Goal: Task Accomplishment & Management: Manage account settings

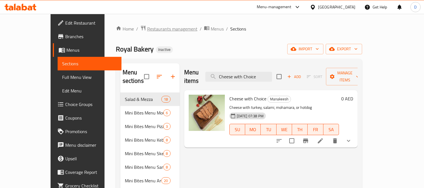
click at [147, 30] on span "Restaurants management" at bounding box center [172, 28] width 50 height 7
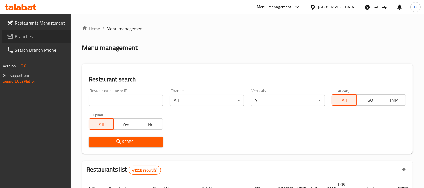
click at [24, 35] on span "Branches" at bounding box center [41, 36] width 52 height 7
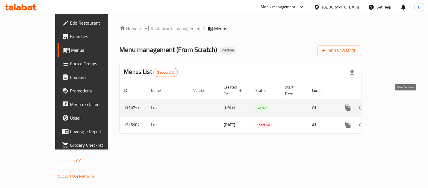
click at [392, 104] on icon "enhanced table" at bounding box center [389, 107] width 7 height 7
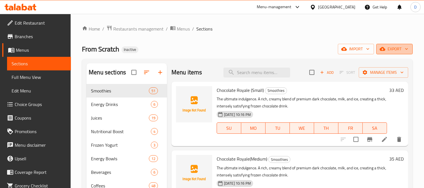
click at [386, 47] on span "export" at bounding box center [394, 48] width 27 height 7
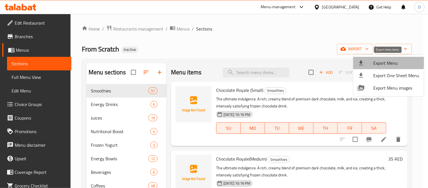
click at [388, 60] on span "Export Menu" at bounding box center [397, 63] width 46 height 7
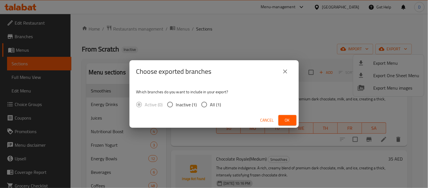
click at [208, 105] on input "All (1)" at bounding box center [204, 105] width 12 height 12
radio input "true"
click at [296, 122] on button "Ok" at bounding box center [288, 120] width 18 height 10
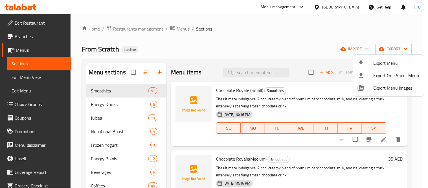
click at [268, 76] on div at bounding box center [214, 94] width 428 height 188
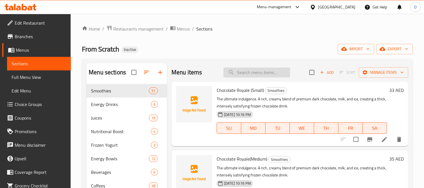
click at [264, 72] on input "search" at bounding box center [256, 72] width 67 height 10
paste input "Hot Golden Brew (Medium)"
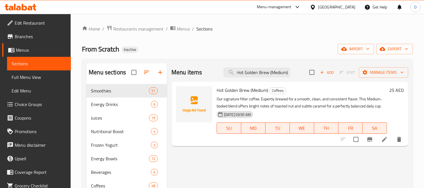
type input "Hot Golden Brew (Medium)"
click at [381, 142] on icon at bounding box center [384, 139] width 7 height 7
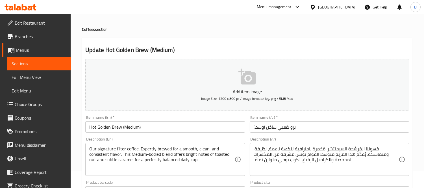
scroll to position [31, 0]
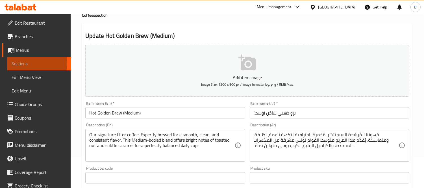
click at [35, 64] on span "Sections" at bounding box center [39, 63] width 55 height 7
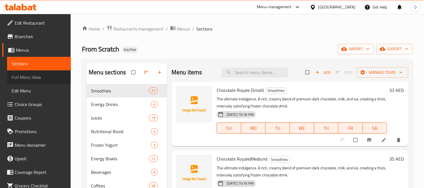
click at [46, 77] on span "Full Menu View" at bounding box center [39, 77] width 55 height 7
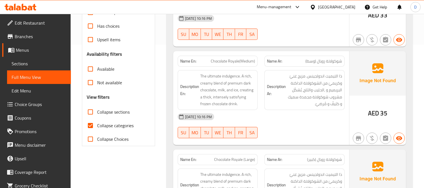
scroll to position [157, 0]
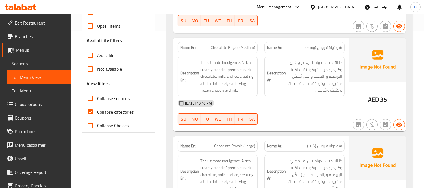
click at [95, 112] on input "Collapse categories" at bounding box center [91, 112] width 14 height 14
checkbox input "false"
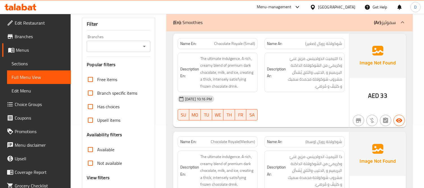
scroll to position [13516, 0]
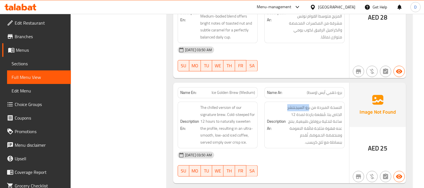
drag, startPoint x: 309, startPoint y: 91, endPoint x: 284, endPoint y: 93, distance: 24.9
click at [284, 104] on h6 "Description Ar: النسخة المبردة من برو السيجنتشر الخاص بنا. مُنقعة باردة لمدة 12…" at bounding box center [304, 124] width 75 height 41
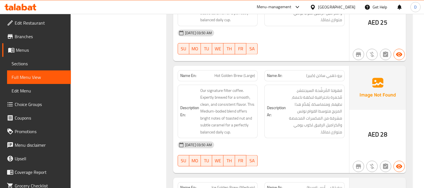
scroll to position [13309, 0]
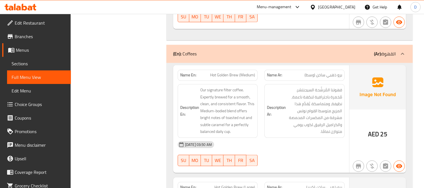
click at [243, 72] on span "Hot Golden Brew (Medium)" at bounding box center [232, 75] width 45 height 6
copy span "Hot Golden Brew (Medium)"
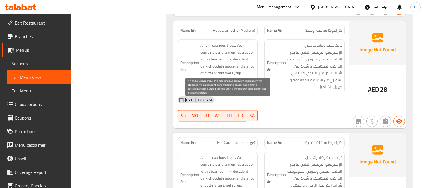
scroll to position [13757, 0]
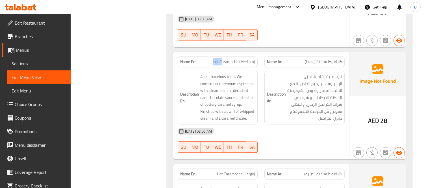
drag, startPoint x: 222, startPoint y: 45, endPoint x: 207, endPoint y: 43, distance: 15.6
click at [207, 59] on p "Name En: Hot Caramocha (Medium)" at bounding box center [217, 62] width 75 height 6
click at [229, 59] on span "Hot Caramocha (Medium)" at bounding box center [234, 62] width 42 height 6
drag, startPoint x: 212, startPoint y: 44, endPoint x: 239, endPoint y: 48, distance: 27.1
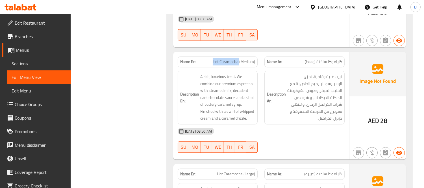
click at [239, 56] on div "Name En: Hot Caramocha (Medium)" at bounding box center [218, 61] width 80 height 11
copy span "Hot Caramocha"
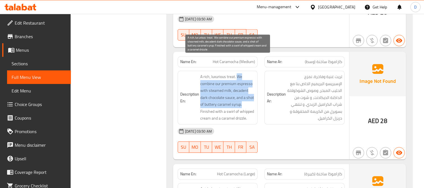
drag, startPoint x: 237, startPoint y: 61, endPoint x: 242, endPoint y: 84, distance: 23.8
click at [242, 84] on span "A rich, luxurious treat. We combine our premium espresso with steamed milk, dec…" at bounding box center [227, 97] width 55 height 49
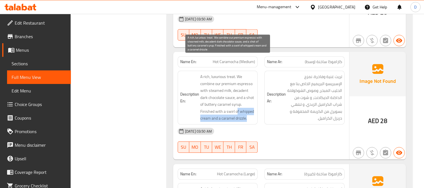
drag, startPoint x: 236, startPoint y: 92, endPoint x: 252, endPoint y: 102, distance: 18.5
click at [252, 102] on span "A rich, luxurious treat. We combine our premium espresso with steamed milk, dec…" at bounding box center [227, 97] width 55 height 49
click at [222, 93] on span "A rich, luxurious treat. We combine our premium espresso with steamed milk, dec…" at bounding box center [227, 97] width 55 height 49
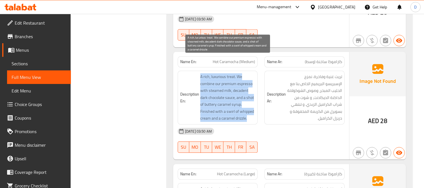
click at [222, 93] on span "A rich, luxurious treat. We combine our premium espresso with steamed milk, dec…" at bounding box center [227, 97] width 55 height 49
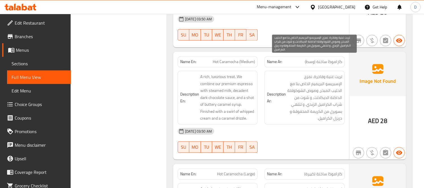
click at [323, 98] on span "تريت غنية وفاخرة. نمزج الإسبريسو البريميم الخاص بنا مع الحليب المبخر، وصوص الشو…" at bounding box center [314, 97] width 55 height 49
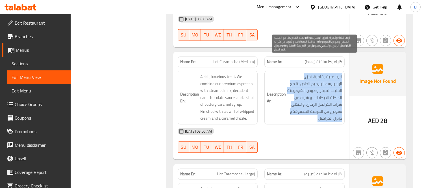
click at [323, 98] on span "تريت غنية وفاخرة. نمزج الإسبريسو البريميم الخاص بنا مع الحليب المبخر، وصوص الشو…" at bounding box center [314, 97] width 55 height 49
copy div "تريت غنية وفاخرة. نمزج الإسبريسو البريميم الخاص بنا مع الحليب المبخر، وصوص الشو…"
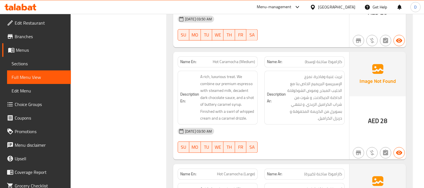
click at [291, 124] on div "[DATE] 03:50 AM" at bounding box center [261, 131] width 174 height 14
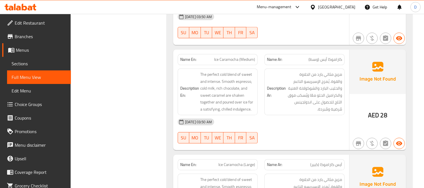
scroll to position [13994, 0]
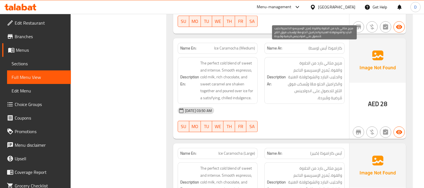
click at [323, 73] on span "مزيج مثالي بارد من الحلاوة والقوة. يُمزج الإسبريسو الناعم والحليب البارد والشوك…" at bounding box center [314, 80] width 55 height 41
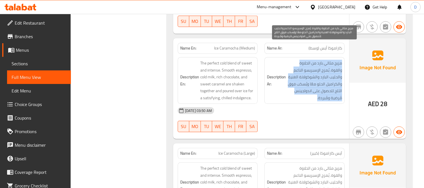
click at [323, 73] on span "مزيج مثالي بارد من الحلاوة والقوة. يُمزج الإسبريسو الناعم والحليب البارد والشوك…" at bounding box center [314, 80] width 55 height 41
copy div "مزيج مثالي بارد من الحلاوة والقوة. يُمزج الإسبريسو الناعم والحليب البارد والشوك…"
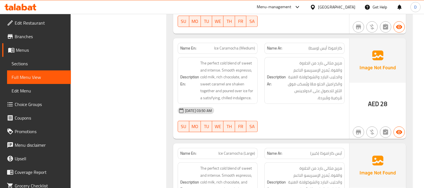
click at [311, 104] on div "[DATE] 03:50 AM SU MO TU WE TH FR SA" at bounding box center [261, 120] width 174 height 32
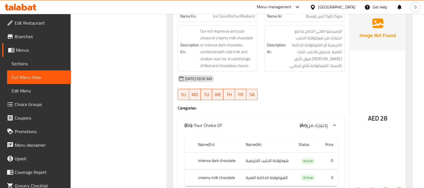
scroll to position [14655, 0]
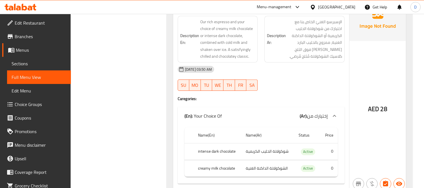
click at [204, 143] on th "intense dark chocolate" at bounding box center [216, 151] width 47 height 17
copy th "intense dark chocolate"
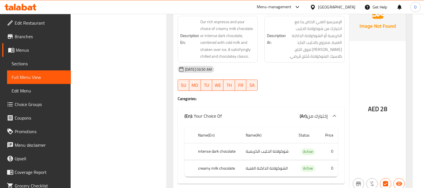
click at [210, 160] on th "creamy milk chocolate" at bounding box center [216, 168] width 47 height 17
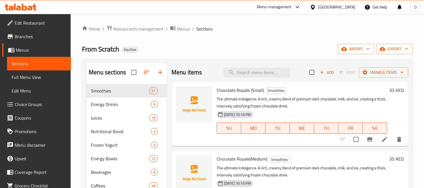
scroll to position [31, 0]
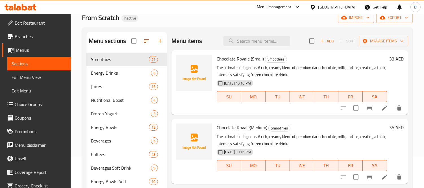
click at [243, 43] on input "search" at bounding box center [256, 41] width 67 height 10
paste input "intense"
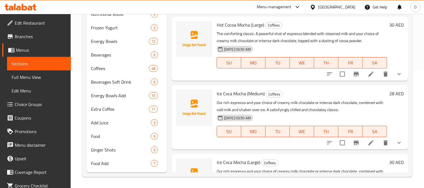
scroll to position [260, 0]
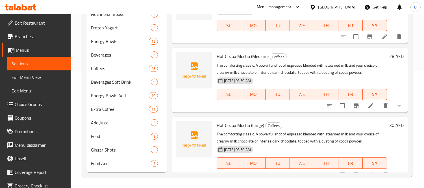
type input "intense"
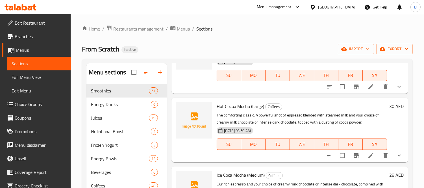
scroll to position [408, 0]
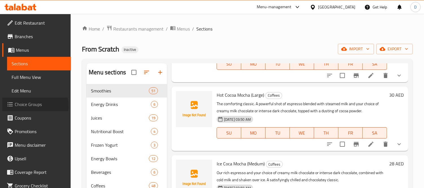
click at [35, 106] on span "Choice Groups" at bounding box center [41, 104] width 52 height 7
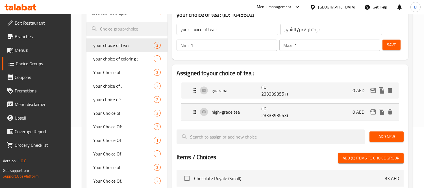
scroll to position [63, 0]
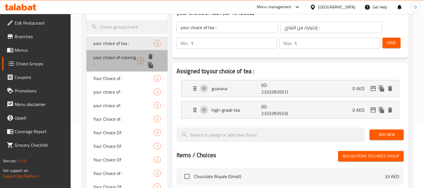
click at [114, 56] on span "your choice of coloring :" at bounding box center [115, 61] width 44 height 14
type input "your choice of coloring :"
type input "إختيارك من التلوين :"
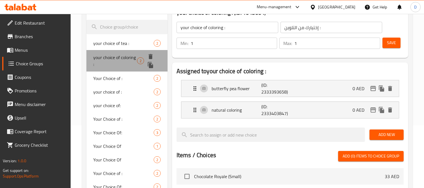
click at [112, 70] on div "your choice of coloring : 2" at bounding box center [126, 60] width 81 height 21
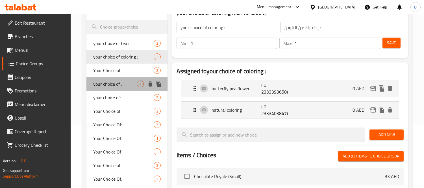
click at [109, 83] on span "your choice of :" at bounding box center [114, 83] width 43 height 7
type input "your choice of :"
type input "اختيارك من :"
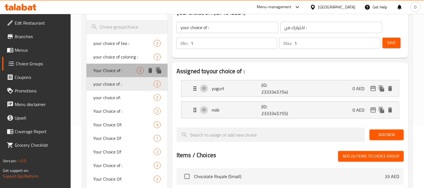
click at [108, 71] on span "Your Choice of :" at bounding box center [114, 70] width 43 height 7
type input "Your Choice of :"
type input "أختيارك من :"
type input "0"
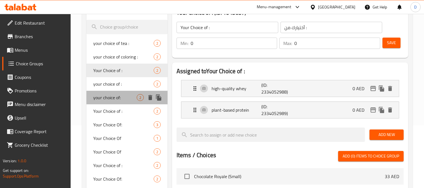
click at [111, 97] on span "your choice of:" at bounding box center [114, 97] width 43 height 7
type input "your choice of:"
type input "اختيارك من :"
type input "1"
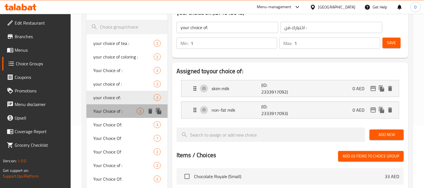
click at [111, 108] on span "Your Choice of :" at bounding box center [114, 111] width 43 height 7
type input "Your Choice of :"
type input "أختيارك من :"
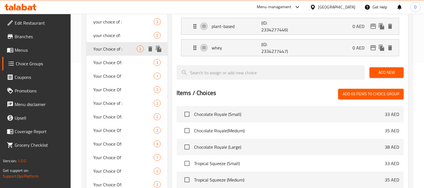
scroll to position [125, 0]
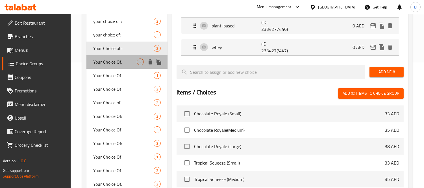
click at [112, 64] on span "Your Choice Of:" at bounding box center [114, 61] width 43 height 7
type input "Your Choice Of:"
type input "إختيارك من:"
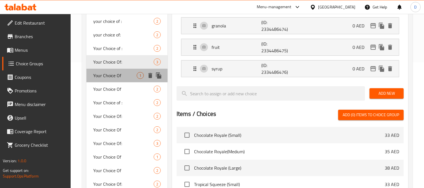
click at [113, 76] on span "Your Choice Of" at bounding box center [114, 75] width 43 height 7
type input "Your Choice Of"
type input "إختيارك من"
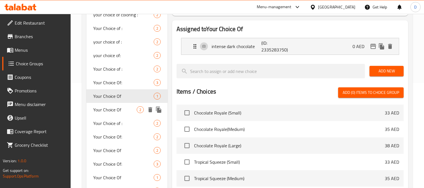
scroll to position [94, 0]
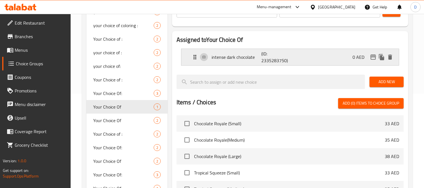
click at [312, 61] on div "intense dark chocolate (ID: 2335283750) 0 AED" at bounding box center [291, 57] width 200 height 16
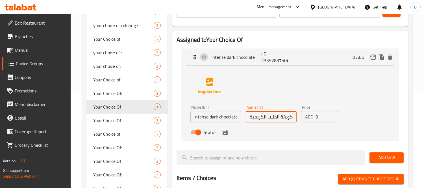
click at [262, 118] on input "شوكولاتة الحليب الكريمية" at bounding box center [271, 116] width 51 height 11
click at [261, 118] on input "شوكولاتة الحليب الكريمية" at bounding box center [271, 116] width 51 height 11
drag, startPoint x: 262, startPoint y: 118, endPoint x: 249, endPoint y: 118, distance: 13.0
click at [249, 118] on input "شوكولاتة الحليب الكريمية" at bounding box center [271, 116] width 51 height 11
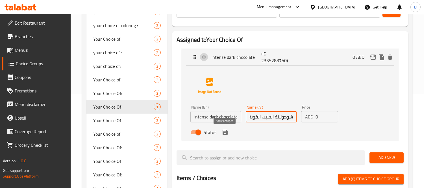
click at [227, 132] on icon "save" at bounding box center [224, 132] width 5 height 5
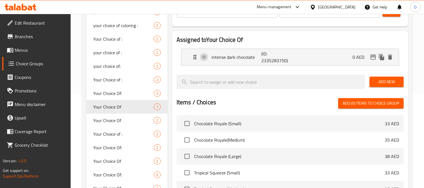
type input "شوكولاتة الحليب القوية"
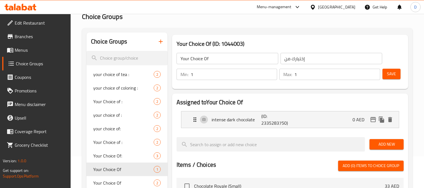
scroll to position [31, 0]
click at [391, 77] on span "Save" at bounding box center [391, 74] width 9 height 7
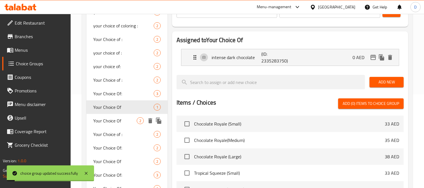
scroll to position [94, 0]
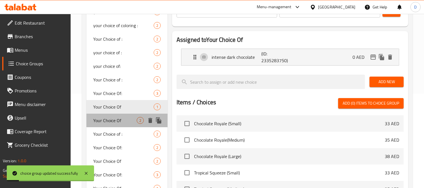
click at [115, 120] on span "Your Choice Of" at bounding box center [114, 120] width 43 height 7
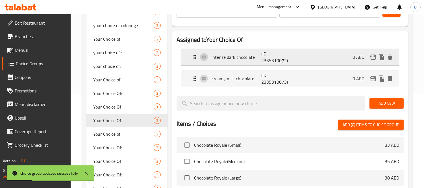
click at [285, 60] on p "(ID: 2335310072)" at bounding box center [277, 57] width 33 height 14
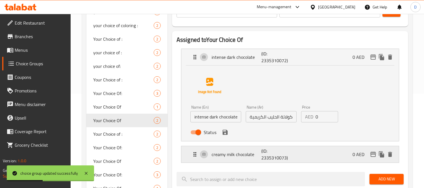
click at [291, 153] on p "(ID: 2335310073)" at bounding box center [277, 154] width 33 height 14
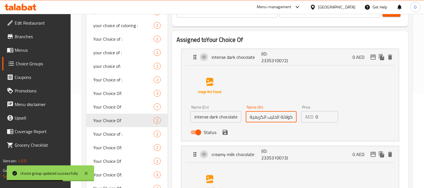
drag, startPoint x: 262, startPoint y: 117, endPoint x: 257, endPoint y: 117, distance: 4.8
click at [257, 117] on input "شوكولاتة الحليب الكريمية" at bounding box center [271, 116] width 51 height 11
click at [261, 116] on input "شوكولاتة الحليب الكريمية" at bounding box center [271, 116] width 51 height 11
click at [262, 117] on input "شوكولاتة الحليب الكريمية" at bounding box center [271, 116] width 51 height 11
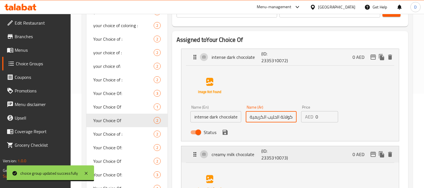
click at [282, 156] on p "(ID: 2335310073)" at bounding box center [277, 154] width 33 height 14
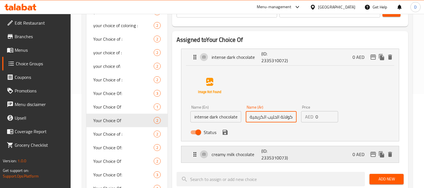
click at [283, 150] on p "(ID: 2335310073)" at bounding box center [277, 154] width 33 height 14
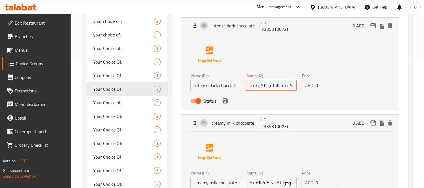
scroll to position [157, 0]
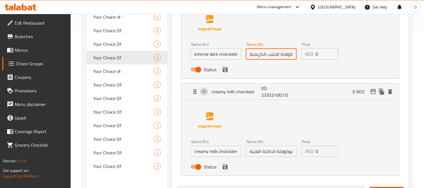
click at [267, 152] on input "الشوكولاتة الداكنة الغنية" at bounding box center [271, 150] width 51 height 11
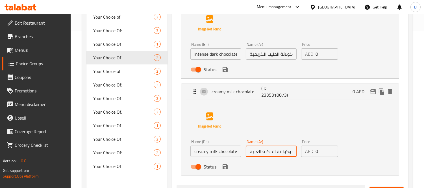
click at [267, 152] on input "الشوكولاتة الداكنة الغنية" at bounding box center [271, 150] width 51 height 11
click at [275, 57] on input "شوكولاتة الحليب الكريمية" at bounding box center [271, 53] width 51 height 11
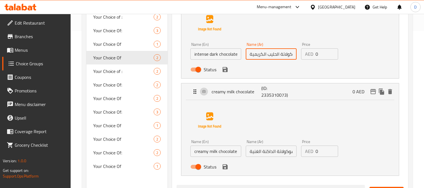
click at [275, 57] on input "شوكولاتة الحليب الكريمية" at bounding box center [271, 53] width 51 height 11
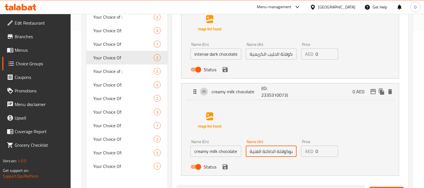
click at [255, 152] on input "الشوكولاتة الداكنة الغنية" at bounding box center [271, 150] width 51 height 11
paste input "وكولاتة الحليب الكريم"
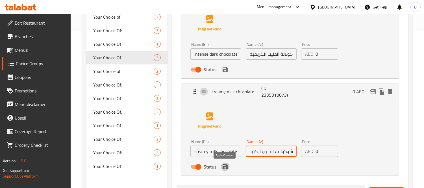
click at [227, 169] on icon "save" at bounding box center [225, 166] width 7 height 7
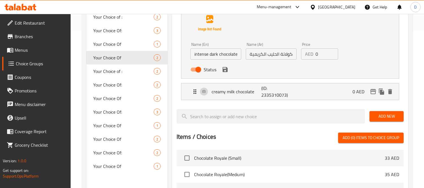
type input "شوكولاتة الحليب الكريمية"
click at [282, 58] on input "شوكولاتة الحليب الكريمية" at bounding box center [271, 53] width 51 height 11
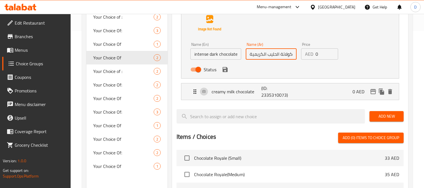
paste input "لشوكولاتة الداكنة الغن"
click at [226, 68] on icon "save" at bounding box center [224, 69] width 5 height 5
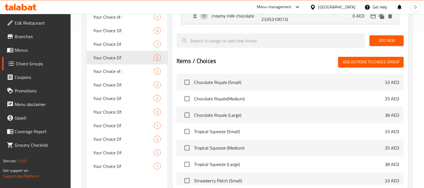
type input "الشوكولاتة الداكنة الغنية"
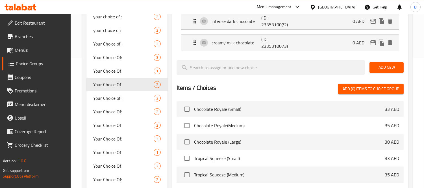
scroll to position [63, 0]
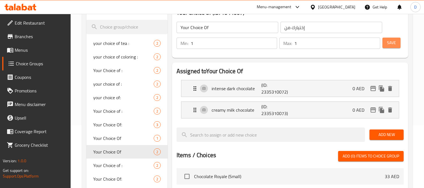
click at [388, 43] on span "Save" at bounding box center [391, 42] width 9 height 7
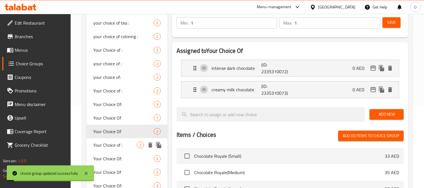
scroll to position [94, 0]
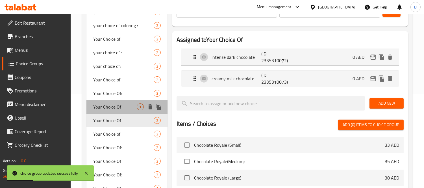
click at [117, 108] on span "Your Choice Of" at bounding box center [114, 106] width 43 height 7
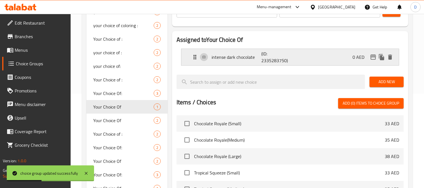
click at [257, 62] on div "intense dark chocolate (ID: 2335283750) 0 AED" at bounding box center [291, 57] width 200 height 16
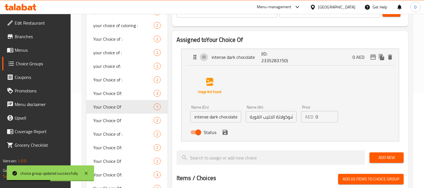
click at [268, 117] on input "شوكولاتة الحليب القوية" at bounding box center [271, 116] width 51 height 11
paste input "لشوكولاتة الداكنة الغن"
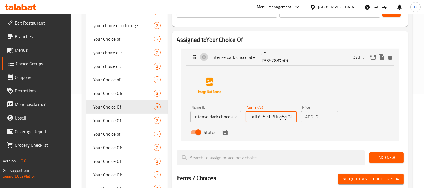
scroll to position [0, 0]
drag, startPoint x: 253, startPoint y: 118, endPoint x: 234, endPoint y: 119, distance: 19.2
click at [234, 119] on div "Name (En) intense dark chocolate Name (En) Name (Ar) الشوكولاتة الداكنة الغنية …" at bounding box center [271, 121] width 166 height 37
click at [256, 119] on input "الشوكولاتة الداكنة القوية" at bounding box center [271, 116] width 51 height 11
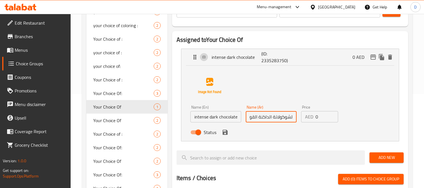
click at [256, 119] on input "الشوكولاتة الداكنة القوية" at bounding box center [271, 116] width 51 height 11
click at [255, 117] on input "الشوكولاتة الداكنة القوية" at bounding box center [271, 116] width 51 height 11
drag, startPoint x: 252, startPoint y: 116, endPoint x: 258, endPoint y: 118, distance: 6.0
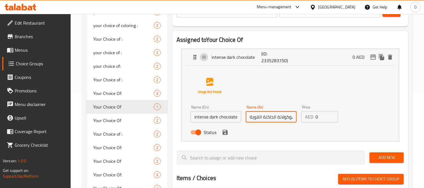
click at [258, 118] on input "الشوكولاتة الداكنة القوية" at bounding box center [271, 116] width 51 height 11
paste input "شديد"
click at [258, 118] on input "الشوكولاتة الداكنة الشديدة" at bounding box center [271, 116] width 51 height 11
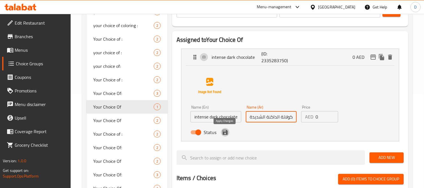
click at [227, 132] on icon "save" at bounding box center [225, 132] width 7 height 7
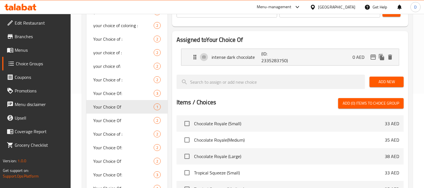
type input "الشوكولاتة الداكنة الشديدة"
click at [386, 15] on button "Save" at bounding box center [391, 11] width 18 height 10
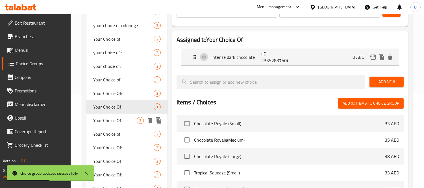
drag, startPoint x: 122, startPoint y: 123, endPoint x: 186, endPoint y: 126, distance: 63.9
click at [122, 123] on span "Your Choice Of" at bounding box center [114, 120] width 43 height 7
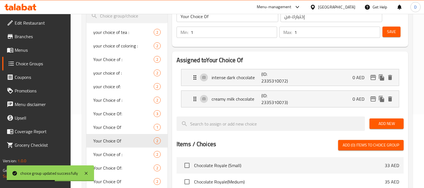
scroll to position [63, 0]
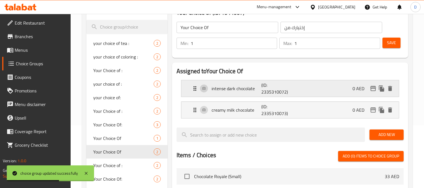
click at [291, 89] on p "(ID: 2335310072)" at bounding box center [277, 89] width 33 height 14
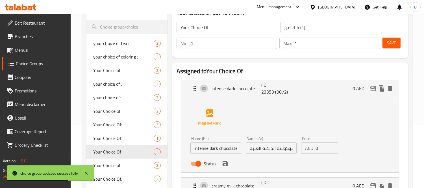
click at [273, 148] on input "الشوكولاتة الداكنة الغنية" at bounding box center [271, 147] width 51 height 11
paste input "ديد"
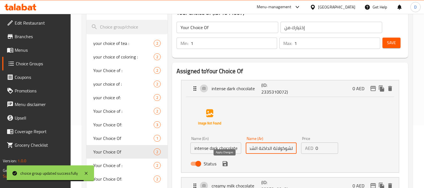
click at [227, 162] on icon "save" at bounding box center [225, 163] width 7 height 7
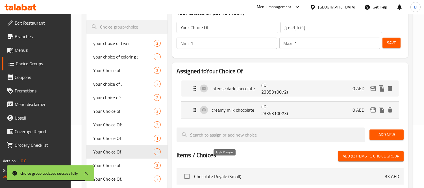
type input "الشوكولاتة الداكنة الشديدة"
click at [388, 38] on button "Save" at bounding box center [391, 43] width 18 height 10
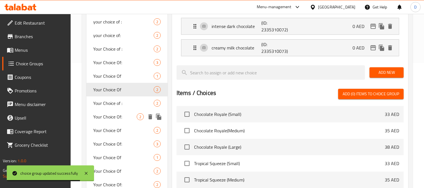
scroll to position [125, 0]
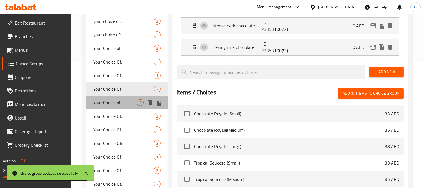
click at [115, 102] on span "Your Choice of :" at bounding box center [114, 102] width 43 height 7
type input "Your Choice of :"
type input "أختيارك من :"
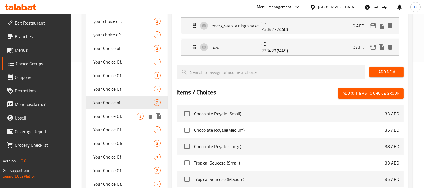
click at [119, 116] on span "Your Choice Of:" at bounding box center [114, 116] width 43 height 7
type input "Your Choice Of:"
type input "إختيارك من:"
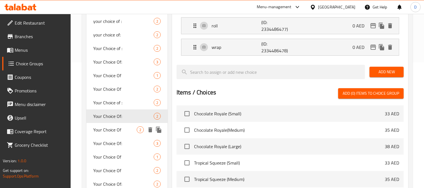
click at [119, 126] on span "Your Choice Of" at bounding box center [114, 129] width 43 height 7
type input "Your Choice Of"
type input "إختيارك من"
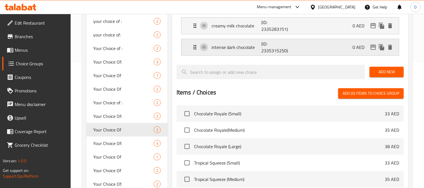
click at [295, 47] on div "intense dark chocolate (ID: 2335315250) 0 AED" at bounding box center [291, 47] width 200 height 16
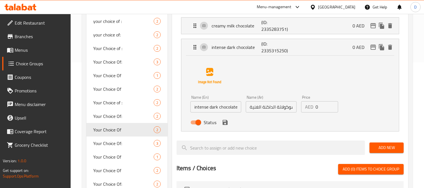
click at [257, 106] on input "الشوكولاتة الداكنة الغنية" at bounding box center [271, 106] width 51 height 11
paste input "ديد"
drag, startPoint x: 261, startPoint y: 108, endPoint x: 300, endPoint y: 108, distance: 39.2
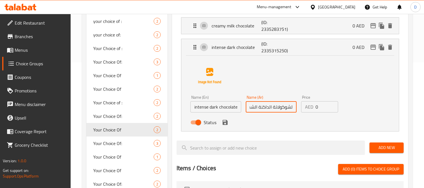
click at [300, 108] on div "Name (En) intense dark chocolate Name (En) Name (Ar) الشوكولاتة الداكنة الشديدة…" at bounding box center [271, 111] width 166 height 37
type input "الشوكولاتة الداكنة الشديدة"
click at [228, 123] on button "save" at bounding box center [225, 122] width 8 height 8
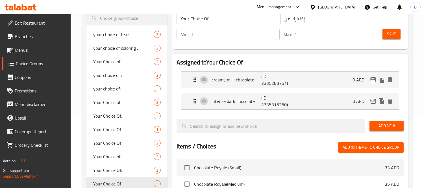
scroll to position [63, 0]
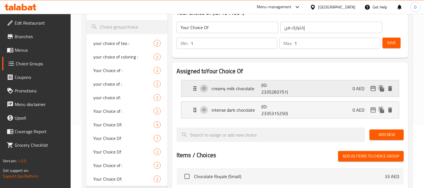
click at [304, 91] on div "creamy milk chocolate (ID: 2335283751) 0 AED" at bounding box center [291, 88] width 200 height 16
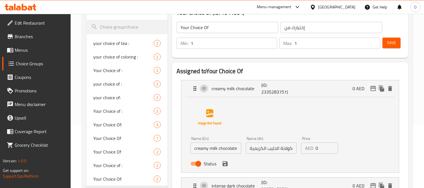
click at [391, 43] on span "Save" at bounding box center [391, 42] width 9 height 7
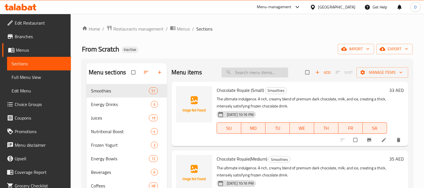
click at [238, 72] on input "search" at bounding box center [254, 72] width 67 height 10
paste input "Ice Coca Mocha (Medium)"
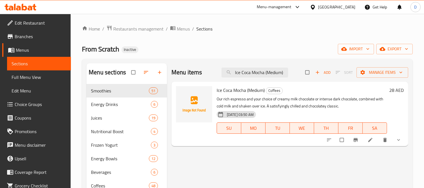
type input "Ice Coca Mocha (Medium)"
click at [366, 140] on li at bounding box center [371, 139] width 16 height 9
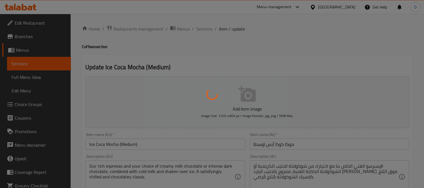
type input "إختيارك من"
type input "1"
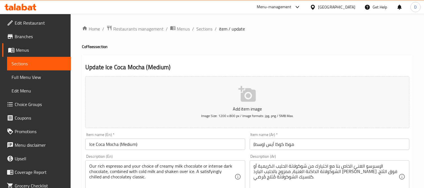
scroll to position [31, 0]
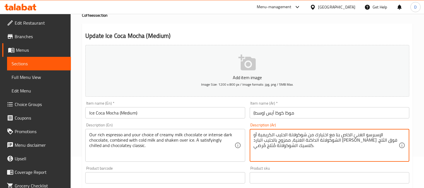
click at [354, 141] on textarea "الإسبرسو الغنيّ الخاص بنا مع اختيارك من شوكولاتة الحليب الكريمية أو الشوكولاتة …" at bounding box center [325, 145] width 145 height 27
paste textarea "ديد"
type textarea "الإسبرسو الغنيّ الخاص بنا مع اختيارك من شوكولاتة الحليب الكريمية أو الشوكولاتة …"
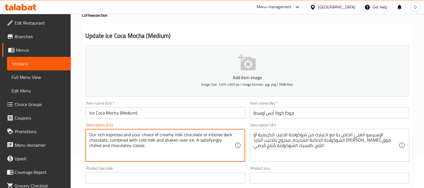
drag, startPoint x: 131, startPoint y: 143, endPoint x: 145, endPoint y: 145, distance: 13.4
click at [149, 148] on textarea "Our rich espresso and your choice of creamy milk chocolate or intense dark choc…" at bounding box center [161, 145] width 145 height 27
drag, startPoint x: 179, startPoint y: 142, endPoint x: 190, endPoint y: 143, distance: 11.0
click at [190, 143] on textarea "Our rich espresso and your choice of creamy milk chocolate or intense dark choc…" at bounding box center [161, 145] width 145 height 27
click at [188, 149] on textarea "Our rich espresso and your choice of creamy milk chocolate or intense dark choc…" at bounding box center [161, 145] width 145 height 27
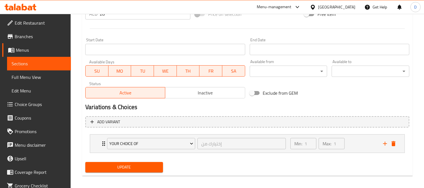
scroll to position [220, 0]
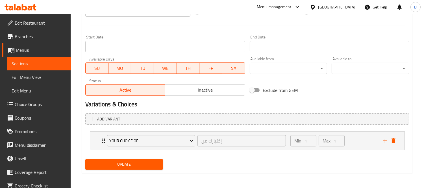
click at [155, 165] on span "Update" at bounding box center [124, 164] width 69 height 7
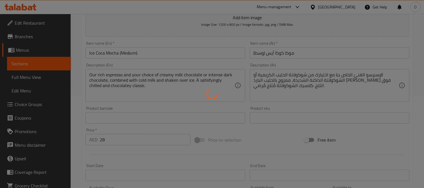
scroll to position [63, 0]
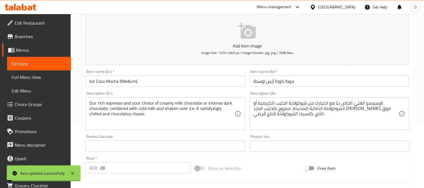
click at [119, 84] on input "Ice Coca Mocha (Medium)" at bounding box center [164, 80] width 159 height 11
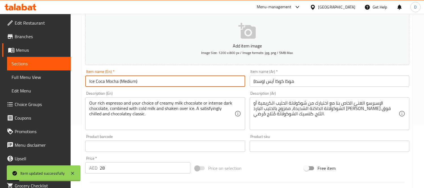
drag, startPoint x: 119, startPoint y: 84, endPoint x: 90, endPoint y: 86, distance: 29.1
click at [90, 86] on input "Ice Coca Mocha (Medium)" at bounding box center [164, 80] width 159 height 11
click at [56, 65] on span "Sections" at bounding box center [39, 63] width 55 height 7
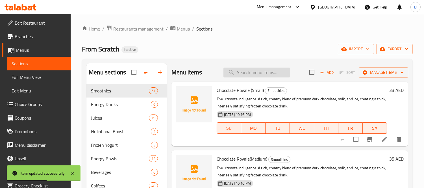
click at [260, 69] on input "search" at bounding box center [256, 72] width 67 height 10
paste input "ce Coca Mocha"
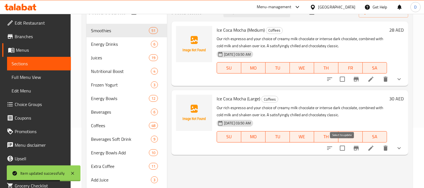
scroll to position [63, 0]
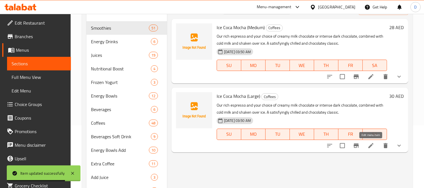
type input "ce Coca Mocha"
click at [369, 144] on icon at bounding box center [370, 145] width 7 height 7
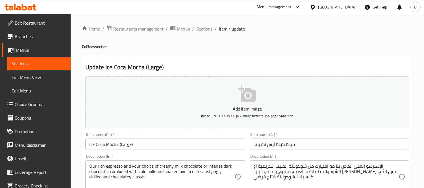
scroll to position [31, 0]
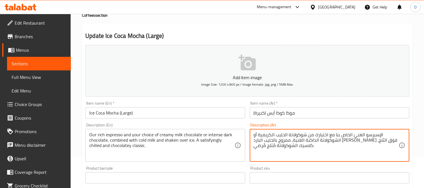
click at [351, 142] on textarea "الإسبرسو الغنيّ الخاص بنا مع اختيارك من شوكولاتة الحليب الكريمية أو الشوكولاتة …" at bounding box center [325, 145] width 145 height 27
paste textarea "ديد"
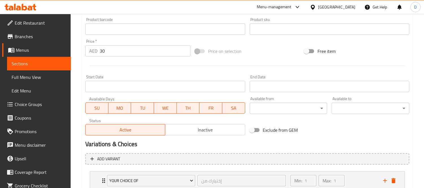
scroll to position [219, 0]
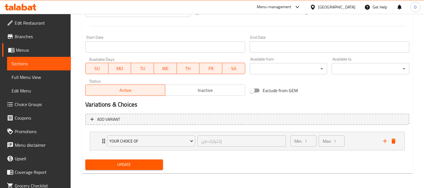
type textarea "الإسبرسو الغنيّ الخاص بنا مع اختيارك من شوكولاتة الحليب الكريمية أو الشوكولاتة …"
click at [154, 162] on span "Update" at bounding box center [124, 164] width 69 height 7
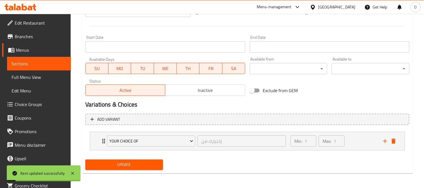
click at [54, 66] on span "Sections" at bounding box center [39, 63] width 55 height 7
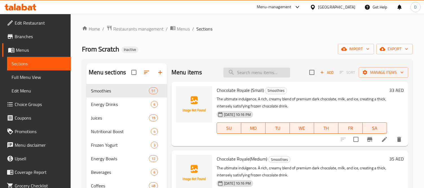
click at [261, 76] on input "search" at bounding box center [256, 72] width 67 height 10
paste input "Hot Cocoa Mocha"
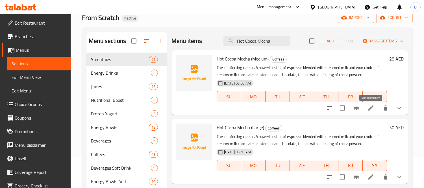
scroll to position [94, 0]
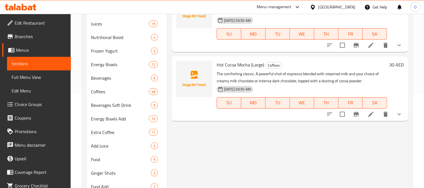
type input "Hot Cocoa Mocha"
click at [370, 49] on li at bounding box center [371, 45] width 16 height 10
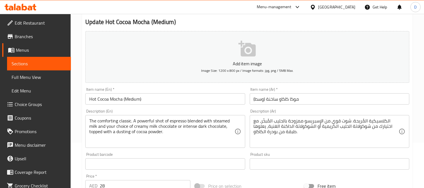
scroll to position [63, 0]
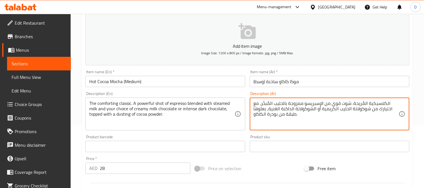
click at [273, 109] on textarea "الكلاسيكية المُريحة. شوت قوي من الإسبريسو ممزوجة بالحليب المُبخّر، مع اختيارك م…" at bounding box center [325, 113] width 145 height 27
paste textarea "ديد"
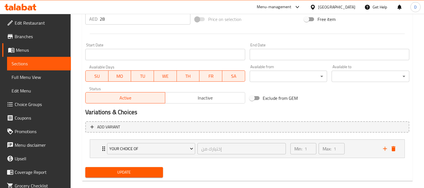
scroll to position [219, 0]
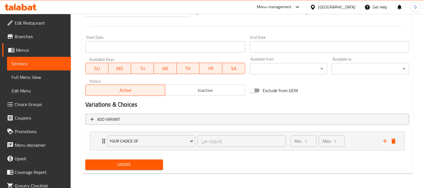
type textarea "الكلاسيكية المُريحة. شوت قوي من الإسبريسو ممزوجة بالحليب المُبخّر، مع اختيارك م…"
click at [137, 162] on span "Update" at bounding box center [124, 164] width 69 height 7
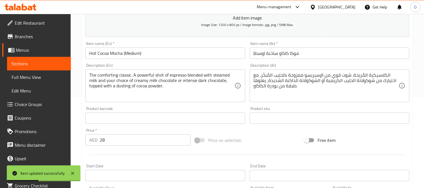
scroll to position [63, 0]
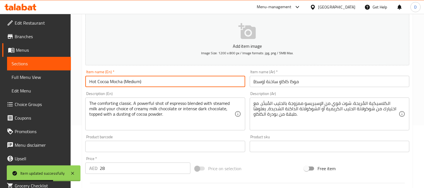
drag, startPoint x: 124, startPoint y: 82, endPoint x: 85, endPoint y: 81, distance: 38.7
click at [85, 81] on input "Hot Cocoa Mocha (Medium)" at bounding box center [164, 81] width 159 height 11
click at [52, 61] on span "Sections" at bounding box center [39, 63] width 55 height 7
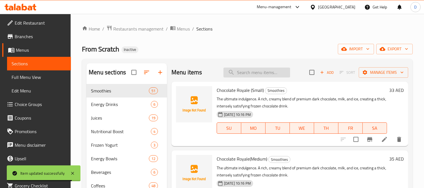
click at [264, 72] on input "search" at bounding box center [256, 72] width 67 height 10
paste input "Hot Cocoa Mocha"
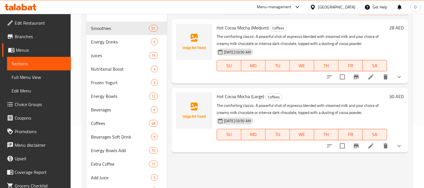
scroll to position [63, 0]
type input "Hot Cocoa Mocha"
click at [372, 147] on icon at bounding box center [370, 145] width 7 height 7
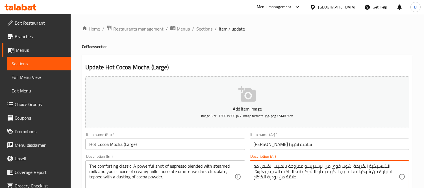
click at [275, 172] on textarea "الكلاسيكية المُريحة. شوت قوي من الإسبريسو ممزوجة بالحليب المُبخّر، مع اختيارك م…" at bounding box center [325, 176] width 145 height 27
paste textarea "ديد"
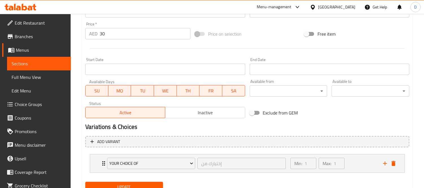
scroll to position [219, 0]
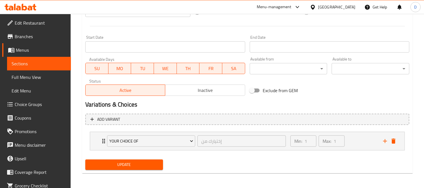
type textarea "الكلاسيكية المُريحة. شوت قوي من الإسبريسو ممزوجة بالحليب المُبخّر، مع اختيارك م…"
click at [147, 167] on span "Update" at bounding box center [124, 164] width 69 height 7
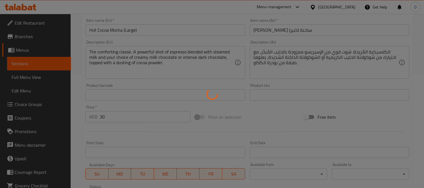
scroll to position [94, 0]
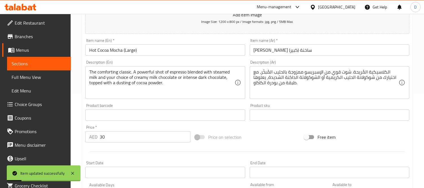
click at [43, 64] on span "Sections" at bounding box center [39, 63] width 55 height 7
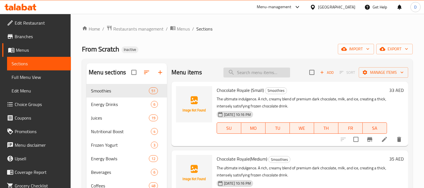
click at [252, 71] on input "search" at bounding box center [256, 72] width 67 height 10
paste input "Hazelnut syrup"
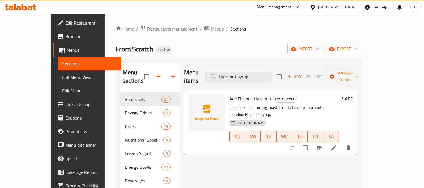
type input "Hazelnut syrup"
click at [342, 143] on li at bounding box center [334, 148] width 16 height 10
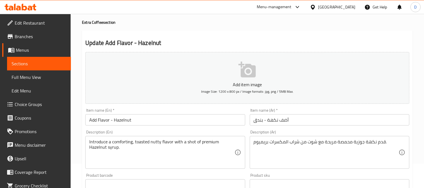
scroll to position [63, 0]
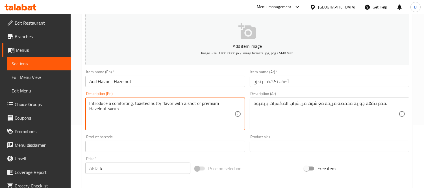
drag, startPoint x: 102, startPoint y: 104, endPoint x: 139, endPoint y: 102, distance: 36.8
click at [112, 103] on textarea "Introduce a comforting, toasted nutty flavor with a shot of premium Hazelnut sy…" at bounding box center [161, 113] width 145 height 27
drag, startPoint x: 164, startPoint y: 106, endPoint x: 169, endPoint y: 110, distance: 6.5
click at [169, 110] on textarea "Introduce a comforting, toasted nutty flavor with a shot of premium Hazelnut sy…" at bounding box center [161, 113] width 145 height 27
click at [168, 118] on textarea "Introduce a comforting, toasted nutty flavor with a shot of premium Hazelnut sy…" at bounding box center [161, 113] width 145 height 27
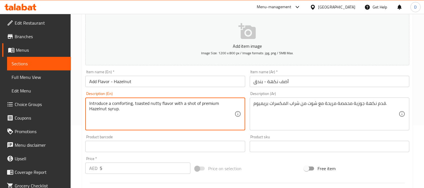
click at [99, 112] on textarea "Introduce a comforting, toasted nutty flavor with a shot of premium Hazelnut sy…" at bounding box center [161, 113] width 145 height 27
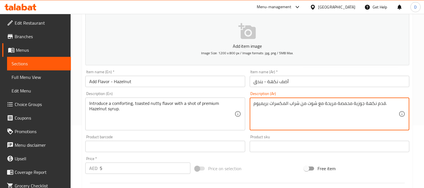
click at [280, 105] on textarea "قدم نكهة جوزية محمصة مريحة مع شوت من شراب المكسرات بريميوم." at bounding box center [325, 113] width 145 height 27
paste textarea "بندق"
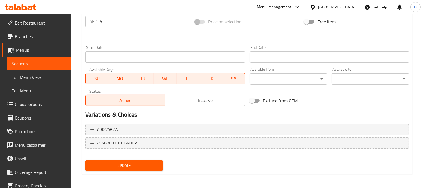
scroll to position [210, 0]
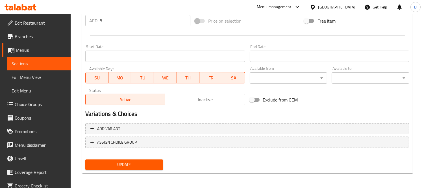
type textarea "قدم نكهة جوزية محمصة مريحة مع شوت من شراب البندق بريميوم."
click at [137, 161] on span "Update" at bounding box center [124, 164] width 69 height 7
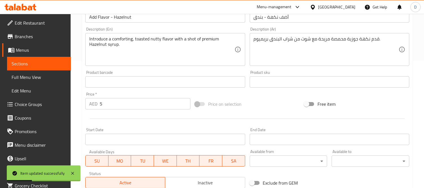
scroll to position [116, 0]
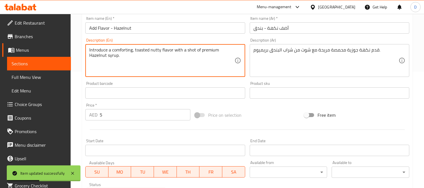
click at [141, 50] on textarea "Introduce a comforting, toasted nutty flavor with a shot of premium Hazelnut sy…" at bounding box center [161, 60] width 145 height 27
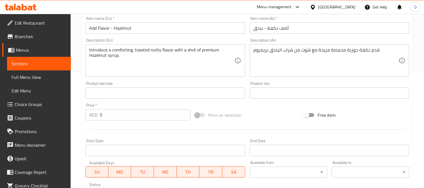
scroll to position [210, 0]
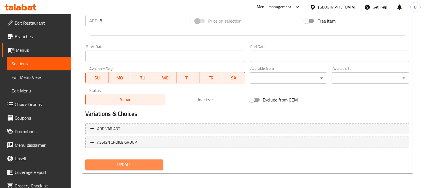
click at [112, 161] on span "Update" at bounding box center [124, 164] width 69 height 7
click at [145, 163] on span "Update" at bounding box center [124, 164] width 69 height 7
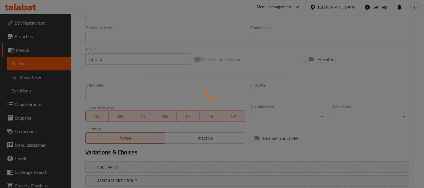
scroll to position [85, 0]
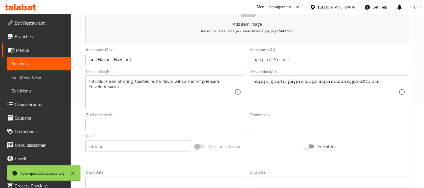
click at [53, 63] on span "Sections" at bounding box center [39, 63] width 55 height 7
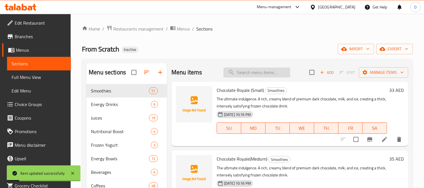
click at [281, 70] on input "search" at bounding box center [256, 72] width 67 height 10
paste input "Sub W Almond Milk"
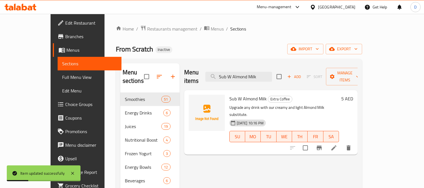
type input "Sub W Almond Milk"
click at [337, 144] on icon at bounding box center [333, 147] width 7 height 7
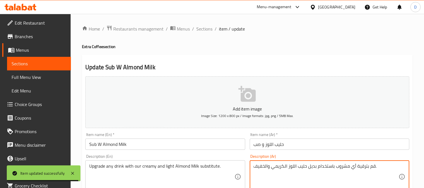
click at [314, 168] on textarea "قم بترقية أي مشروب باستخدام بديل حليب اللوز الكريمي والخفيف." at bounding box center [325, 176] width 145 height 27
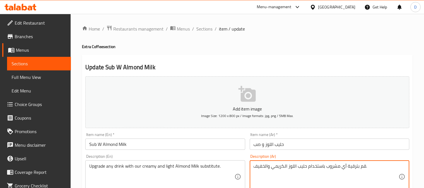
click at [364, 167] on textarea "قم بترقية أي مشروب باستخدام حليب اللوز الكريمي والخفيف." at bounding box center [325, 176] width 145 height 27
paste textarea "بديل"
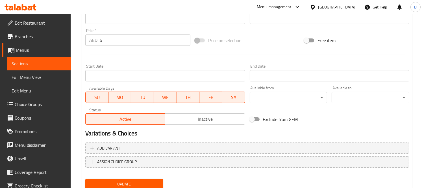
scroll to position [210, 0]
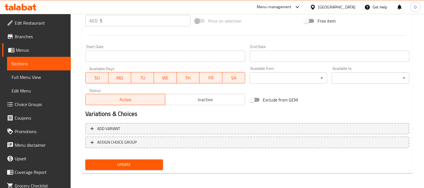
type textarea "قم بترقية أي مشروب باستخدام حليب اللوز الكريمي والخفيف البديل ."
click at [159, 163] on button "Update" at bounding box center [124, 164] width 78 height 10
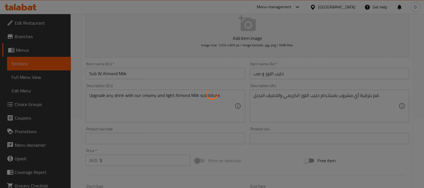
scroll to position [53, 0]
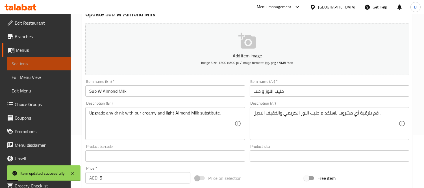
click at [57, 64] on span "Sections" at bounding box center [39, 63] width 55 height 7
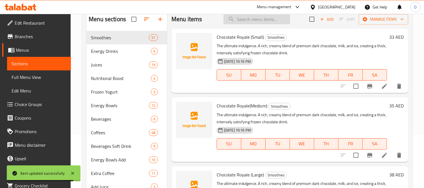
click at [246, 16] on input "search" at bounding box center [256, 19] width 67 height 10
paste input "Add Froyo Topping"
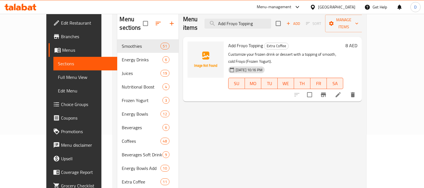
type input "Add Froyo Topping"
click at [340, 92] on icon at bounding box center [337, 94] width 5 height 5
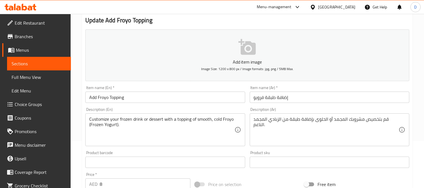
scroll to position [63, 0]
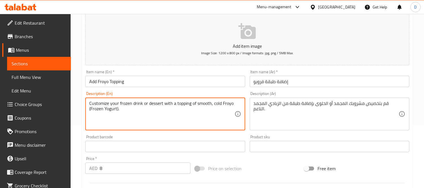
drag, startPoint x: 168, startPoint y: 105, endPoint x: 205, endPoint y: 102, distance: 37.9
drag, startPoint x: 213, startPoint y: 103, endPoint x: 232, endPoint y: 103, distance: 19.2
click at [232, 103] on textarea "Customize your frozen drink or dessert with a topping of smooth, cold Froyo (Fr…" at bounding box center [161, 113] width 145 height 27
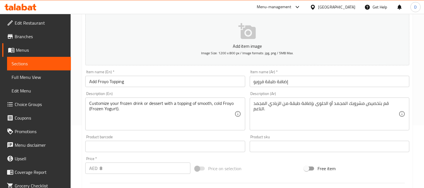
click at [262, 82] on input "إضافة طبقة فرويو" at bounding box center [329, 81] width 159 height 11
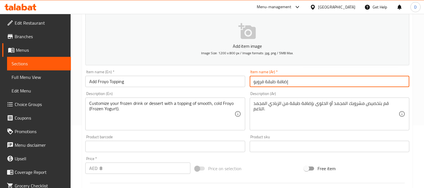
click at [262, 82] on input "إضافة طبقة فرويو" at bounding box center [329, 81] width 159 height 11
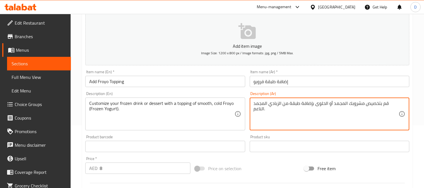
paste textarea "فرويو"
drag, startPoint x: 281, startPoint y: 103, endPoint x: 250, endPoint y: 103, distance: 30.8
click at [250, 103] on div "قم بتخصيص مشروبك المجمد أو الحلوى بإضافة طبقة من الزبادي المجمد فرويو بارد ناعم…" at bounding box center [329, 113] width 159 height 33
click at [387, 106] on textarea "قم بتخصيص مشروبك المجمد أو الحلوى بإضافة طبقة من فرويو بارد ناعم." at bounding box center [325, 113] width 145 height 27
paste textarea "الزبادي المجمد"
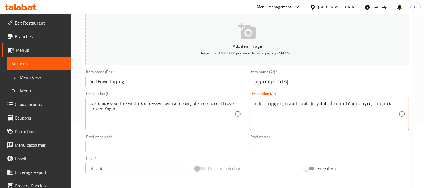
paste textarea "الزبادي المجمد"
type textarea "قم بتخصيص مشروبك المجمد أو الحلوى بإضافة طبقة من فرويو بارد ناعم (الزبادي المجم…"
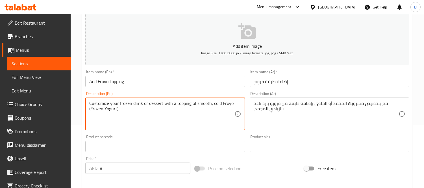
drag, startPoint x: 185, startPoint y: 103, endPoint x: 173, endPoint y: 111, distance: 14.1
click at [152, 121] on textarea "Customize your frozen drink or dessert with a topping of smooth, cold Froyo (Fr…" at bounding box center [161, 113] width 145 height 27
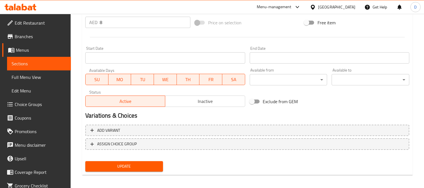
scroll to position [210, 0]
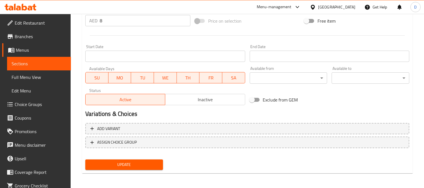
click at [155, 165] on span "Update" at bounding box center [124, 164] width 69 height 7
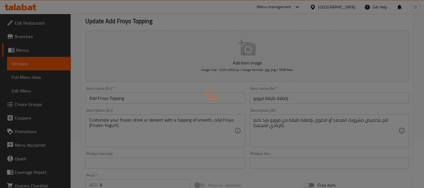
scroll to position [22, 0]
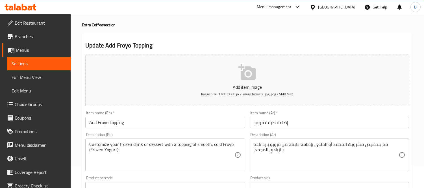
click at [46, 58] on link "Sections" at bounding box center [39, 64] width 64 height 14
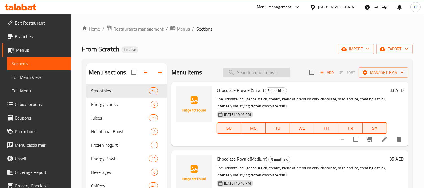
click at [261, 74] on input "search" at bounding box center [256, 72] width 67 height 10
paste input "turmeric"
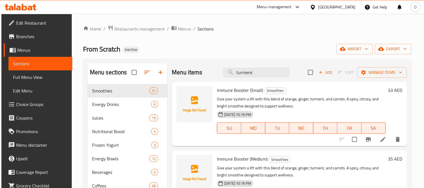
click at [240, 66] on div "Menu items turmeric Add Sort Manage items" at bounding box center [289, 72] width 235 height 18
click at [241, 74] on input "turmeric" at bounding box center [256, 72] width 67 height 10
paste input "Turmeric Sunrise"
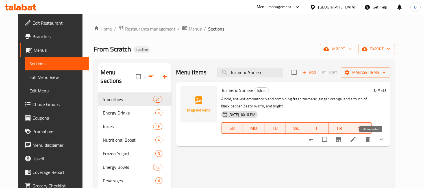
type input "Turmeric Sunrise"
click at [355, 139] on icon at bounding box center [352, 139] width 5 height 5
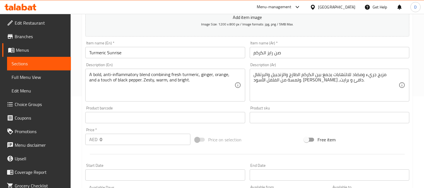
scroll to position [94, 0]
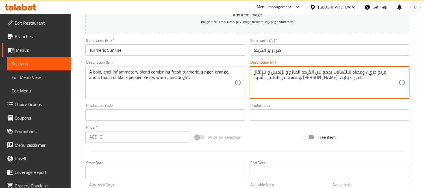
click at [300, 72] on textarea "مزيج جريء ومضاد للالتهابات يجمع بين الكركم الطازج والزنجبيل والبرتقال ولمسة من …" at bounding box center [325, 82] width 145 height 27
click at [296, 73] on textarea "مزيج جريء ومضاد للالتهابات يجمع بين الكركم المطحون الطازج والزنجبيل والبرتقال و…" at bounding box center [325, 82] width 145 height 27
click at [297, 73] on textarea "مزيج جريء ومضاد للالتهابات يجمع بين الكركم المطحون الطازج والزنجبيل والبرتقال و…" at bounding box center [325, 82] width 145 height 27
click at [300, 81] on textarea "مزيج جريء ومضاد للالتهابات يجمع بين الكركم المطحون الطازج والزنجبيل والبرتقال و…" at bounding box center [325, 82] width 145 height 27
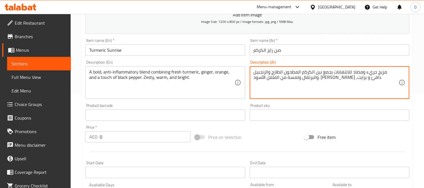
type textarea "مزيج جريء ومضاد للالتهابات يجمع بين الكركم المطحون الطازج والزنجبيل والبرتقال و…"
click at [292, 50] on input "صن رايز الكركم" at bounding box center [329, 49] width 159 height 11
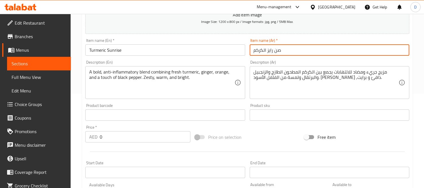
paste input "المطحون"
type input "صن رايز الكركم المطحون"
click at [152, 54] on input "Turmeric Sunrise" at bounding box center [164, 49] width 159 height 11
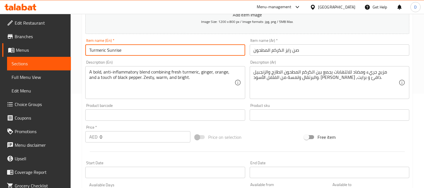
click at [152, 54] on input "Turmeric Sunrise" at bounding box center [164, 49] width 159 height 11
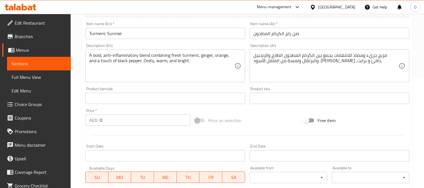
scroll to position [125, 0]
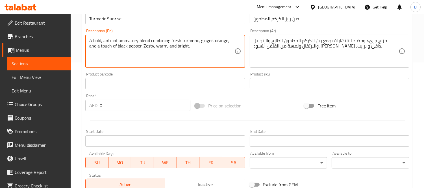
drag, startPoint x: 96, startPoint y: 41, endPoint x: 179, endPoint y: 44, distance: 83.1
click at [185, 58] on textarea "A bold, anti-inflammatory blend combining fresh turmeric, ginger, orange, and a…" at bounding box center [161, 51] width 145 height 27
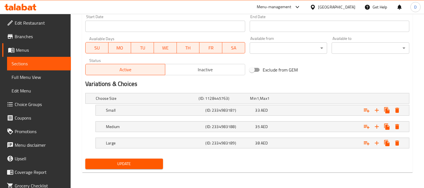
scroll to position [240, 0]
click at [153, 163] on span "Update" at bounding box center [124, 163] width 69 height 7
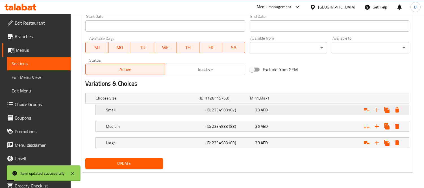
click at [137, 107] on h5 "Small" at bounding box center [154, 110] width 97 height 6
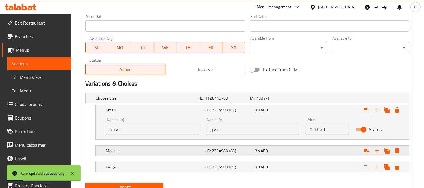
click at [152, 153] on h5 "Medium" at bounding box center [154, 151] width 97 height 6
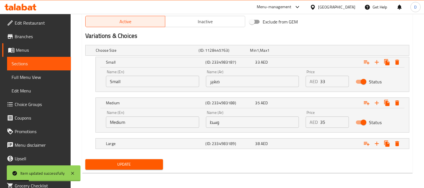
scroll to position [288, 0]
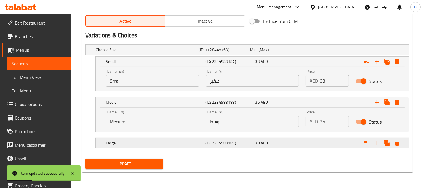
click at [155, 146] on div "Large" at bounding box center [154, 143] width 99 height 8
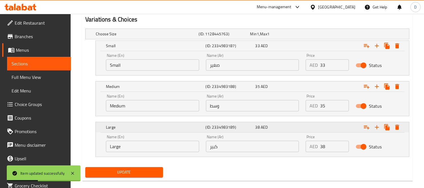
scroll to position [313, 0]
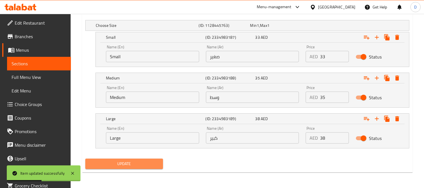
click at [144, 160] on span "Update" at bounding box center [124, 163] width 69 height 7
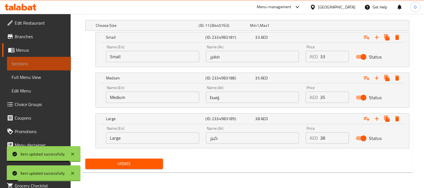
click at [41, 63] on span "Sections" at bounding box center [39, 63] width 55 height 7
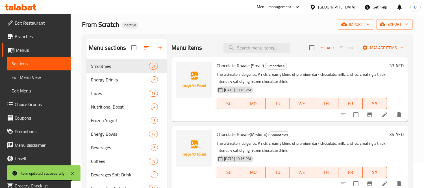
scroll to position [23, 0]
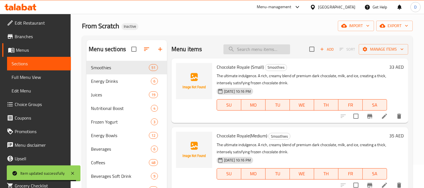
click at [247, 48] on input "search" at bounding box center [256, 49] width 67 height 10
paste input "Amazing Kale"
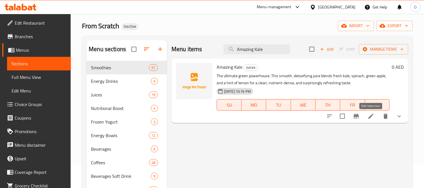
type input "Amazing Kale"
click at [369, 117] on icon at bounding box center [370, 115] width 5 height 5
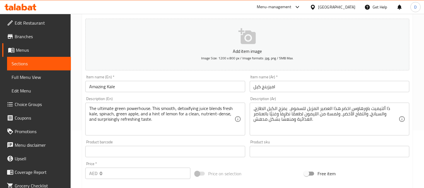
scroll to position [63, 0]
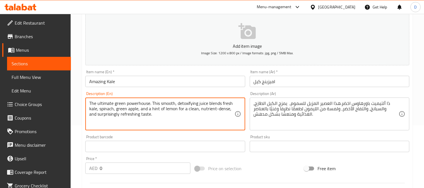
click at [189, 104] on textarea "The ultimate green powerhouse. This smooth, detoxifying juice blends fresh kale…" at bounding box center [161, 113] width 145 height 27
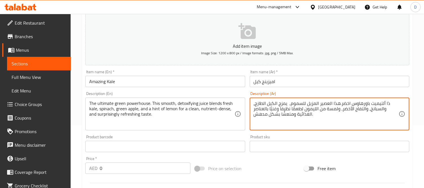
click at [287, 104] on textarea "ذا ألتيميت باورهاوس اخضر.هذا العصير المزيل للسموم, يمزج الكيل الطازج، والسبانخ،…" at bounding box center [325, 113] width 145 height 27
click at [290, 103] on textarea "ذا ألتيميت باورهاوس اخضر.هذا العصير المزيل للسموم, يمزج الكيل الطازج، والسبانخ،…" at bounding box center [325, 113] width 145 height 27
click at [289, 103] on textarea "ذا ألتيميت باورهاوس اخضر.هذا العصير المزيل للسموم السموث, يمزج الكيل الطازج، وا…" at bounding box center [325, 113] width 145 height 27
click at [317, 103] on textarea "ذا ألتيميت باورهاوس اخضر.هذا العصير المزيل للسموم, يمزج الكيل الطازج، والسبانخ،…" at bounding box center [325, 113] width 145 height 27
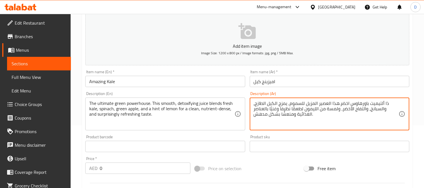
paste textarea "سموثال"
click at [342, 103] on textarea "ذا ألتيميت باورهاوس اخضر.هذا العصير السموث المزيل للسموم, يمزج الكيل الطازج، وا…" at bounding box center [325, 113] width 145 height 27
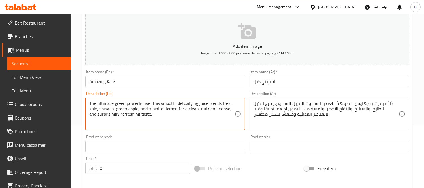
click at [190, 110] on textarea "The ultimate green powerhouse. This smooth, detoxifying juice blends fresh kale…" at bounding box center [161, 113] width 145 height 27
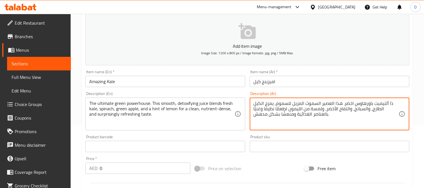
click at [286, 110] on textarea "ذا ألتيميت باورهاوس اخضر. هذا العصير السموث المزيل للسموم, يمزج الكيل الطازج، و…" at bounding box center [325, 113] width 145 height 27
click at [280, 108] on textarea "ذا ألتيميت باورهاوس اخضر. هذا العصير السموث المزيل للسموم, يمزج الكيل الطازج، و…" at bounding box center [325, 113] width 145 height 27
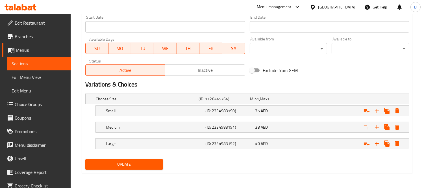
scroll to position [240, 0]
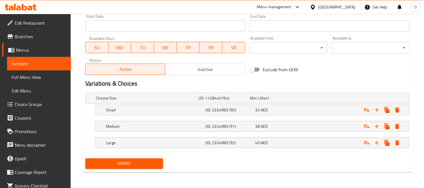
type textarea "ذا ألتيميت باورهاوس اخضر. هذا العصير السموث المزيل للسموم, يمزج الكيل الطازج، و…"
click at [142, 165] on span "Update" at bounding box center [124, 163] width 69 height 7
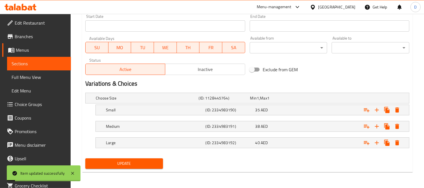
drag, startPoint x: 48, startPoint y: 62, endPoint x: 185, endPoint y: 1, distance: 150.0
click at [48, 62] on span "Sections" at bounding box center [39, 63] width 55 height 7
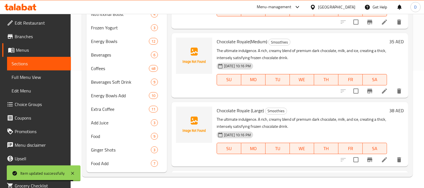
scroll to position [54, 0]
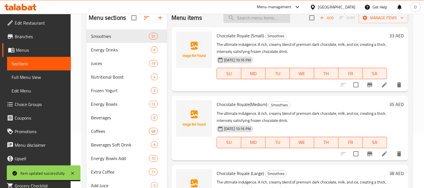
click at [253, 21] on input "search" at bounding box center [256, 18] width 67 height 10
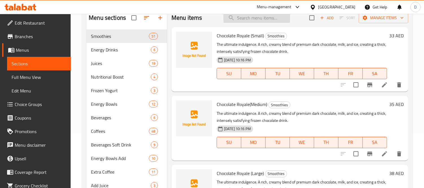
paste input "Citrus Greens (Small)"
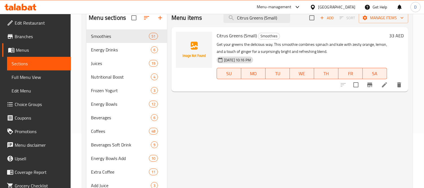
type input "Citrus Greens (Small)"
click at [380, 83] on li at bounding box center [384, 85] width 16 height 10
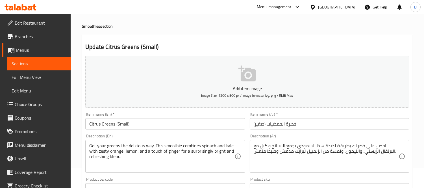
scroll to position [31, 0]
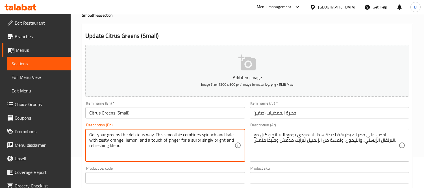
drag, startPoint x: 155, startPoint y: 135, endPoint x: 79, endPoint y: 134, distance: 75.4
type textarea "This smoothie combines spinach and kale with zesty orange, lemon, and a touch o…"
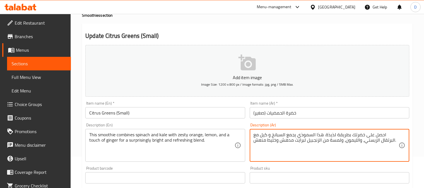
drag, startPoint x: 325, startPoint y: 136, endPoint x: 336, endPoint y: 135, distance: 11.6
drag, startPoint x: 322, startPoint y: 134, endPoint x: 383, endPoint y: 134, distance: 60.7
click at [383, 134] on textarea "احصل على خضرتك بطريقة لذيذة. هذا السموذي يجمع السبانخ و كيل مع البرتقال الزيستي…" at bounding box center [325, 145] width 145 height 27
type textarea "هذا السموذي يجمع السبانخ و كيل مع البرتقال الزيستي، والليمون، ولمسة من الزنجبيل…"
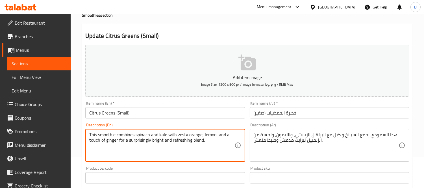
drag, startPoint x: 120, startPoint y: 135, endPoint x: 182, endPoint y: 134, distance: 61.5
click at [139, 136] on textarea "This smoothie combines spinach and kale with zesty orange, lemon, and a touch o…" at bounding box center [161, 145] width 145 height 27
drag, startPoint x: 148, startPoint y: 136, endPoint x: 151, endPoint y: 139, distance: 5.0
click at [151, 139] on textarea "This smoothie combines spinach and kale with zesty orange, lemon, and a touch o…" at bounding box center [161, 145] width 145 height 27
click at [153, 147] on textarea "This smoothie combines spinach and kale with zesty orange, lemon, and a touch o…" at bounding box center [161, 145] width 145 height 27
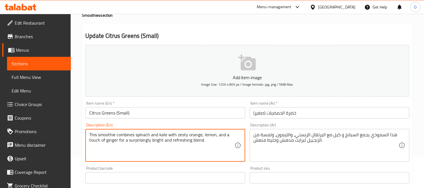
drag, startPoint x: 125, startPoint y: 140, endPoint x: 172, endPoint y: 142, distance: 46.6
click at [172, 142] on textarea "This smoothie combines spinach and kale with zesty orange, lemon, and a touch o…" at bounding box center [161, 145] width 145 height 27
click at [152, 142] on textarea "This smoothie combines spinach and kale with zesty orange, lemon, and a touch o…" at bounding box center [161, 145] width 145 height 27
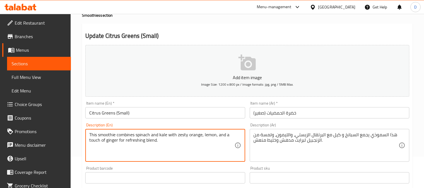
type textarea "This smoothie combines spinach and kale with zesty orange, lemon, and a touch o…"
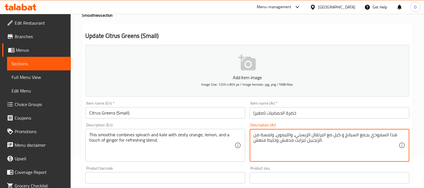
drag, startPoint x: 277, startPoint y: 140, endPoint x: 304, endPoint y: 140, distance: 27.7
click at [278, 140] on textarea "هذا السموذي يجمع السبانخ و كيل مع البرتقال الزيستي، والليمون، ولمسة من الزنجبيل…" at bounding box center [325, 145] width 145 height 27
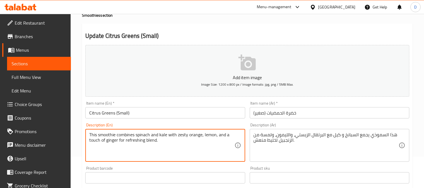
drag, startPoint x: 113, startPoint y: 135, endPoint x: 169, endPoint y: 144, distance: 56.4
click at [169, 148] on textarea "This smoothie combines spinach and kale with zesty orange, lemon, and a touch o…" at bounding box center [161, 145] width 145 height 27
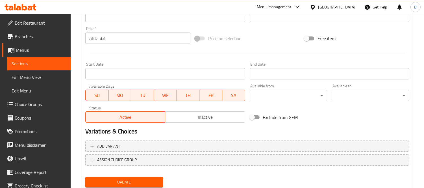
scroll to position [210, 0]
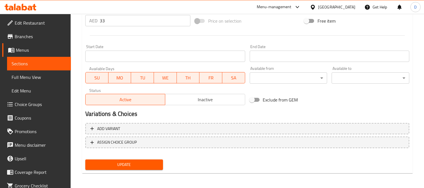
click at [154, 164] on span "Update" at bounding box center [124, 164] width 69 height 7
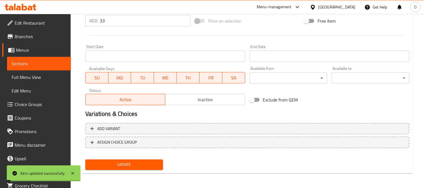
scroll to position [116, 0]
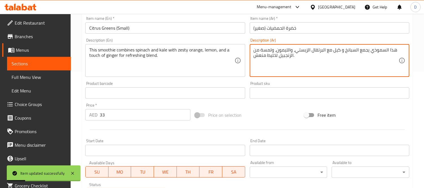
drag, startPoint x: 276, startPoint y: 59, endPoint x: 267, endPoint y: 57, distance: 8.4
click at [264, 55] on textarea "هذا السموذي يجمع السبانخ و كيل مع البرتقال الزيستي، والليمون، ولمسة من الزنجبيل…" at bounding box center [325, 60] width 145 height 27
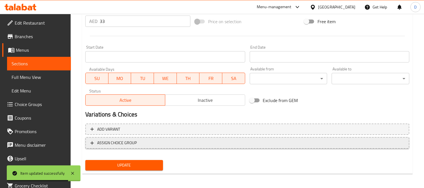
scroll to position [210, 0]
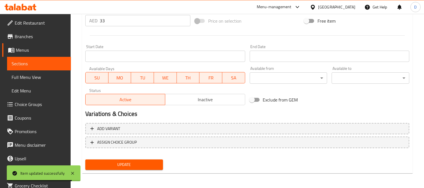
type textarea "هذا السموذي يجمع السبانخ و كيل مع البرتقال الزيستي، والليمون، ولمسة من الزنجبيل…"
click at [132, 164] on span "Update" at bounding box center [124, 164] width 69 height 7
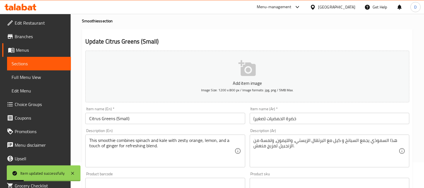
scroll to position [22, 0]
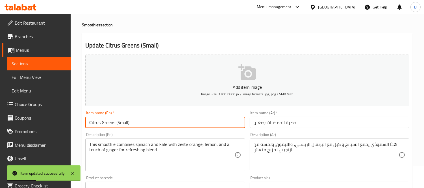
drag, startPoint x: 114, startPoint y: 121, endPoint x: 81, endPoint y: 119, distance: 33.1
click at [81, 119] on div "Home / Restaurants management / Menus / Sections / item / update Smoothies sect…" at bounding box center [247, 184] width 353 height 385
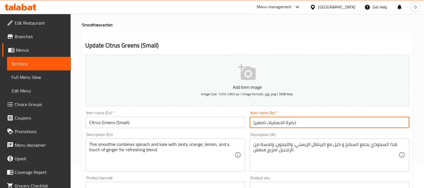
drag, startPoint x: 268, startPoint y: 123, endPoint x: 311, endPoint y: 121, distance: 43.5
click at [311, 121] on input "خضرة الحمضيات (صغير)" at bounding box center [329, 122] width 159 height 11
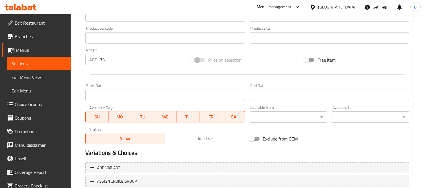
scroll to position [210, 0]
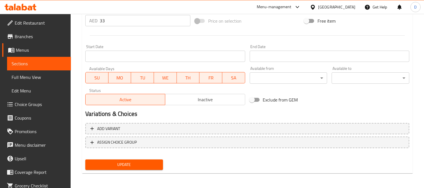
type input "سيترس جرين (صغير)"
click at [150, 161] on span "Update" at bounding box center [124, 164] width 69 height 7
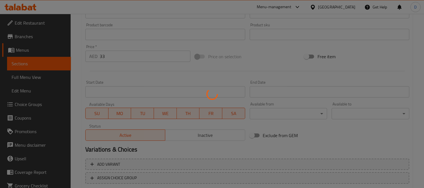
scroll to position [53, 0]
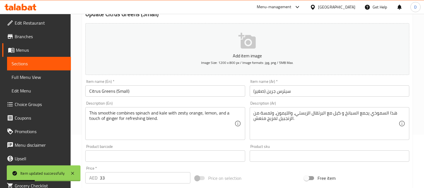
click at [60, 63] on span "Sections" at bounding box center [39, 63] width 55 height 7
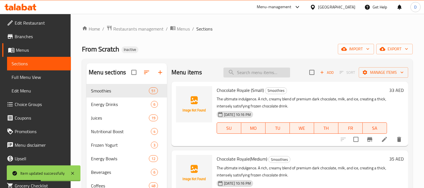
click at [272, 75] on input "search" at bounding box center [256, 72] width 67 height 10
paste input "Citrus Greens"
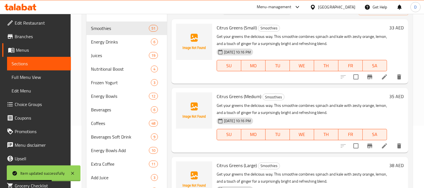
scroll to position [63, 0]
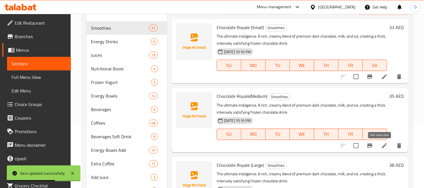
type input "Citrus Greens"
click at [381, 145] on icon at bounding box center [384, 145] width 7 height 7
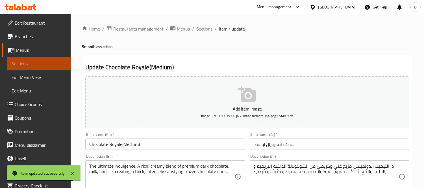
click at [63, 65] on link "Sections" at bounding box center [39, 64] width 64 height 14
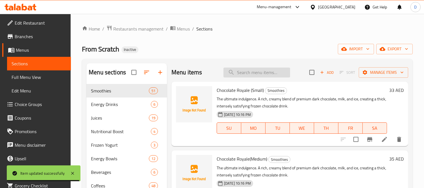
click at [258, 73] on input "search" at bounding box center [256, 72] width 67 height 10
paste input "Citrus Greens"
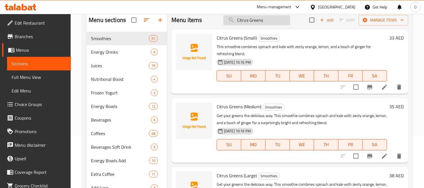
scroll to position [63, 0]
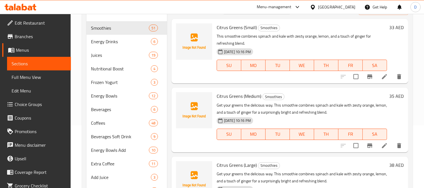
type input "Citrus Greens"
click at [379, 143] on li at bounding box center [384, 145] width 16 height 10
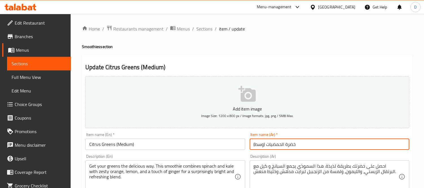
drag, startPoint x: 267, startPoint y: 146, endPoint x: 307, endPoint y: 143, distance: 39.6
click at [307, 143] on input "خضرة الحمضيات (وسط)" at bounding box center [329, 143] width 159 height 11
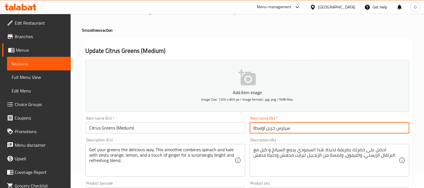
scroll to position [31, 0]
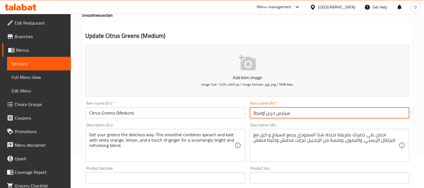
type input "سيترس جرين (وسط)"
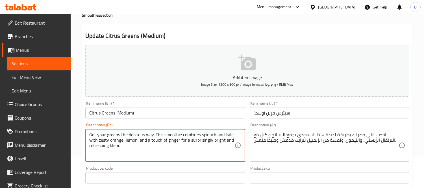
click at [110, 139] on textarea "Get your greens the delicious way. This smoothie combines spinach and kale with…" at bounding box center [161, 145] width 145 height 27
paste textarea "This smoothie combines spinach and kale with zesty orange, lemon, and a touch o…"
type textarea "This smoothie combines spinach and kale with zesty orange, lemon, and a touch o…"
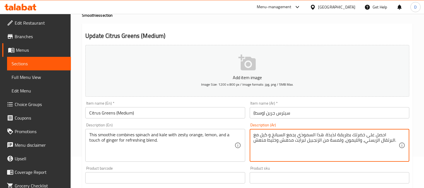
click at [261, 143] on textarea "احصل على خضرتك بطريقة لذيذة. هذا السموذي يجمع السبانخ و كيل مع البرتقال الزيستي…" at bounding box center [325, 145] width 145 height 27
paste textarea "هذا السموذي يجمع السبانخ و كيل مع البرتقال الزيستي، والليمون، ولمسة من الزنجبيل…"
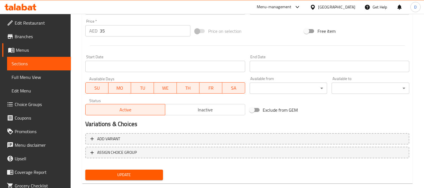
scroll to position [210, 0]
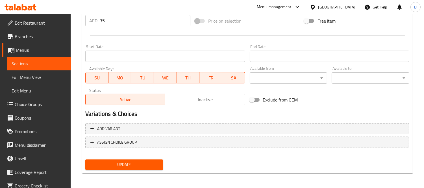
type textarea "هذا السموذي يجمع السبانخ و كيل مع البرتقال الزيستي، والليمون، ولمسة من الزنجبيل…"
click at [137, 166] on span "Update" at bounding box center [124, 164] width 69 height 7
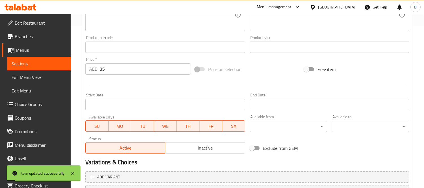
scroll to position [53, 0]
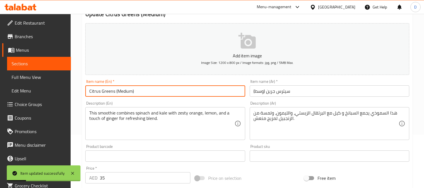
drag, startPoint x: 114, startPoint y: 89, endPoint x: 81, endPoint y: 88, distance: 32.5
click at [81, 88] on div "Home / Restaurants management / Menus / Sections / item / update Smoothies sect…" at bounding box center [247, 153] width 353 height 385
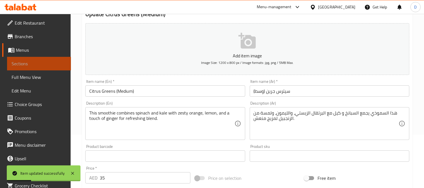
click at [52, 60] on span "Sections" at bounding box center [39, 63] width 55 height 7
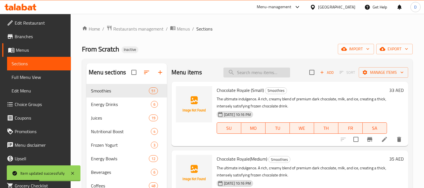
click at [264, 71] on input "search" at bounding box center [256, 72] width 67 height 10
paste input "Citrus Greens"
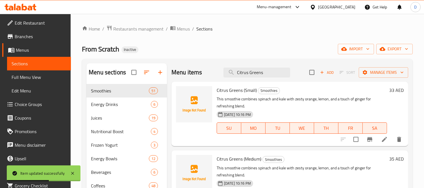
scroll to position [117, 0]
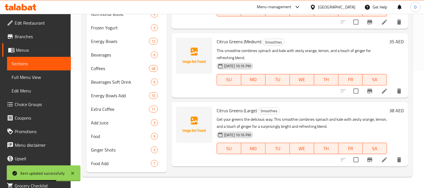
type input "Citrus Greens"
click at [385, 156] on icon at bounding box center [384, 159] width 7 height 7
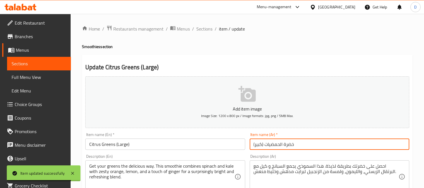
drag, startPoint x: 266, startPoint y: 143, endPoint x: 307, endPoint y: 144, distance: 41.2
click at [307, 144] on input "خضرة الحمضيات (كبير)" at bounding box center [329, 143] width 159 height 11
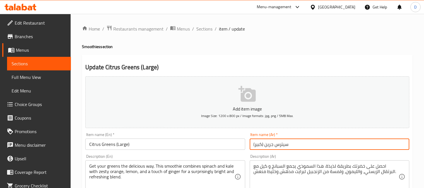
type input "سيترس جرين (كبير)"
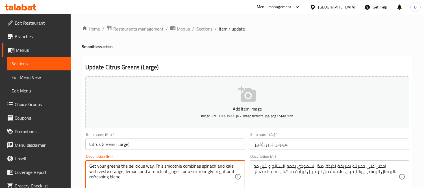
click at [208, 167] on textarea "Get your greens the delicious way. This smoothie combines spinach and kale with…" at bounding box center [161, 176] width 145 height 27
paste textarea "This smoothie combines spinach and kale with zesty orange, lemon, and a touch o…"
type textarea "This smoothie combines spinach and kale with zesty orange, lemon, and a touch o…"
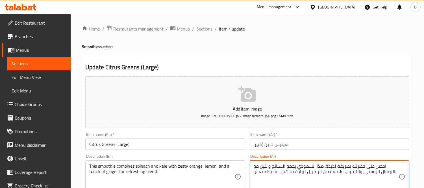
click at [320, 169] on textarea "احصل على خضرتك بطريقة لذيذة. هذا السموذي يجمع السبانخ و كيل مع البرتقال الزيستي…" at bounding box center [325, 176] width 145 height 27
paste textarea "هذا السموذي يجمع السبانخ و كيل مع البرتقال الزيستي، والليمون، ولمسة من الزنجبيل…"
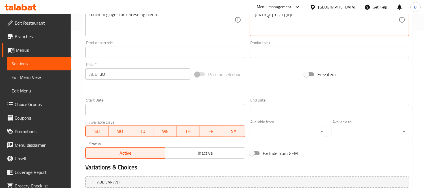
scroll to position [210, 0]
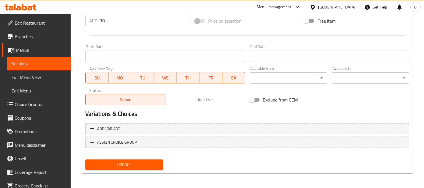
type textarea "هذا السموذي يجمع السبانخ و كيل مع البرتقال الزيستي، والليمون، ولمسة من الزنجبيل…"
click at [143, 167] on button "Update" at bounding box center [124, 164] width 78 height 10
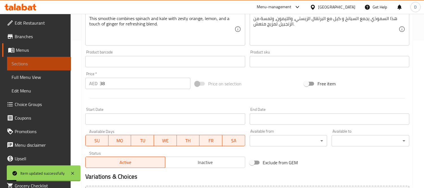
click at [47, 59] on link "Sections" at bounding box center [39, 64] width 64 height 14
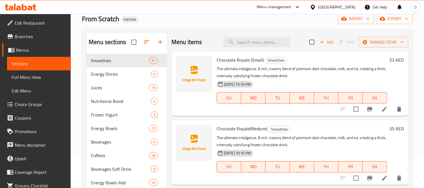
scroll to position [23, 0]
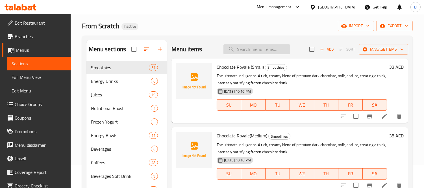
click at [252, 52] on input "search" at bounding box center [256, 49] width 67 height 10
paste input "Tropi-Kale Breeze (Small)"
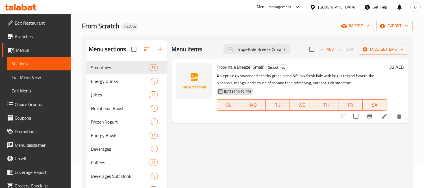
type input "Tropi-Kale Breeze (Small)"
click at [382, 120] on li at bounding box center [384, 116] width 16 height 10
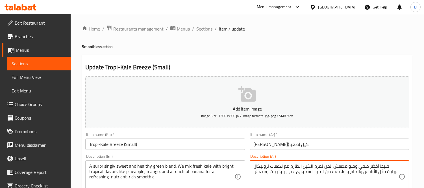
click at [279, 174] on textarea "خليط أخضر صحي وحلو مدهش. نحن نمزج الكيل الطازج مع نكهات تروبيكال برايت مثل الأن…" at bounding box center [325, 176] width 145 height 27
paste textarea "العناصر الغذائية"
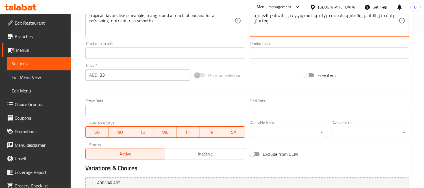
scroll to position [210, 0]
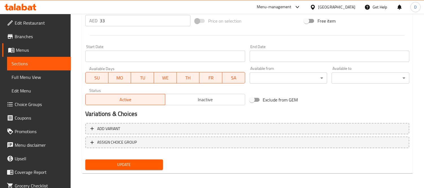
type textarea "خليط أخضر صحي وحلو مدهش. نحن نمزج الكيل الطازج مع نكهات تروبيكال برايت مثل الأن…"
click at [132, 161] on span "Update" at bounding box center [124, 164] width 69 height 7
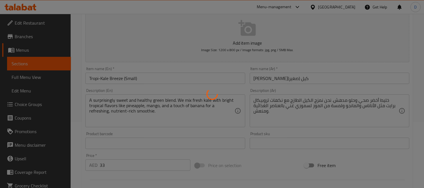
scroll to position [53, 0]
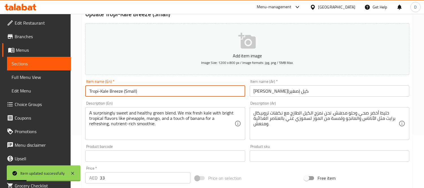
click at [119, 92] on input "Tropi-Kale Breeze (Small)" at bounding box center [164, 90] width 159 height 11
drag, startPoint x: 122, startPoint y: 93, endPoint x: 84, endPoint y: 93, distance: 38.1
click at [84, 93] on div "Item name (En)   * Tropi-Kale Breeze (Small) Item name (En) *" at bounding box center [165, 88] width 164 height 22
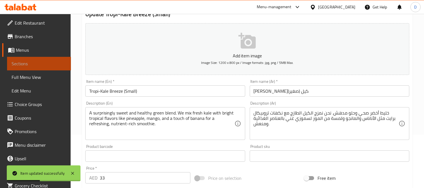
click at [55, 63] on span "Sections" at bounding box center [39, 63] width 55 height 7
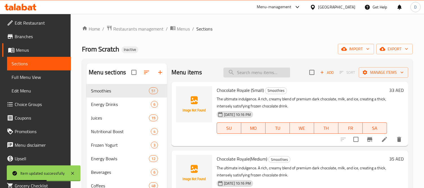
click at [250, 76] on input "search" at bounding box center [256, 72] width 67 height 10
paste input "Tropi-Kale Breeze"
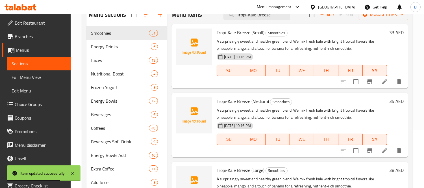
scroll to position [63, 0]
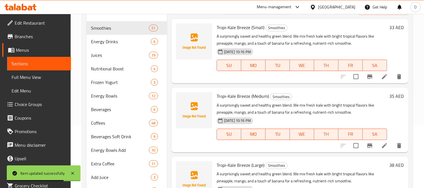
type input "Tropi-Kale Breeze"
click at [381, 147] on icon at bounding box center [384, 145] width 7 height 7
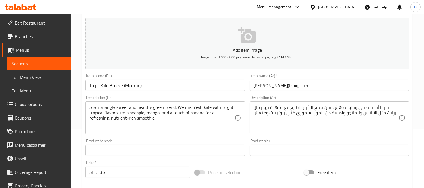
scroll to position [63, 0]
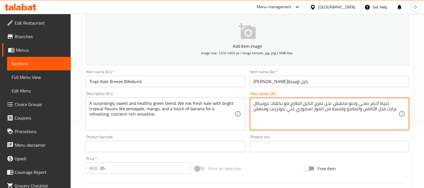
click at [282, 111] on textarea "خليط أخضر صحي وحلو مدهش. نحن نمزج الكيل الطازج مع نكهات تروبيكال برايت مثل الأن…" at bounding box center [325, 113] width 145 height 27
paste textarea "العناصر الغذائية"
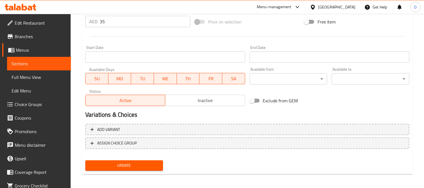
scroll to position [210, 0]
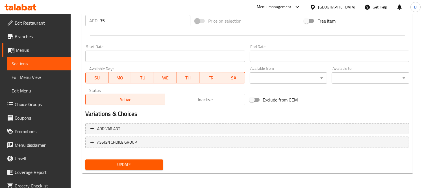
type textarea "خليط أخضر صحي وحلو مدهش. نحن نمزج الكيل الطازج مع نكهات تروبيكال برايت مثل الأن…"
click at [150, 163] on span "Update" at bounding box center [124, 164] width 69 height 7
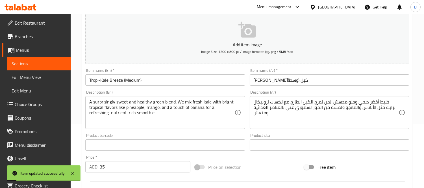
scroll to position [53, 0]
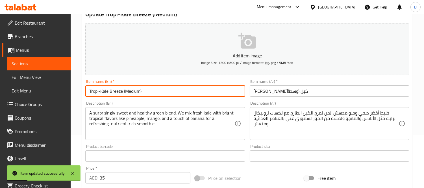
drag, startPoint x: 119, startPoint y: 89, endPoint x: 88, endPoint y: 91, distance: 30.8
click at [88, 91] on input "Tropi-Kale Breeze (Medium)" at bounding box center [164, 90] width 159 height 11
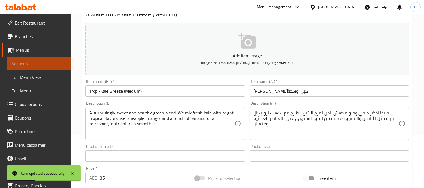
click at [53, 63] on span "Sections" at bounding box center [39, 63] width 55 height 7
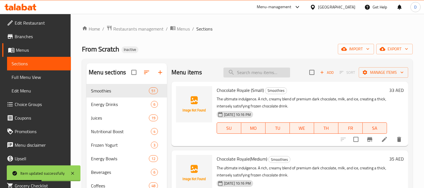
click at [239, 73] on input "search" at bounding box center [256, 72] width 67 height 10
paste input "Tropi-Kale Bree"
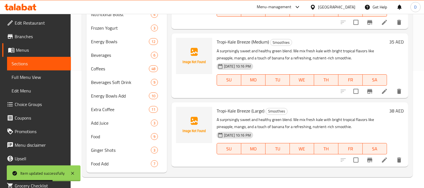
scroll to position [117, 0]
type input "Tropi-Kale Bree"
click at [381, 158] on icon at bounding box center [384, 159] width 7 height 7
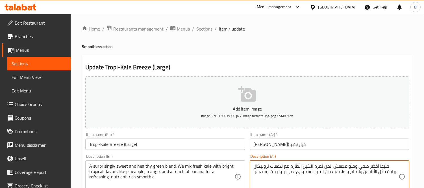
click at [281, 175] on textarea "خليط أخضر صحي وحلو مدهش. نحن نمزج الكيل الطازج مع نكهات تروبيكال برايت مثل الأن…" at bounding box center [325, 176] width 145 height 27
paste textarea "العناصر الغذائية"
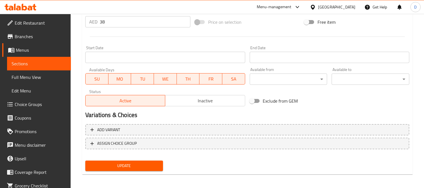
scroll to position [210, 0]
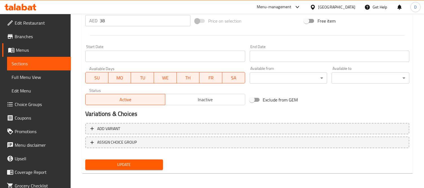
type textarea "خليط أخضر صحي وحلو مدهش. نحن نمزج الكيل الطازج مع نكهات تروبيكال برايت مثل الأن…"
click at [133, 165] on span "Update" at bounding box center [124, 164] width 69 height 7
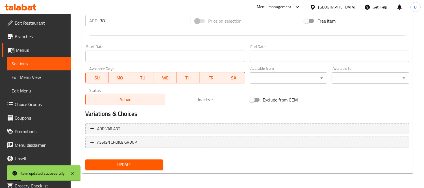
drag, startPoint x: 45, startPoint y: 64, endPoint x: 48, endPoint y: 68, distance: 5.4
click at [45, 64] on span "Sections" at bounding box center [39, 63] width 55 height 7
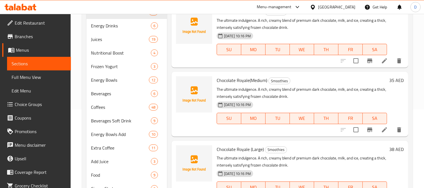
scroll to position [23, 0]
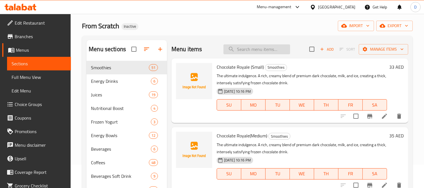
click at [257, 52] on input "search" at bounding box center [256, 49] width 67 height 10
paste input "Our foundational green juice. A balanced, pure blend of kale, cucumber, celery,…"
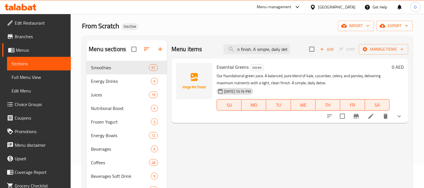
type input "Our foundational green juice. A balanced, pure blend of kale, cucumber, celery,…"
click at [373, 119] on icon at bounding box center [370, 116] width 7 height 7
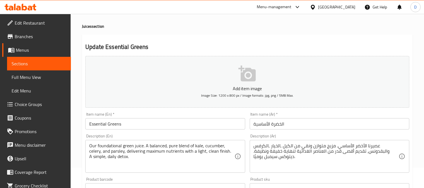
scroll to position [31, 0]
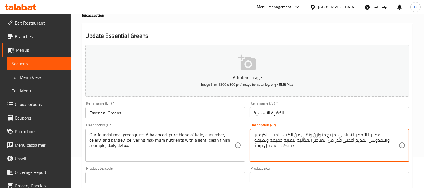
click at [272, 148] on textarea "عصيرنا الأخضر الأساسي. مزيج متوازن ونقي من الكيل ,الخيار ,الكرفس والبقدونس، تقد…" at bounding box center [325, 145] width 145 height 27
click at [256, 147] on textarea "عصيرنا الأخضر الأساسي. مزيج متوازن ونقي من الكيل ,الخيار ,الكرفس والبقدونس، تقد…" at bounding box center [325, 145] width 145 height 27
click at [253, 146] on div "عصيرنا الأخضر الأساسي. مزيج متوازن ونقي من الكيل ,الخيار ,الكرفس والبقدونس، تقد…" at bounding box center [329, 145] width 159 height 33
click at [265, 142] on textarea "عصيرنا الأخضر الأساسي. مزيج متوازن ونقي من الكيل ,الخيار ,الكرفس والبقدونس، تقد…" at bounding box center [325, 145] width 145 height 27
drag, startPoint x: 266, startPoint y: 142, endPoint x: 256, endPoint y: 142, distance: 9.9
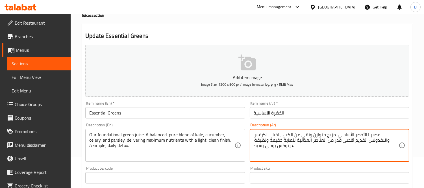
click at [256, 142] on textarea "عصيرنا الأخضر الأساسي. مزيج متوازن ونقي من الكيل ,الخيار ,الكرفس والبقدونس، تقد…" at bounding box center [325, 145] width 145 height 27
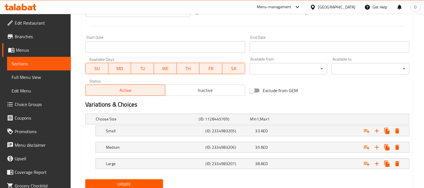
scroll to position [240, 0]
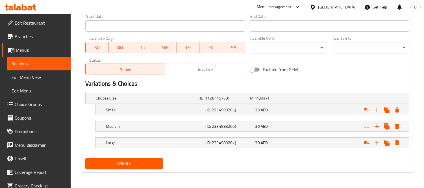
type textarea "عصيرنا الأخضر الأساسي. مزيج متوازن ونقي من الكيل ,الخيار ,الكرفس والبقدونس، تقد…"
click at [136, 165] on span "Update" at bounding box center [124, 163] width 69 height 7
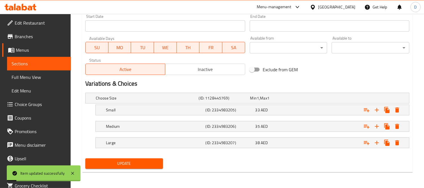
click at [61, 62] on span "Sections" at bounding box center [39, 63] width 55 height 7
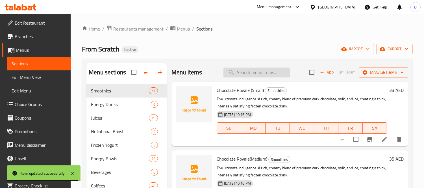
click at [263, 73] on input "search" at bounding box center [256, 72] width 67 height 10
paste input "Crisp kale and mixed greens tossed in a light vinaigrette, topped with tender g…"
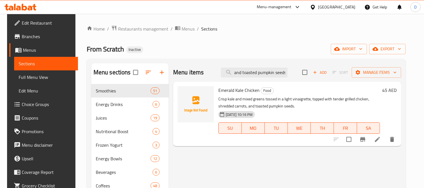
type input "Crisp kale and mixed greens tossed in a light vinaigrette, topped with tender g…"
click at [380, 138] on li at bounding box center [377, 139] width 16 height 10
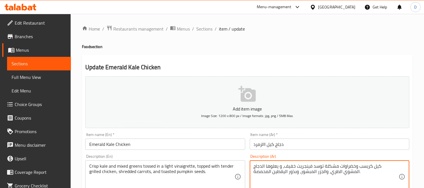
click at [335, 165] on textarea "كيل كريسب وخضراوات مشكلة توسد فينجريت خفيف، و يعلوها الدجاج المشوي الطري، والجز…" at bounding box center [325, 176] width 145 height 27
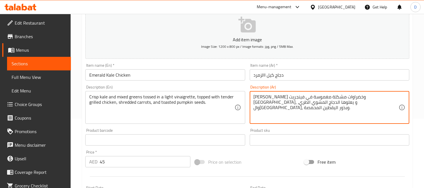
scroll to position [125, 0]
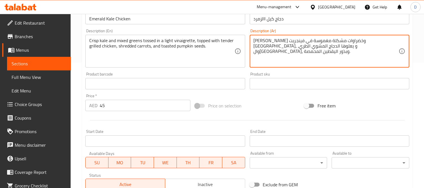
click at [266, 43] on textarea "كيل كريسب وخضراوات مشكلة مغموسة في فينجريت خفيف، و يعلوها الدجاج المشوي الطري، …" at bounding box center [325, 51] width 145 height 27
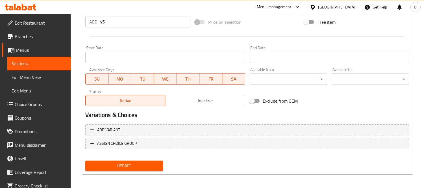
scroll to position [210, 0]
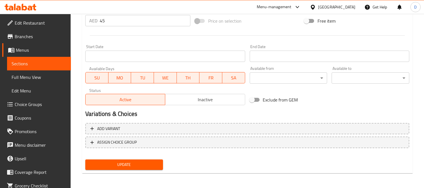
type textarea "كيل كريسب وخضراوات مشكلة مغموسة في فينجريت خفيف، و يعلوه الدجاج المشوي الطري، و…"
click at [136, 164] on span "Update" at bounding box center [124, 164] width 69 height 7
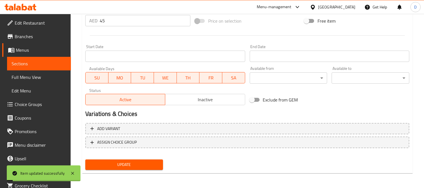
click at [58, 59] on link "Sections" at bounding box center [39, 64] width 64 height 14
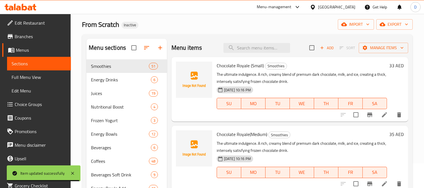
scroll to position [23, 0]
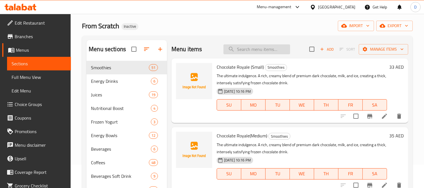
click at [256, 44] on input "search" at bounding box center [256, 49] width 67 height 10
paste input "bold, ruby-red refreshment"
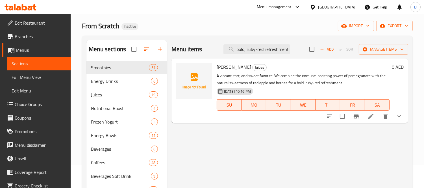
type input "bold, ruby-red refreshment"
click at [368, 115] on icon at bounding box center [370, 116] width 7 height 7
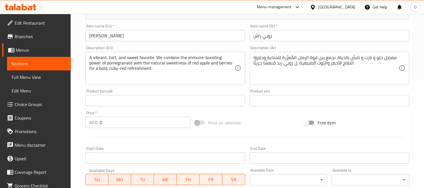
scroll to position [125, 0]
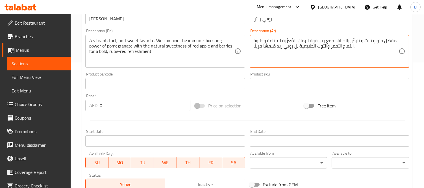
drag, startPoint x: 293, startPoint y: 47, endPoint x: 258, endPoint y: 50, distance: 34.9
click at [258, 50] on textarea "مفضل حلو و تارت و نابضٌ بالحياة. نجمع بين قوة الرمان المُعزّزة للمناعة وحلاوة ا…" at bounding box center [325, 51] width 145 height 27
drag, startPoint x: 294, startPoint y: 50, endPoint x: 252, endPoint y: 51, distance: 41.8
click at [252, 51] on div "مفضل حلو و تارت و نابضٌ بالحياة. نجمع بين قوة الرمان المُعزّزة للمناعة وحلاوة ا…" at bounding box center [329, 51] width 159 height 33
paste textarea "انتعاش جريء باللون الأحمر الياقوتي"
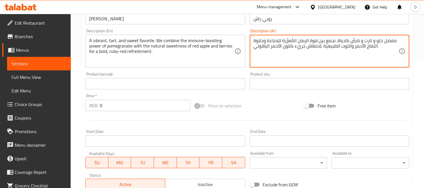
type textarea "مفضل حلو و تارت و نابضٌ بالحياة. نجمع بين قوة الرمان المُعزّزة للمناعة وحلاوة ا…"
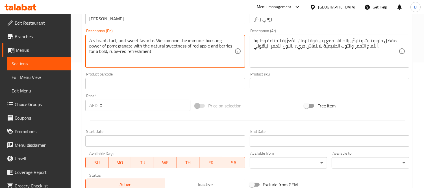
drag, startPoint x: 180, startPoint y: 48, endPoint x: 210, endPoint y: 47, distance: 30.5
click at [199, 53] on textarea "A vibrant, tart, and sweet favorite. We combine the immune-boosting power of po…" at bounding box center [161, 51] width 145 height 27
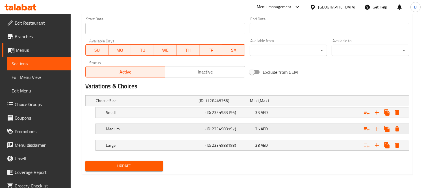
scroll to position [240, 0]
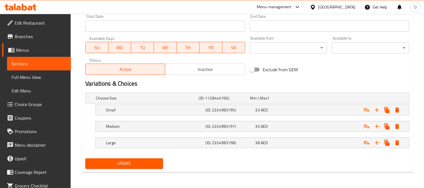
click at [151, 163] on span "Update" at bounding box center [124, 163] width 69 height 7
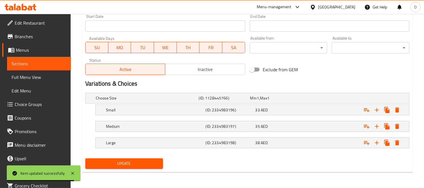
click at [53, 61] on span "Sections" at bounding box center [39, 63] width 55 height 7
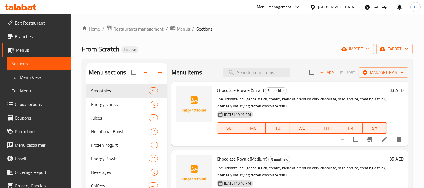
click at [184, 29] on span "Menus" at bounding box center [183, 28] width 13 height 7
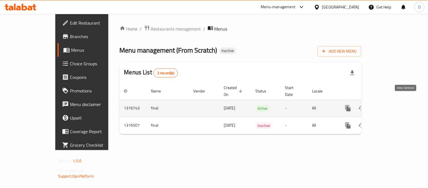
click at [392, 105] on icon "enhanced table" at bounding box center [389, 108] width 7 height 7
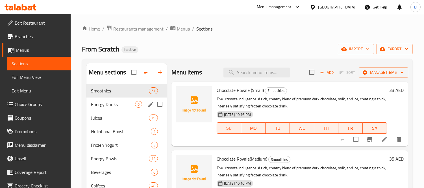
click at [116, 106] on span "Energy Drinks" at bounding box center [113, 104] width 44 height 7
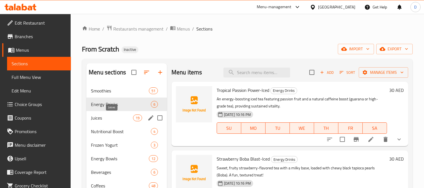
click at [118, 117] on span "Juices" at bounding box center [112, 117] width 42 height 7
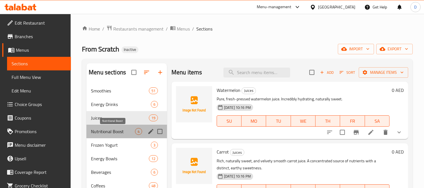
click at [118, 134] on span "Nutritional Boost" at bounding box center [113, 131] width 44 height 7
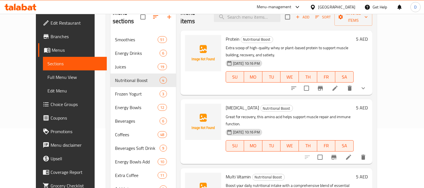
scroll to position [23, 0]
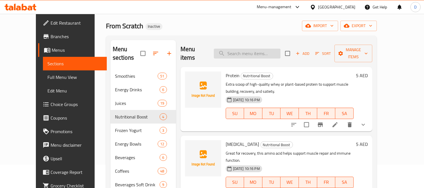
click at [248, 49] on input "search" at bounding box center [247, 54] width 67 height 10
paste input "filter"
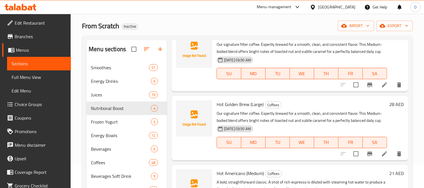
scroll to position [0, 0]
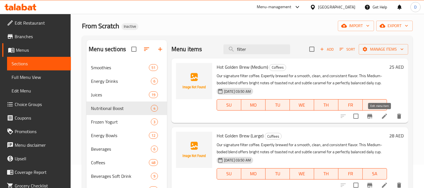
type input "filter"
click at [381, 114] on icon at bounding box center [384, 116] width 7 height 7
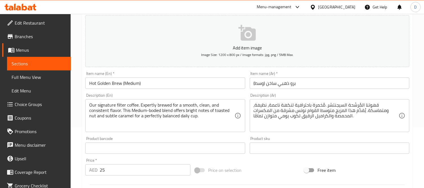
scroll to position [63, 0]
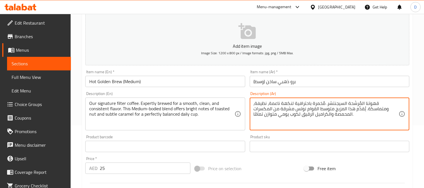
drag, startPoint x: 358, startPoint y: 105, endPoint x: 349, endPoint y: 105, distance: 8.5
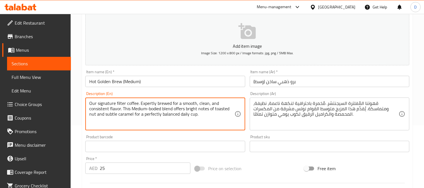
drag, startPoint x: 112, startPoint y: 104, endPoint x: 218, endPoint y: 105, distance: 105.3
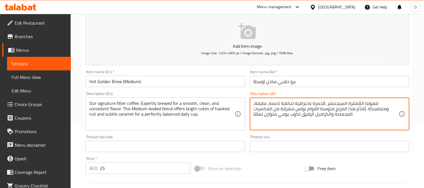
drag, startPoint x: 258, startPoint y: 105, endPoint x: 264, endPoint y: 105, distance: 6.5
type textarea "قهوتنا المُفلترة السيجنتشر. مُخمرة باحترافية لنكهة ناعمة، نقية، ومتماسكة. يُقدِ…"
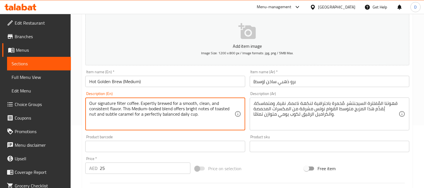
drag, startPoint x: 199, startPoint y: 104, endPoint x: 117, endPoint y: 109, distance: 82.8
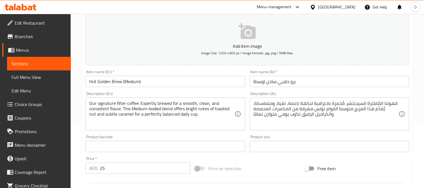
click at [123, 110] on textarea "Our signature filter coffee. Expertly brewed for a smooth, clean, and consisten…" at bounding box center [161, 113] width 145 height 27
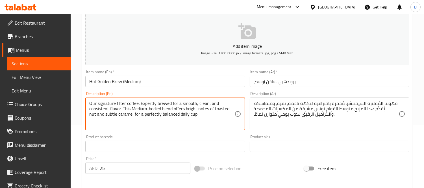
click at [107, 114] on textarea "Our signature filter coffee. Expertly brewed for a smooth, clean, and consisten…" at bounding box center [161, 113] width 145 height 27
click at [143, 115] on textarea "Our signature filter coffee. Expertly brewed for a smooth, clean, and consisten…" at bounding box center [161, 113] width 145 height 27
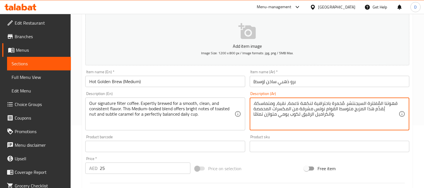
click at [285, 117] on textarea "قهوتنا المُفلترة السيجنتشر. مُخمرة باحترافية لنكهة ناعمة، نقية، ومتماسكة. يُقدِ…" at bounding box center [325, 113] width 145 height 27
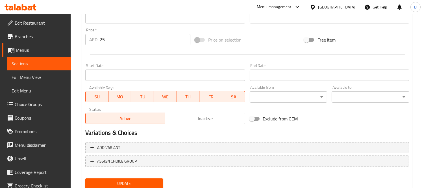
scroll to position [210, 0]
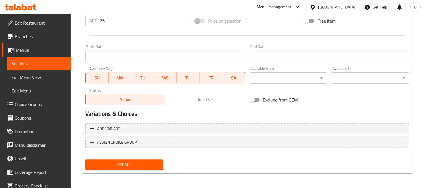
click at [140, 164] on span "Update" at bounding box center [124, 164] width 69 height 7
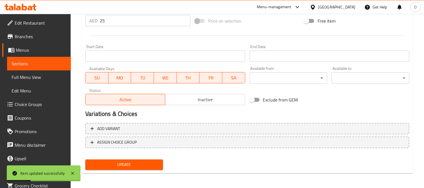
click at [45, 65] on span "Sections" at bounding box center [39, 63] width 55 height 7
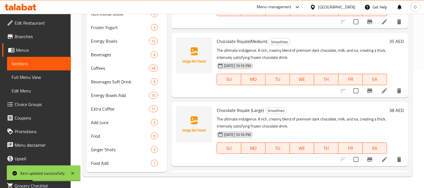
scroll to position [16, 0]
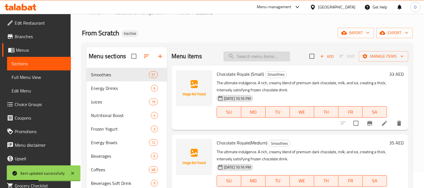
click at [251, 55] on input "search" at bounding box center [256, 56] width 67 height 10
paste input "Our signature filter coffee. Expertly brewed for a smooth, clean, and consisten…"
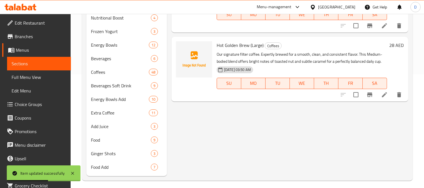
scroll to position [117, 0]
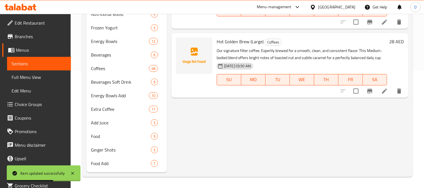
type input "Our signature filter coffee. Expertly brewed for a smooth, clean, and consisten…"
click at [382, 94] on icon at bounding box center [384, 91] width 7 height 7
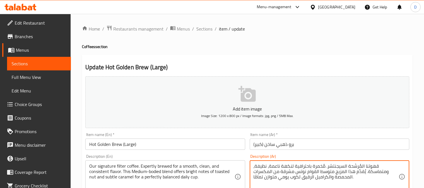
click at [331, 176] on textarea "قهوتنا المُرشَّحة السيجنتشر. مُخمرة باحترافية لنكهة ناعمة، نظيفة، ومتماسكة. يُق…" at bounding box center [325, 176] width 145 height 27
paste textarea "فلترة السيجنتشر. مُخمرة باحترافية لنكهة ناعمة، نقية، ومتماسكة. يُقدِّم هذا المز…"
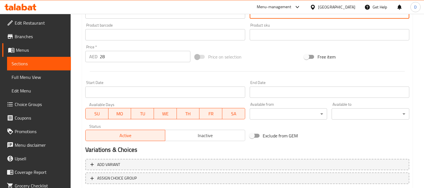
scroll to position [188, 0]
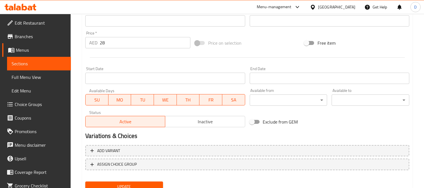
type textarea "قهوتنا المُفلترة السيجنتشر. مُخمرة باحترافية لنكهة ناعمة، نقية، ومتماسكة. يُقدِ…"
click at [111, 183] on span "Update" at bounding box center [124, 186] width 69 height 7
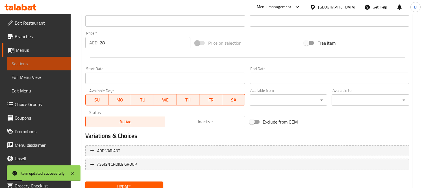
click at [52, 62] on span "Sections" at bounding box center [39, 63] width 55 height 7
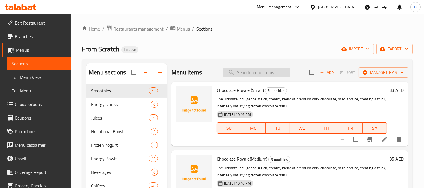
click at [254, 68] on input "search" at bounding box center [256, 72] width 67 height 10
paste input "Ice Golden Bre"
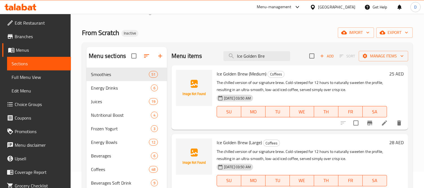
scroll to position [31, 0]
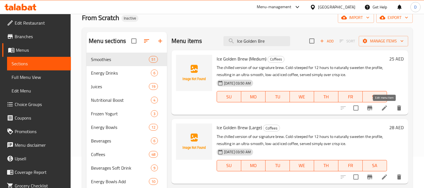
type input "Ice Golden Bre"
click at [381, 107] on icon at bounding box center [384, 107] width 7 height 7
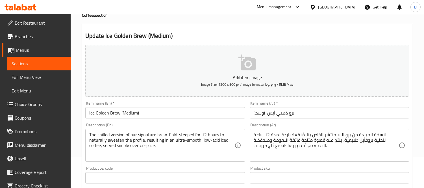
scroll to position [63, 0]
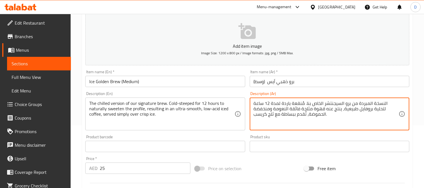
click at [307, 105] on textarea "النسخة المبردة من برو السيجنتشر الخاص بنا. مُنقعة باردة لمدة 12 ساعة لتحلية برو…" at bounding box center [325, 113] width 145 height 27
paste textarea "قوعة"
click at [276, 117] on textarea "النسخة المبردة من برو السيجنتشر الخاص بنا. منقوعة باردة لمدة 12 ساعة لتحلية برو…" at bounding box center [325, 113] width 145 height 27
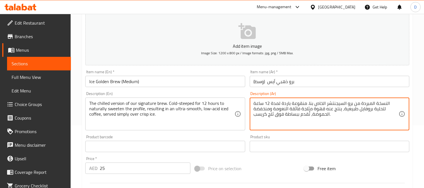
click at [276, 117] on textarea "النسخة المبردة من برو السيجنتشر الخاص بنا. منقوعة باردة لمدة 12 ساعة لتحلية برو…" at bounding box center [325, 113] width 145 height 27
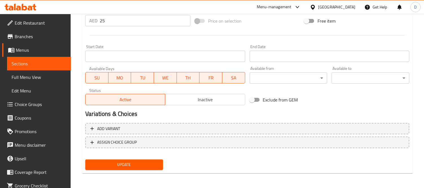
type textarea "النسخة المبردة من برو السيجنتشر الخاص بنا. منقوعة باردة لمدة 12 ساعة لتحلية برو…"
click at [149, 163] on span "Update" at bounding box center [124, 164] width 69 height 7
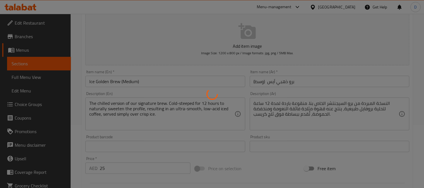
scroll to position [53, 0]
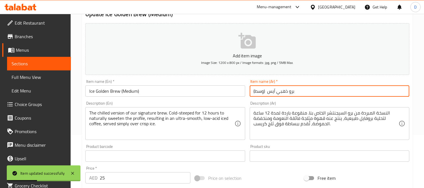
click at [270, 92] on input "برو ذهبي اّيس (وسط)" at bounding box center [329, 90] width 159 height 11
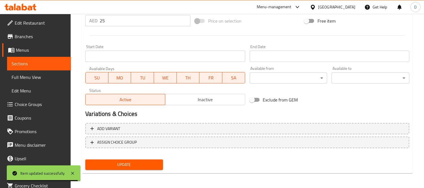
type input "برو ذهبي مثلج (وسط)"
click at [144, 161] on span "Update" at bounding box center [124, 164] width 69 height 7
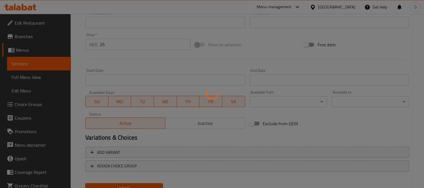
scroll to position [116, 0]
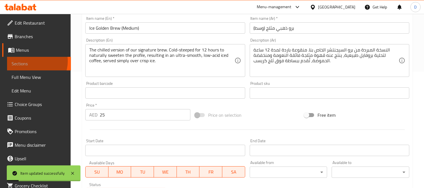
click at [29, 61] on span "Sections" at bounding box center [39, 63] width 55 height 7
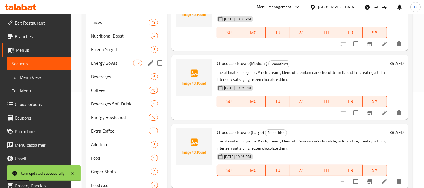
scroll to position [85, 0]
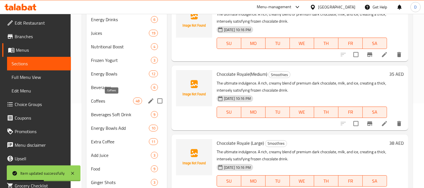
click at [110, 101] on span "Coffees" at bounding box center [112, 100] width 42 height 7
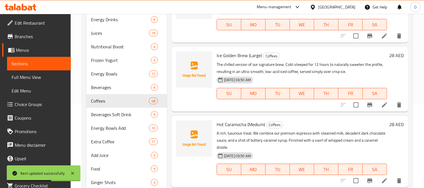
scroll to position [157, 0]
click at [376, 106] on li at bounding box center [384, 104] width 16 height 10
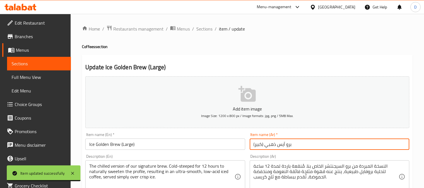
click at [272, 145] on input "برو اّيس ذهبي (كبير)" at bounding box center [329, 143] width 159 height 11
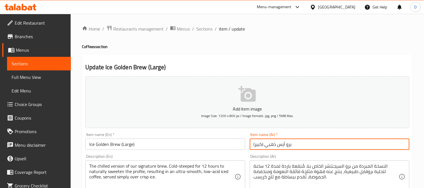
click at [283, 145] on input "برو اّيس ذهبي (كبير)" at bounding box center [329, 143] width 159 height 11
click at [265, 145] on input "برو ذهبي (كبير)" at bounding box center [329, 143] width 159 height 11
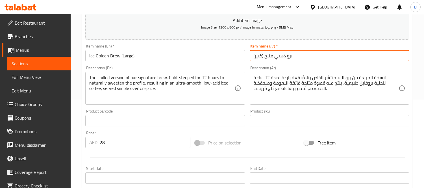
scroll to position [94, 0]
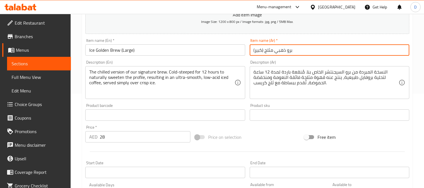
type input "برو ذهبي مثلج (كبير)"
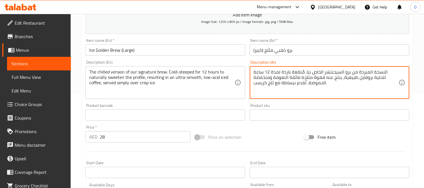
click at [289, 84] on textarea "النسخة المبردة من برو السيجنتشر الخاص بنا. مُنقعة باردة لمدة 12 ساعة لتحلية برو…" at bounding box center [325, 82] width 145 height 27
paste textarea "قوعة باردة لمدة 12 ساعة لتحلية بروفايل طبيعية، ينتج عنه قهوة مثلجة فائقة النعوم…"
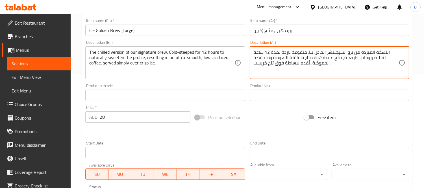
scroll to position [210, 0]
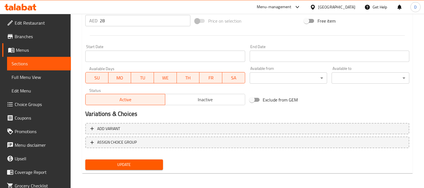
type textarea "النسخة المبردة من برو السيجنتشر الخاص بنا. منقوعة باردة لمدة 12 ساعة لتحلية برو…"
click at [131, 162] on span "Update" at bounding box center [124, 164] width 69 height 7
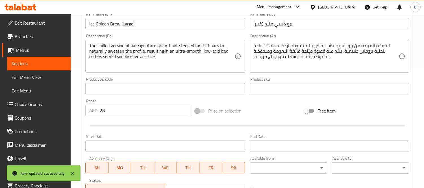
scroll to position [116, 0]
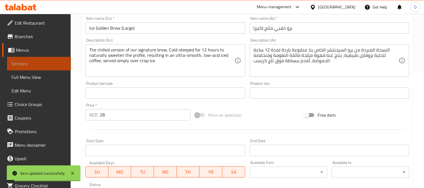
click at [57, 64] on span "Sections" at bounding box center [39, 63] width 55 height 7
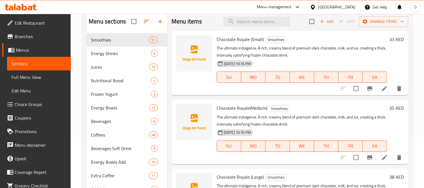
scroll to position [22, 0]
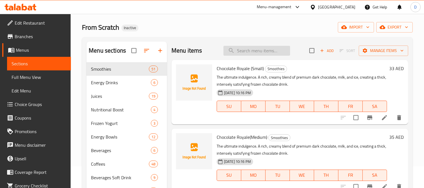
click at [261, 49] on input "search" at bounding box center [256, 51] width 67 height 10
paste input "dusting"
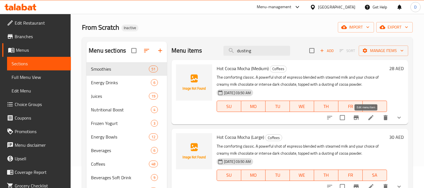
type input "dusting"
click at [367, 117] on icon at bounding box center [370, 117] width 7 height 7
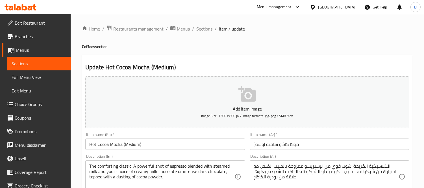
scroll to position [31, 0]
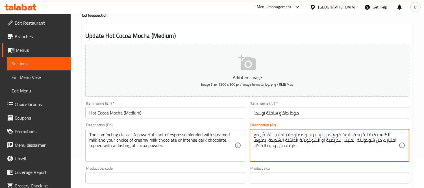
click at [287, 146] on textarea "الكلاسيكية المُريحة. شوت قوي من الإسبريسو ممزوجة بالحليب المُبخّر، مع اختيارك م…" at bounding box center [325, 145] width 145 height 27
click at [289, 147] on textarea "الكلاسيكية المُريحة. شوت قوي من الإسبريسو ممزوجة بالحليب المُبخّر، مع اختيارك م…" at bounding box center [325, 145] width 145 height 27
click at [292, 149] on textarea "الكلاسيكية المُريحة. شوت قوي من الإسبريسو ممزوجة بالحليب المُبخّر، مع اختيارك م…" at bounding box center [325, 145] width 145 height 27
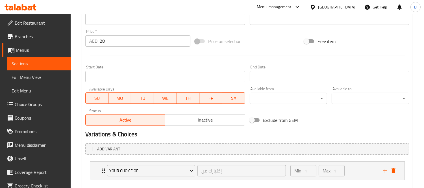
scroll to position [220, 0]
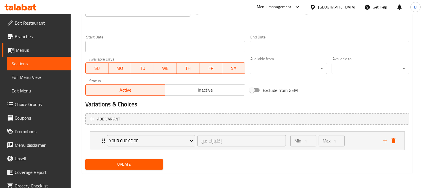
type textarea "الكلاسيكية المُريحة. شوت قوي من الإسبريسو ممزوجة بالحليب المُبخّر، مع اختيارك م…"
click at [125, 163] on span "Update" at bounding box center [124, 164] width 69 height 7
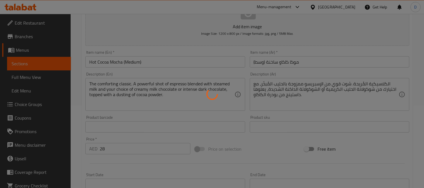
scroll to position [63, 0]
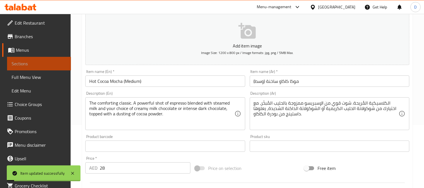
click at [54, 63] on span "Sections" at bounding box center [39, 63] width 55 height 7
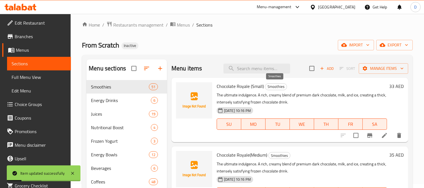
scroll to position [0, 0]
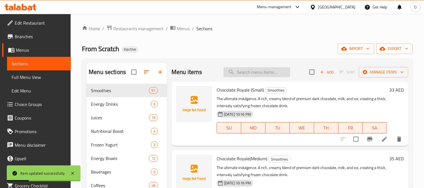
click at [255, 75] on input "search" at bounding box center [256, 72] width 67 height 10
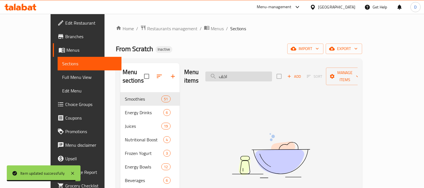
click at [255, 75] on input "اخف" at bounding box center [238, 76] width 67 height 10
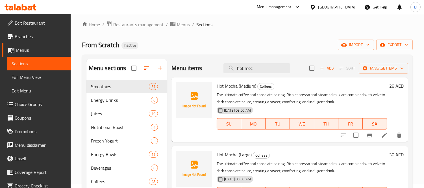
scroll to position [32, 0]
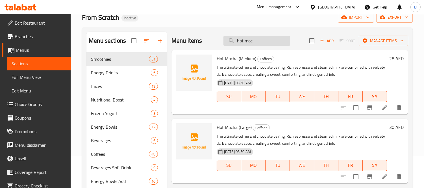
click at [245, 43] on input "hot moc" at bounding box center [256, 41] width 67 height 10
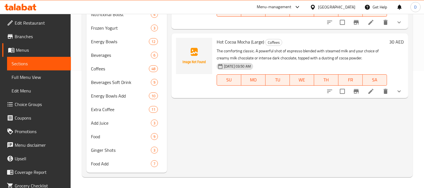
scroll to position [117, 0]
type input "hot cocoa moc"
click at [373, 91] on icon at bounding box center [370, 91] width 7 height 7
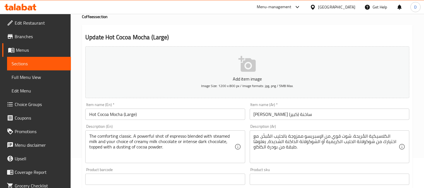
scroll to position [63, 0]
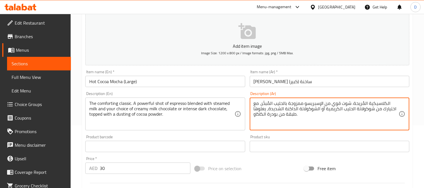
click at [287, 116] on textarea "الكلاسيكية المُريحة. شوت قوي من الإسبريسو ممزوجة بالحليب المُبخّر، مع اختيارك م…" at bounding box center [325, 113] width 145 height 27
click at [293, 115] on textarea "الكلاسيكية المُريحة. شوت قوي من الإسبريسو ممزوجة بالحليب المُبخّر، مع اختيارك م…" at bounding box center [325, 113] width 145 height 27
paste textarea "استينج"
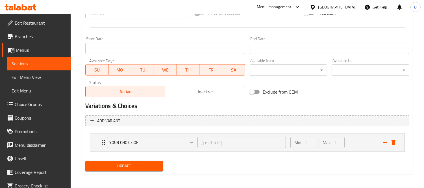
scroll to position [220, 0]
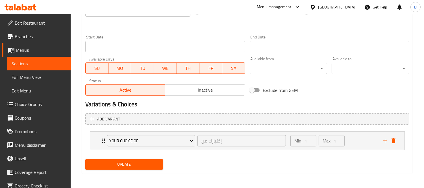
type textarea "الكلاسيكية المُريحة. شوت قوي من الإسبريسو ممزوجة بالحليب المُبخّر، مع اختيارك م…"
click at [154, 161] on span "Update" at bounding box center [124, 164] width 69 height 7
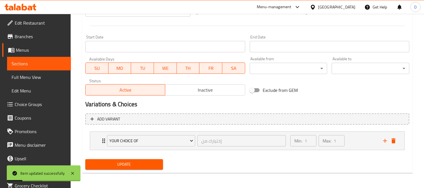
click at [43, 63] on span "Sections" at bounding box center [39, 63] width 55 height 7
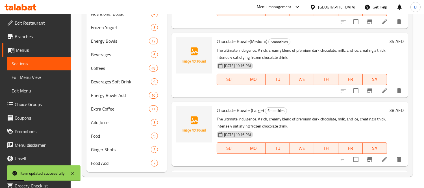
scroll to position [117, 0]
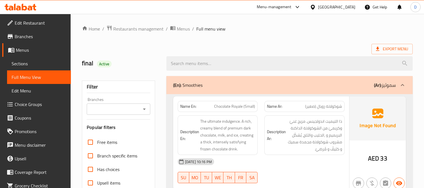
scroll to position [188, 0]
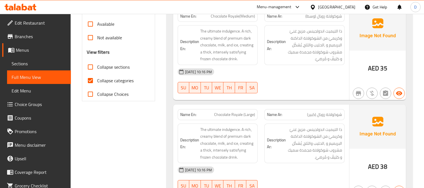
click at [94, 81] on input "Collapse categories" at bounding box center [91, 81] width 14 height 14
checkbox input "false"
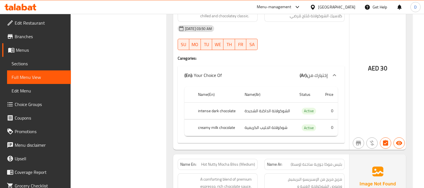
scroll to position [14188, 0]
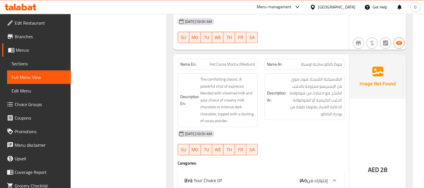
click at [210, 61] on span "Hot Cocoa Mocha (Medium)" at bounding box center [231, 64] width 45 height 6
drag, startPoint x: 209, startPoint y: 47, endPoint x: 239, endPoint y: 47, distance: 29.9
click at [239, 61] on p "Name En: Hot Cocoa Mocha (Medium)" at bounding box center [217, 64] width 75 height 6
copy span "Hot Cocoa Mocha"
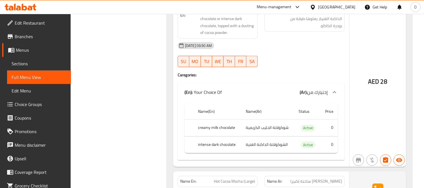
scroll to position [14282, 0]
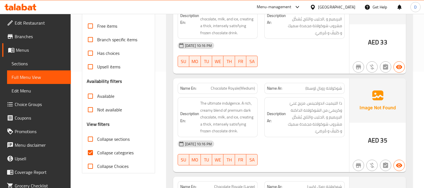
scroll to position [125, 0]
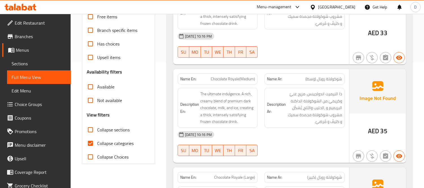
click at [97, 145] on span "Collapse categories" at bounding box center [115, 143] width 36 height 7
click at [97, 145] on input "Collapse categories" at bounding box center [91, 143] width 14 height 14
checkbox input "false"
click at [284, 140] on div "[DATE] 10:16 PM" at bounding box center [261, 135] width 174 height 14
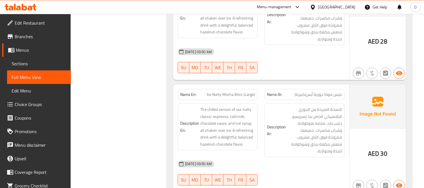
scroll to position [21012, 0]
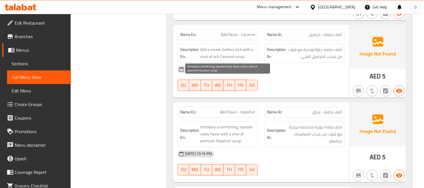
click at [216, 123] on span "Introduce a comforting, toasted nutty flavor with a shot of premium Hazelnut sy…" at bounding box center [227, 133] width 55 height 21
drag, startPoint x: 216, startPoint y: 93, endPoint x: 241, endPoint y: 95, distance: 24.9
click at [241, 123] on span "Introduce a comforting, toasted nutty flavor with a shot of premium Hazelnut sy…" at bounding box center [227, 133] width 55 height 21
copy span "Hazelnut syrup"
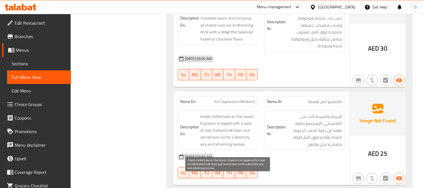
scroll to position [15681, 0]
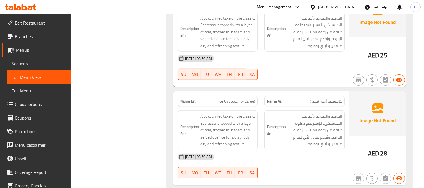
click at [309, 150] on div "[DATE] 03:50 AM" at bounding box center [261, 157] width 174 height 14
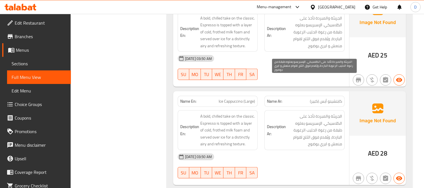
scroll to position [15582, 0]
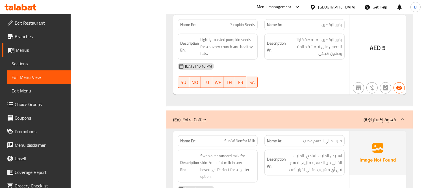
click at [241, 138] on span "Sub W Nonfat Milk" at bounding box center [239, 141] width 31 height 6
copy span "Nonfat"
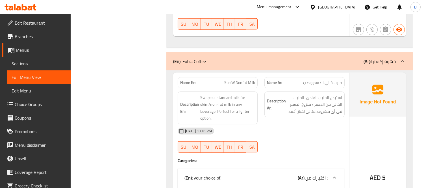
scroll to position [20443, 0]
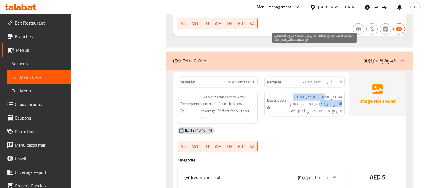
drag, startPoint x: 325, startPoint y: 50, endPoint x: 320, endPoint y: 57, distance: 8.8
click at [320, 93] on span "استبدل الحليب العادي بالحليب الخالي من الدسم / منزوع الدسم في أي مشروب. مثالي ل…" at bounding box center [314, 103] width 55 height 21
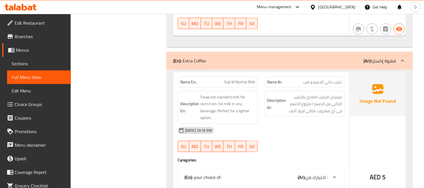
click at [330, 88] on div "Description Ar: استبدل الحليب العادي بالحليب الخالي من الدسم / منزوع الدسم في أ…" at bounding box center [304, 108] width 87 height 40
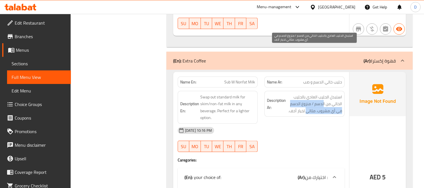
drag, startPoint x: 323, startPoint y: 57, endPoint x: 305, endPoint y: 64, distance: 19.0
click at [305, 93] on span "استبدل الحليب العادي بالحليب الخالي من الدسم / منزوع الدسم في أي مشروب. مثالي ل…" at bounding box center [314, 103] width 55 height 21
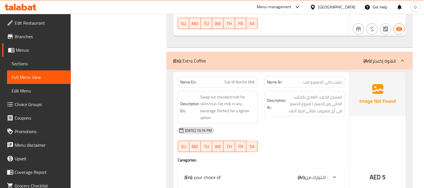
click at [303, 88] on div "Description Ar: استبدل الحليب العادي بالحليب الخالي من الدسم / منزوع الدسم في أ…" at bounding box center [304, 108] width 87 height 40
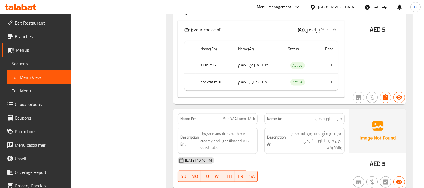
scroll to position [20600, 0]
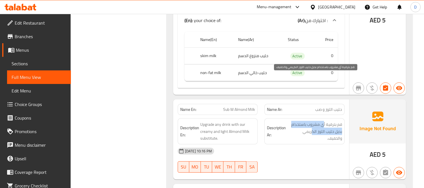
drag, startPoint x: 322, startPoint y: 79, endPoint x: 313, endPoint y: 83, distance: 10.2
click at [313, 121] on span "قم بترقية أي مشروب باستخدام بديل حليب اللوز الكريمي والخفيف." at bounding box center [314, 131] width 55 height 21
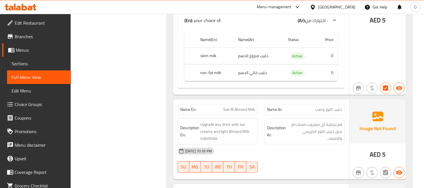
click at [298, 118] on div "Description Ar: قم بترقية أي مشروب باستخدام بديل حليب اللوز الكريمي والخفيف." at bounding box center [304, 131] width 80 height 26
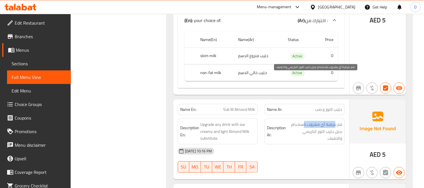
drag, startPoint x: 328, startPoint y: 79, endPoint x: 303, endPoint y: 76, distance: 25.0
click at [303, 121] on span "قم بترقية أي مشروب باستخدام بديل حليب اللوز الكريمي والخفيف." at bounding box center [314, 131] width 55 height 21
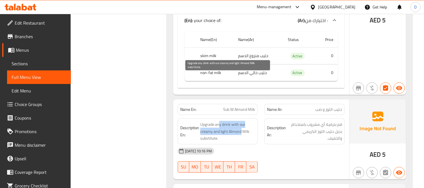
drag, startPoint x: 219, startPoint y: 78, endPoint x: 240, endPoint y: 84, distance: 21.8
click at [240, 121] on span "Upgrade any drink with our creamy and light Almond Milk substitute." at bounding box center [227, 131] width 55 height 21
click at [239, 121] on span "Upgrade any drink with our creamy and light Almond Milk substitute." at bounding box center [227, 131] width 55 height 21
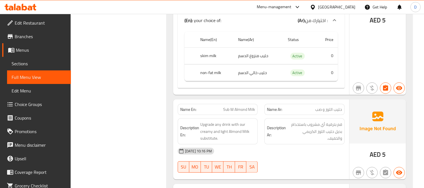
click at [243, 106] on span "Sub W Almond Milk" at bounding box center [239, 109] width 32 height 6
copy span "Sub W Almond Milk"
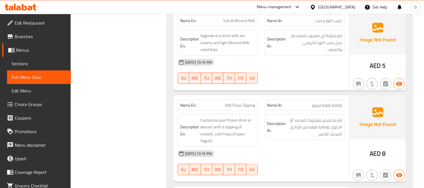
scroll to position [20694, 0]
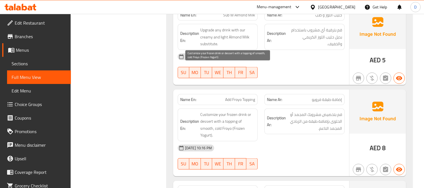
click at [213, 111] on span "Customize your frozen drink or dessert with a topping of smooth, cold Froyo (Fr…" at bounding box center [227, 125] width 55 height 28
copy span "Customize"
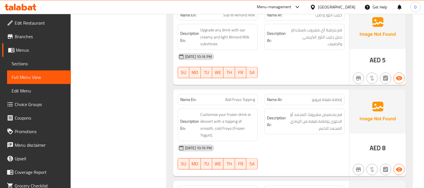
click at [285, 141] on div "[DATE] 10:16 PM" at bounding box center [261, 148] width 174 height 14
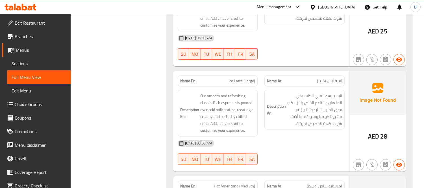
scroll to position [20668, 0]
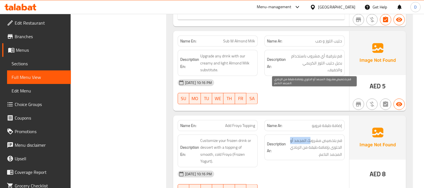
drag, startPoint x: 310, startPoint y: 95, endPoint x: 290, endPoint y: 93, distance: 20.1
click at [290, 137] on span "قم بتخصيص مشروبك المجمد أو الحلوى بإضافة طبقة من الزبادي المجمد الناعم." at bounding box center [314, 147] width 55 height 21
click at [325, 137] on span "قم بتخصيص مشروبك المجمد أو الحلوى بإضافة طبقة من الزبادي المجمد الناعم." at bounding box center [314, 147] width 55 height 21
drag, startPoint x: 325, startPoint y: 101, endPoint x: 297, endPoint y: 99, distance: 28.9
click at [297, 137] on span "قم بتخصيص مشروبك المجمد أو الحلوى بإضافة طبقة من الزبادي المجمد الناعم." at bounding box center [314, 147] width 55 height 21
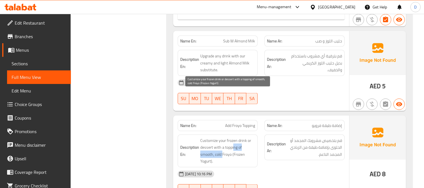
drag, startPoint x: 234, startPoint y: 99, endPoint x: 222, endPoint y: 107, distance: 14.2
click at [222, 137] on span "Customize your frozen drink or dessert with a topping of smooth, cold Froyo (Fr…" at bounding box center [227, 151] width 55 height 28
click at [225, 137] on span "Customize your frozen drink or dessert with a topping of smooth, cold Froyo (Fr…" at bounding box center [227, 151] width 55 height 28
click at [235, 137] on span "Customize your frozen drink or dessert with a topping of smooth, cold Froyo (Fr…" at bounding box center [227, 151] width 55 height 28
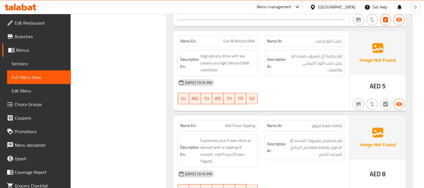
click at [232, 123] on span "Add Froyo Topping" at bounding box center [240, 126] width 30 height 6
copy span "Add Froyo Topping"
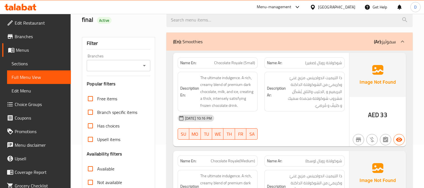
scroll to position [75, 0]
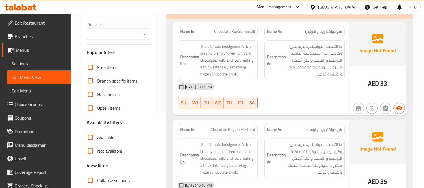
click at [284, 100] on div "10-10-2025 10:16 PM SU MO TU WE TH FR SA" at bounding box center [261, 96] width 174 height 32
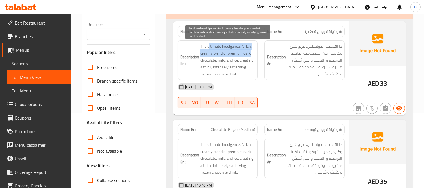
drag, startPoint x: 208, startPoint y: 47, endPoint x: 255, endPoint y: 56, distance: 47.2
click at [255, 56] on span "The ultimate indulgence. A rich, creamy blend of premium dark chocolate, milk, …" at bounding box center [227, 60] width 55 height 35
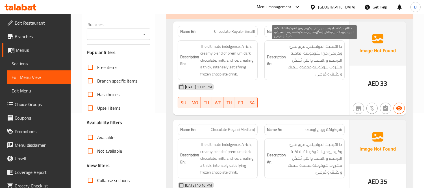
click at [318, 60] on span "ذا التيميت اندولجينس. مزيج غنيّ وكريميّ من الشوكولاتة الداكنة البريميم و ,الحلي…" at bounding box center [314, 60] width 55 height 35
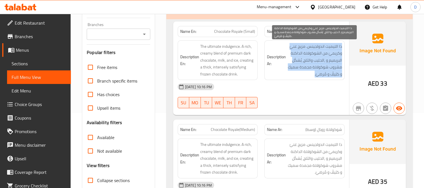
click at [318, 60] on span "ذا التيميت اندولجينس. مزيج غنيّ وكريميّ من الشوكولاتة الداكنة البريميم و ,الحلي…" at bounding box center [314, 60] width 55 height 35
copy div "ذا التيميت اندولجينس. مزيج غنيّ وكريميّ من الشوكولاتة الداكنة البريميم و ,الحلي…"
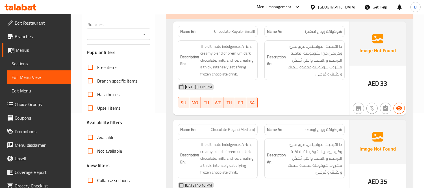
click at [314, 91] on div "[DATE] 10:16 PM" at bounding box center [261, 87] width 174 height 14
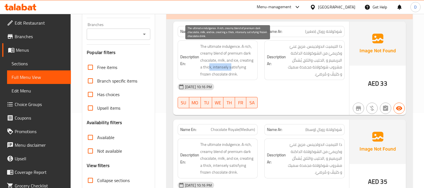
drag, startPoint x: 208, startPoint y: 67, endPoint x: 231, endPoint y: 67, distance: 22.6
click at [231, 67] on span "The ultimate indulgence. A rich, creamy blend of premium dark chocolate, milk, …" at bounding box center [227, 60] width 55 height 35
click at [216, 67] on span "The ultimate indulgence. A rich, creamy blend of premium dark chocolate, milk, …" at bounding box center [227, 60] width 55 height 35
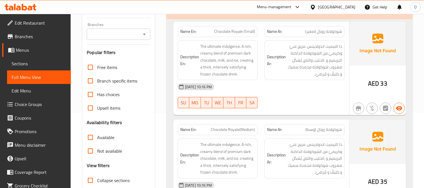
click at [264, 73] on div "Description Ar: ذا التيميت اندولجينس. مزيج غنيّ وكريميّ من الشوكولاتة الداكنة ا…" at bounding box center [304, 60] width 80 height 40
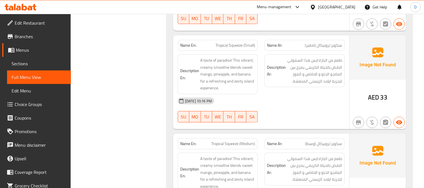
scroll to position [357, 0]
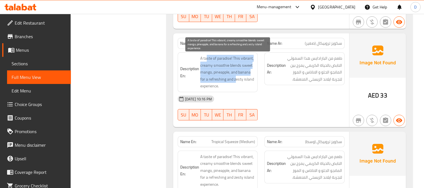
drag, startPoint x: 206, startPoint y: 55, endPoint x: 235, endPoint y: 79, distance: 37.1
click at [235, 79] on span "A taste of paradise! This vibrant, creamy smoothie blends sweet mango, pineappl…" at bounding box center [227, 72] width 55 height 35
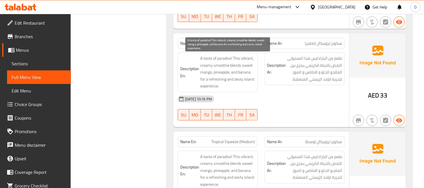
click at [232, 84] on span "A taste of paradise! This vibrant, creamy smoothie blends sweet mango, pineappl…" at bounding box center [227, 72] width 55 height 35
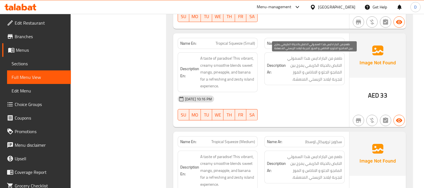
click at [301, 73] on span "طعم من البارادايس هذا السموثي النابض بالحياة الكريمي يمزج بين المانجو الحلو و ا…" at bounding box center [314, 69] width 55 height 28
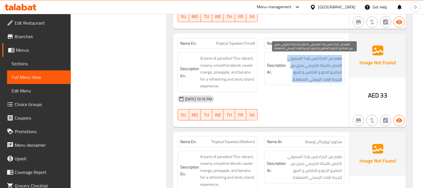
click at [301, 73] on span "طعم من البارادايس هذا السموثي النابض بالحياة الكريمي يمزج بين المانجو الحلو و ا…" at bounding box center [314, 69] width 55 height 28
copy div "طعم من البارادايس هذا السموثي النابض بالحياة الكريمي يمزج بين المانجو الحلو و ا…"
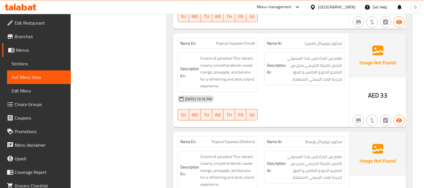
click at [299, 106] on div "10-10-2025 10:16 PM SU MO TU WE TH FR SA" at bounding box center [261, 108] width 174 height 32
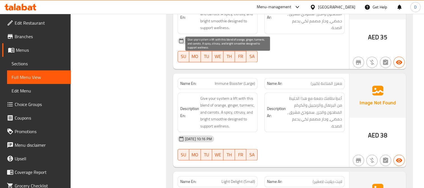
scroll to position [2316, 0]
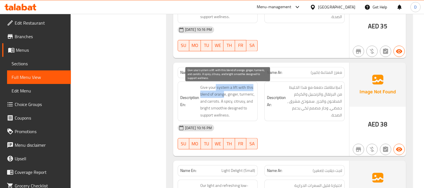
drag, startPoint x: 215, startPoint y: 89, endPoint x: 229, endPoint y: 93, distance: 14.7
click at [227, 93] on span "Give your system a lift with this blend of orange, ginger, turmeric, and carrot…" at bounding box center [227, 101] width 55 height 35
click at [233, 93] on span "Give your system a lift with this blend of orange, ginger, turmeric, and carrot…" at bounding box center [227, 101] width 55 height 35
drag, startPoint x: 227, startPoint y: 95, endPoint x: 216, endPoint y: 100, distance: 12.8
click at [216, 100] on span "Give your system a lift with this blend of orange, ginger, turmeric, and carrot…" at bounding box center [227, 101] width 55 height 35
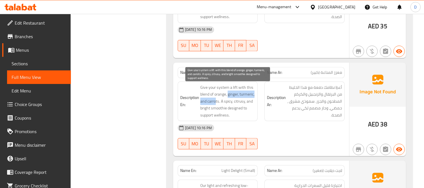
click at [249, 94] on span "Give your system a lift with this blend of orange, ginger, turmeric, and carrot…" at bounding box center [227, 101] width 55 height 35
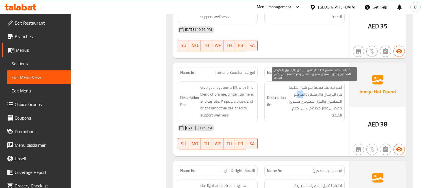
drag, startPoint x: 302, startPoint y: 96, endPoint x: 295, endPoint y: 96, distance: 7.3
click at [295, 96] on span "أعطِ نظامك دفعة مع هذا الخليط من البرتقال والزنجبيل والكركم المطحون والجزر. سمو…" at bounding box center [314, 101] width 55 height 35
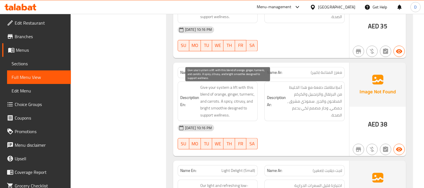
drag, startPoint x: 241, startPoint y: 97, endPoint x: 214, endPoint y: 100, distance: 27.9
click at [238, 97] on span "Give your system a lift with this blend of orange, ginger, turmeric, and carrot…" at bounding box center [227, 101] width 55 height 35
click at [214, 100] on span "Give your system a lift with this blend of orange, ginger, turmeric, and carrot…" at bounding box center [227, 101] width 55 height 35
drag, startPoint x: 224, startPoint y: 103, endPoint x: 253, endPoint y: 103, distance: 29.1
click at [253, 103] on span "Give your system a lift with this blend of orange, ginger, turmeric, and carrot…" at bounding box center [227, 101] width 55 height 35
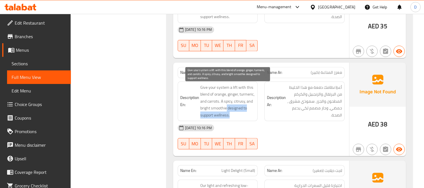
drag, startPoint x: 226, startPoint y: 108, endPoint x: 233, endPoint y: 116, distance: 10.2
click at [233, 116] on span "Give your system a lift with this blend of orange, ginger, turmeric, and carrot…" at bounding box center [227, 101] width 55 height 35
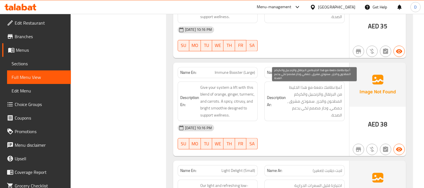
click at [322, 109] on span "أعطِ نظامك دفعة مع هذا الخليط من البرتقال والزنجبيل والكركم المطحون والجزر. سمو…" at bounding box center [314, 101] width 55 height 35
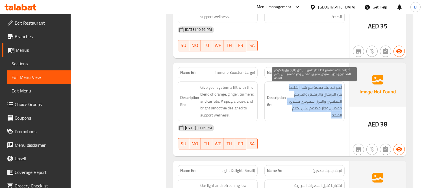
click at [322, 109] on span "أعطِ نظامك دفعة مع هذا الخليط من البرتقال والزنجبيل والكركم المطحون والجزر. سمو…" at bounding box center [314, 101] width 55 height 35
copy div "أعطِ نظامك دفعة مع هذا الخليط من البرتقال والزنجبيل والكركم المطحون والجزر. سمو…"
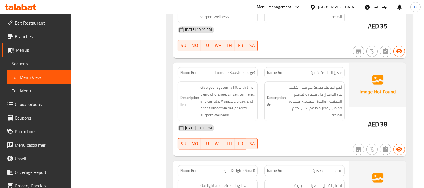
click at [299, 129] on div "[DATE] 10:16 PM" at bounding box center [261, 128] width 174 height 14
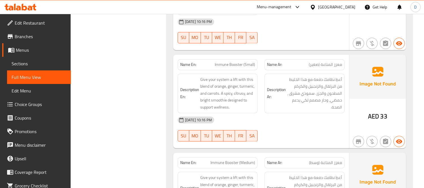
scroll to position [2159, 0]
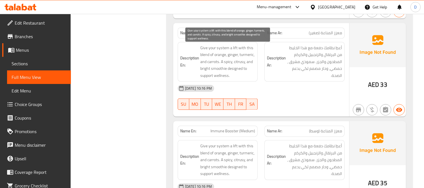
click at [243, 55] on span "Give your system a lift with this blend of orange, ginger, turmeric, and carrot…" at bounding box center [227, 61] width 55 height 35
copy span "turmeric"
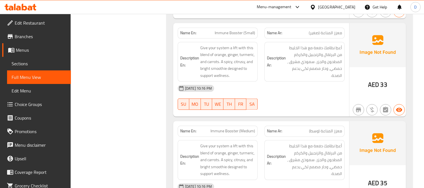
click at [281, 89] on div "[DATE] 10:16 PM" at bounding box center [261, 88] width 174 height 14
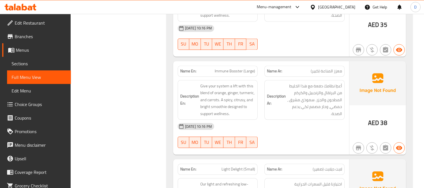
scroll to position [7521, 0]
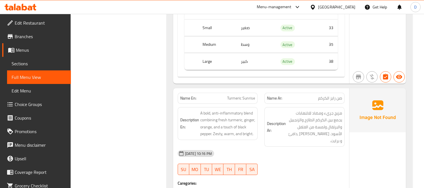
click at [233, 95] on span "Turmeric Sunrise" at bounding box center [241, 98] width 28 height 6
copy span "Turmeric Sunrise"
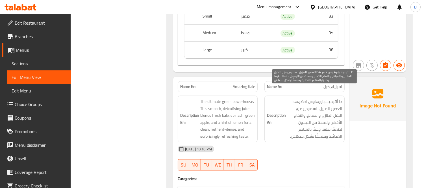
scroll to position [7741, 0]
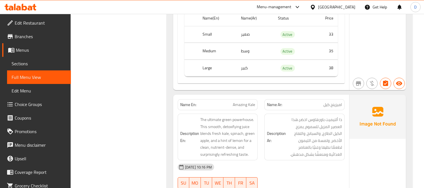
scroll to position [7734, 0]
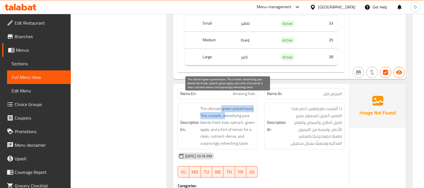
drag, startPoint x: 221, startPoint y: 99, endPoint x: 224, endPoint y: 104, distance: 5.6
click at [224, 105] on span "The ultimate green powerhouse. This smooth, detoxifying juice blends fresh kale…" at bounding box center [227, 125] width 55 height 41
click at [245, 105] on span "The ultimate green powerhouse. This smooth, detoxifying juice blends fresh kale…" at bounding box center [227, 125] width 55 height 41
click at [216, 105] on span "The ultimate green powerhouse. This smooth, detoxifying juice blends fresh kale…" at bounding box center [227, 125] width 55 height 41
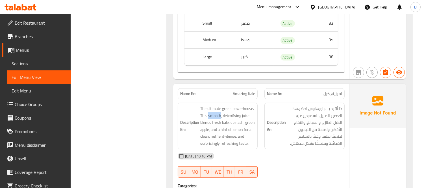
click at [242, 88] on div "Name En: Amazing Kale" at bounding box center [218, 93] width 80 height 11
click at [242, 91] on span "Amazing Kale" at bounding box center [244, 94] width 22 height 6
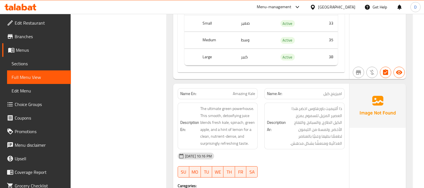
click at [248, 91] on span "Amazing Kale" at bounding box center [244, 94] width 22 height 6
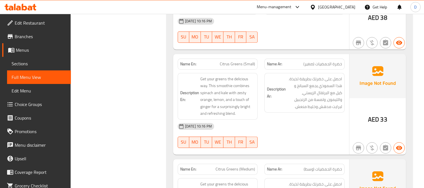
click at [241, 67] on span "Citrus Greens (Small)" at bounding box center [237, 64] width 35 height 6
drag, startPoint x: 243, startPoint y: 65, endPoint x: 218, endPoint y: 65, distance: 24.6
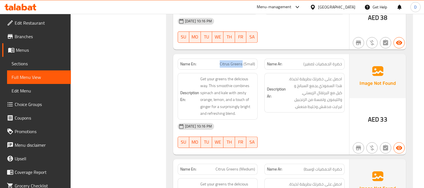
click at [218, 65] on p "Name En: Citrus Greens (Small)" at bounding box center [217, 64] width 75 height 6
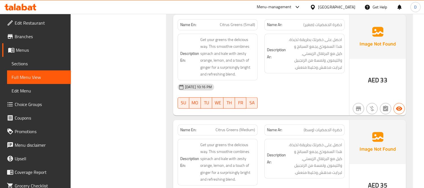
scroll to position [2748, 0]
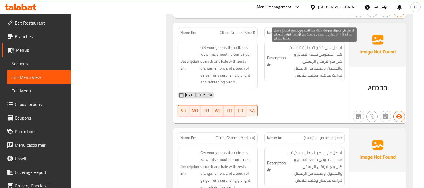
click at [323, 50] on span "احصل على خضرتك بطريقة لذيذة. هذا السموذي يجمع السبانخ و كيل مع البرتقال الزيستي…" at bounding box center [314, 61] width 55 height 35
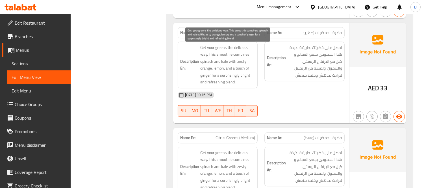
click at [239, 46] on span "Get your greens the delicious way. This smoothie combines spinach and kale with…" at bounding box center [227, 64] width 55 height 41
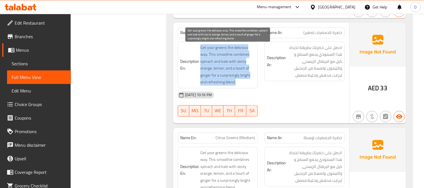
click at [239, 46] on span "Get your greens the delicious way. This smoothie combines spinach and kale with…" at bounding box center [227, 64] width 55 height 41
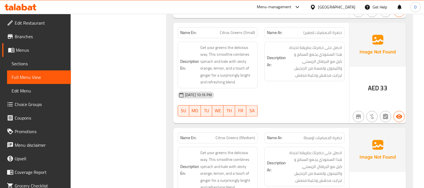
click at [243, 34] on span "Citrus Greens (Small)" at bounding box center [237, 33] width 35 height 6
click at [299, 115] on div at bounding box center [304, 116] width 87 height 7
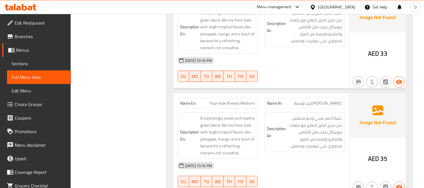
scroll to position [4207, 0]
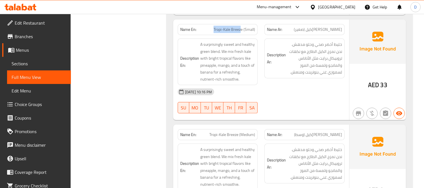
drag, startPoint x: 214, startPoint y: 32, endPoint x: 242, endPoint y: 30, distance: 27.7
click at [242, 30] on span "Tropi-Kale Breeze (Small)" at bounding box center [233, 30] width 41 height 6
click at [277, 86] on div "Description Ar: خليط أخضر صحي وحلو مدهش. نحن نمزج الكيل الطازج مع نكهات تروبيكا…" at bounding box center [304, 61] width 87 height 53
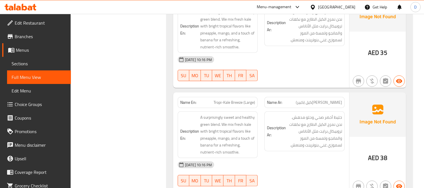
scroll to position [4334, 0]
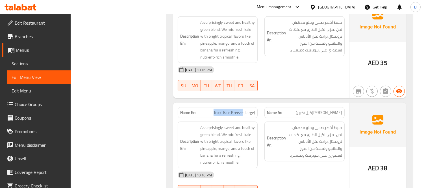
drag, startPoint x: 214, startPoint y: 111, endPoint x: 242, endPoint y: 111, distance: 27.9
click at [242, 111] on span "Tropi-Kale Breeze (Large)" at bounding box center [233, 113] width 41 height 6
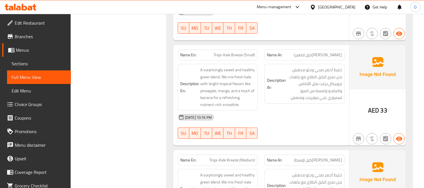
scroll to position [4177, 0]
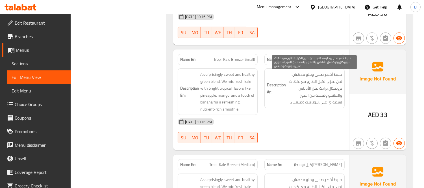
click at [295, 95] on span "خليط أخضر صحي وحلو مدهش. نحن نمزج الكيل الطازج مع نكهات تروبيكال برايت مثل الأن…" at bounding box center [314, 88] width 55 height 35
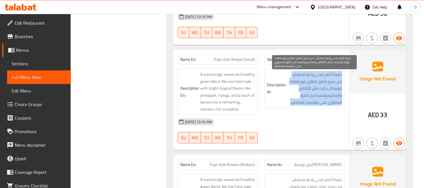
click at [295, 95] on span "خليط أخضر صحي وحلو مدهش. نحن نمزج الكيل الطازج مع نكهات تروبيكال برايت مثل الأن…" at bounding box center [314, 88] width 55 height 35
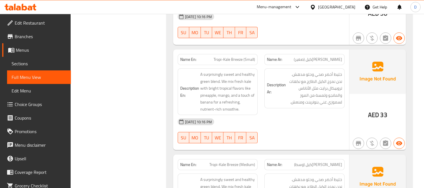
click at [306, 128] on div "[DATE] 10:16 PM" at bounding box center [261, 122] width 174 height 14
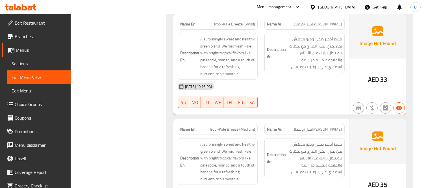
scroll to position [4233, 0]
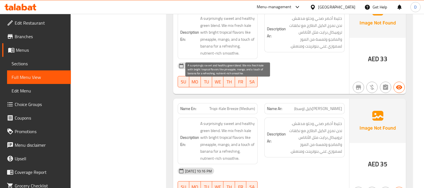
click at [202, 55] on span "A surprisingly sweet and healthy green blend. We mix fresh kale with bright tro…" at bounding box center [227, 35] width 55 height 41
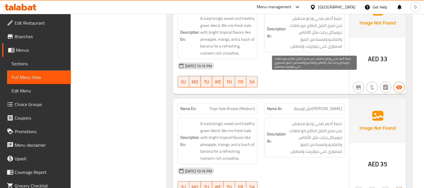
click at [313, 48] on span "خليط أخضر صحي وحلو مدهش. نحن نمزج الكيل الطازج مع نكهات تروبيكال برايت مثل الأن…" at bounding box center [314, 32] width 55 height 35
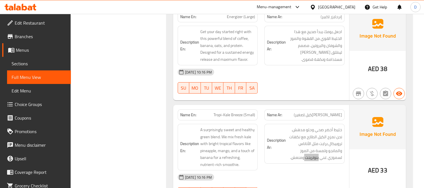
scroll to position [4108, 0]
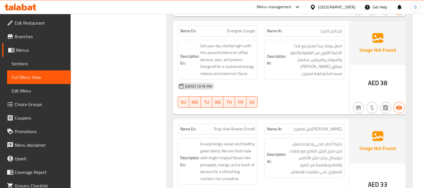
click at [232, 30] on span "Energizer (Large)" at bounding box center [241, 31] width 28 height 6
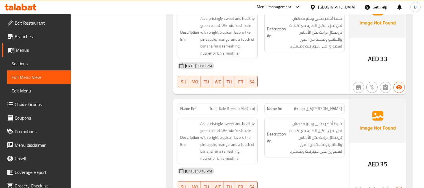
scroll to position [4264, 0]
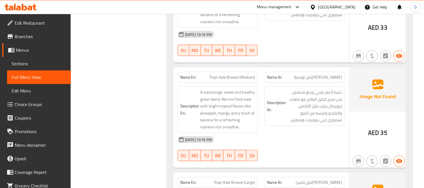
click at [231, 80] on span "Tropi-Kale Breeze (Medium)" at bounding box center [232, 77] width 46 height 6
click at [232, 80] on span "Tropi-Kale Breeze (Medium)" at bounding box center [232, 77] width 46 height 6
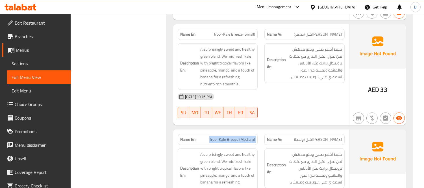
scroll to position [4202, 0]
click at [232, 40] on div "Name En: Tropi-Kale Breeze (Small)" at bounding box center [218, 34] width 80 height 11
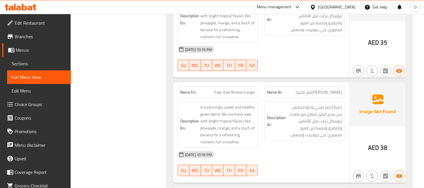
scroll to position [7335, 0]
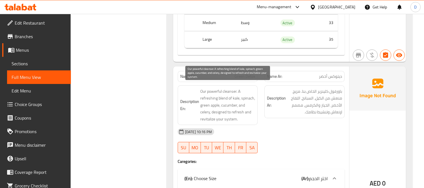
click at [229, 88] on span "Our powerful cleanser. A refreshing blend of kale, spinach, green apple, cucumb…" at bounding box center [227, 105] width 55 height 35
click at [234, 99] on span "Our powerful cleanser. A refreshing blend of kale, spinach, green apple, cucumb…" at bounding box center [227, 105] width 55 height 35
drag, startPoint x: 230, startPoint y: 100, endPoint x: 213, endPoint y: 108, distance: 18.6
click at [213, 108] on span "Our powerful cleanser. A refreshing blend of kale, spinach, green apple, cucumb…" at bounding box center [227, 105] width 55 height 35
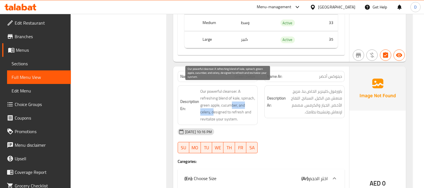
click at [213, 108] on span "Our powerful cleanser. A refreshing blend of kale, spinach, green apple, cucumb…" at bounding box center [227, 105] width 55 height 35
drag, startPoint x: 213, startPoint y: 108, endPoint x: 247, endPoint y: 117, distance: 34.9
click at [247, 117] on span "Our powerful cleanser. A refreshing blend of kale, spinach, green apple, cucumb…" at bounding box center [227, 105] width 55 height 35
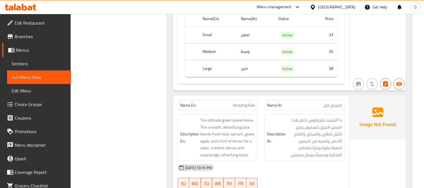
scroll to position [8825, 0]
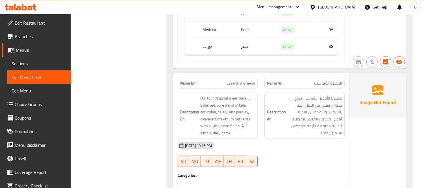
click at [242, 80] on span "Essential Greens" at bounding box center [240, 83] width 29 height 6
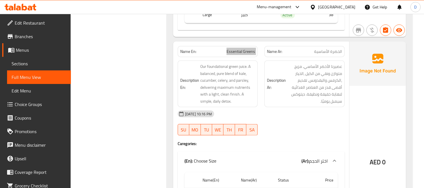
scroll to position [8856, 0]
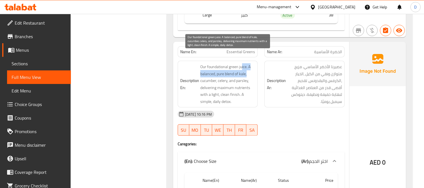
drag, startPoint x: 242, startPoint y: 56, endPoint x: 244, endPoint y: 64, distance: 8.4
click at [244, 64] on span "Our foundational green juice. A balanced, pure blend of kale, cucumber, celery,…" at bounding box center [227, 83] width 55 height 41
drag, startPoint x: 233, startPoint y: 68, endPoint x: 229, endPoint y: 69, distance: 3.8
click at [231, 68] on span "Our foundational green juice. A balanced, pure blend of kale, cucumber, celery,…" at bounding box center [227, 83] width 55 height 41
drag, startPoint x: 214, startPoint y: 69, endPoint x: 233, endPoint y: 75, distance: 20.5
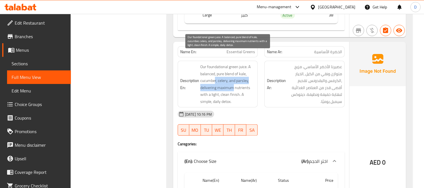
click at [233, 75] on span "Our foundational green juice. A balanced, pure blend of kale, cucumber, celery,…" at bounding box center [227, 83] width 55 height 41
drag, startPoint x: 230, startPoint y: 84, endPoint x: 231, endPoint y: 89, distance: 5.4
click at [231, 89] on span "Our foundational green juice. A balanced, pure blend of kale, cucumber, celery,…" at bounding box center [227, 83] width 55 height 41
click at [243, 63] on span "Our foundational green juice. A balanced, pure blend of kale, cucumber, celery,…" at bounding box center [227, 83] width 55 height 41
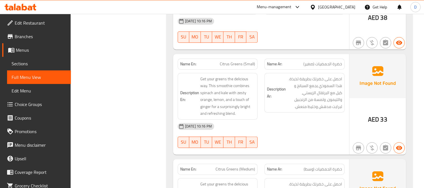
scroll to position [21757, 0]
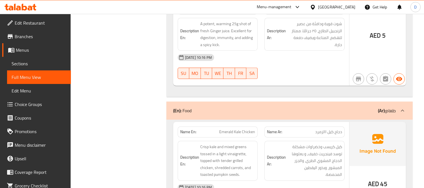
click at [239, 129] on span "Emerald Kale Chicken" at bounding box center [237, 132] width 36 height 6
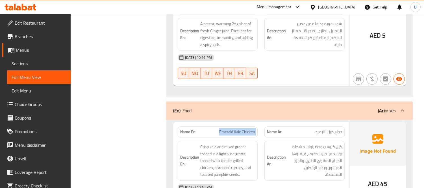
click at [239, 129] on span "Emerald Kale Chicken" at bounding box center [237, 132] width 36 height 6
click at [229, 129] on span "Emerald Kale Chicken" at bounding box center [237, 132] width 36 height 6
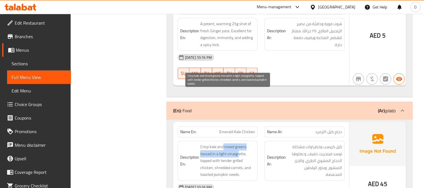
drag, startPoint x: 223, startPoint y: 95, endPoint x: 239, endPoint y: 98, distance: 15.8
click at [239, 143] on span "Crisp kale and mixed greens tossed in a light vinaigrette, topped with tender g…" at bounding box center [227, 160] width 55 height 35
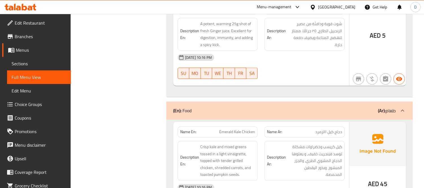
click at [235, 129] on span "Emerald Kale Chicken" at bounding box center [237, 132] width 36 height 6
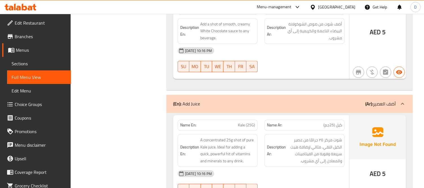
click at [238, 122] on span "Kale (25G)" at bounding box center [246, 125] width 17 height 6
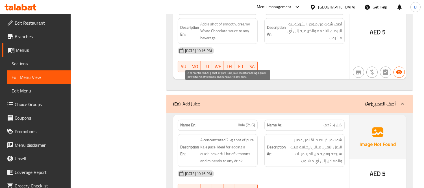
click at [239, 136] on span "A concentrated 25g shot of pure Kale juice. Ideal for adding a quick, powerful …" at bounding box center [227, 150] width 55 height 28
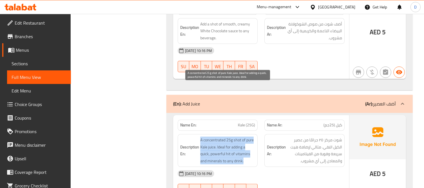
click at [239, 136] on span "A concentrated 25g shot of pure Kale juice. Ideal for adding a quick, powerful …" at bounding box center [227, 150] width 55 height 28
click at [215, 136] on span "A concentrated 25g shot of pure Kale juice. Ideal for adding a quick, powerful …" at bounding box center [227, 150] width 55 height 28
drag, startPoint x: 210, startPoint y: 91, endPoint x: 244, endPoint y: 105, distance: 36.9
click at [244, 136] on span "A concentrated 25g shot of pure Kale juice. Ideal for adding a quick, powerful …" at bounding box center [227, 150] width 55 height 28
click at [250, 136] on span "A concentrated 25g shot of pure Kale juice. Ideal for adding a quick, powerful …" at bounding box center [227, 150] width 55 height 28
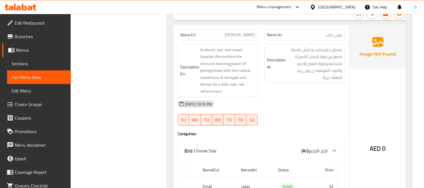
scroll to position [8214, 0]
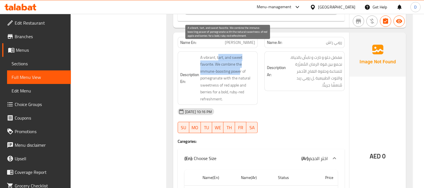
drag, startPoint x: 219, startPoint y: 47, endPoint x: 240, endPoint y: 60, distance: 25.5
click at [240, 60] on span "A vibrant, tart, and sweet favorite. We combine the immune-boosting power of po…" at bounding box center [227, 78] width 55 height 49
click at [231, 64] on span "A vibrant, tart, and sweet favorite. We combine the immune-boosting power of po…" at bounding box center [227, 78] width 55 height 49
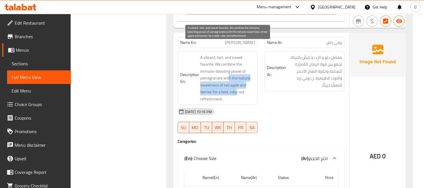
drag, startPoint x: 229, startPoint y: 66, endPoint x: 237, endPoint y: 81, distance: 16.7
click at [237, 81] on span "A vibrant, tart, and sweet favorite. We combine the immune-boosting power of po…" at bounding box center [227, 78] width 55 height 49
drag, startPoint x: 220, startPoint y: 81, endPoint x: 221, endPoint y: 86, distance: 5.7
click at [221, 86] on span "A vibrant, tart, and sweet favorite. We combine the immune-boosting power of po…" at bounding box center [227, 78] width 55 height 49
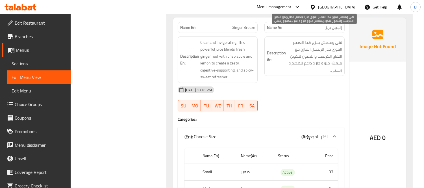
scroll to position [8467, 0]
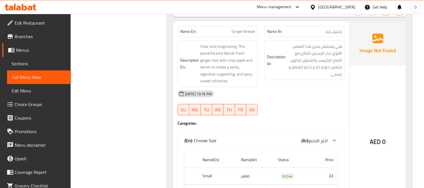
scroll to position [8436, 0]
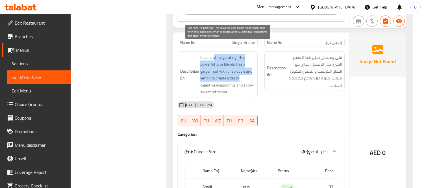
drag, startPoint x: 214, startPoint y: 48, endPoint x: 242, endPoint y: 65, distance: 32.4
click at [242, 65] on span "Clear and invigorating. This powerful juice blends fresh ginger root with crisp…" at bounding box center [227, 74] width 55 height 41
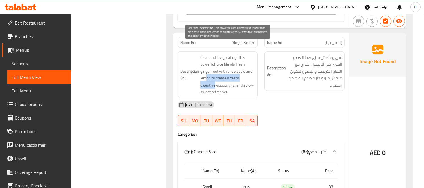
drag, startPoint x: 215, startPoint y: 74, endPoint x: 205, endPoint y: 68, distance: 11.2
click at [205, 68] on span "Clear and invigorating. This powerful juice blends fresh ginger root with crisp…" at bounding box center [227, 74] width 55 height 41
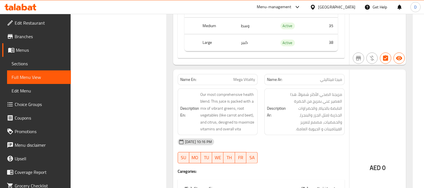
scroll to position [8624, 0]
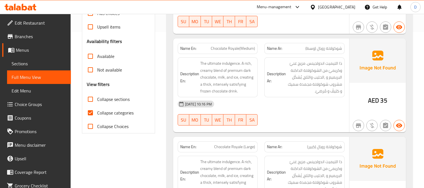
scroll to position [157, 0]
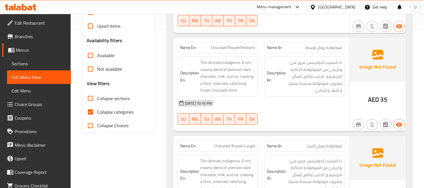
drag, startPoint x: 91, startPoint y: 110, endPoint x: 188, endPoint y: 103, distance: 97.6
click at [91, 110] on input "Collapse categories" at bounding box center [91, 112] width 14 height 14
checkbox input "false"
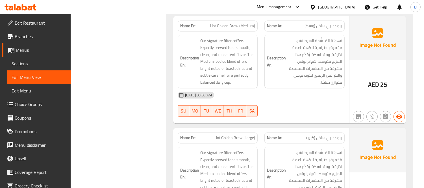
scroll to position [13313, 0]
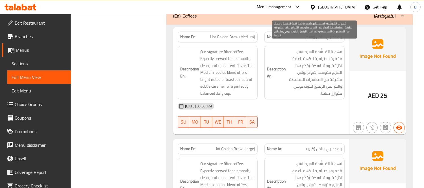
click at [312, 49] on span "قهوتنا المُرشَّحة السيجنتشر. مُخمرة باحترافية لنكهة ناعمة، نظيفة، ومتماسكة. يُق…" at bounding box center [314, 73] width 55 height 49
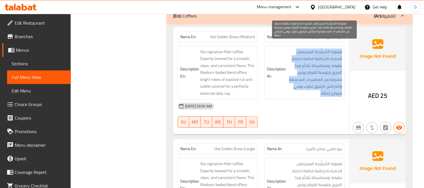
click at [312, 49] on span "قهوتنا المُرشَّحة السيجنتشر. مُخمرة باحترافية لنكهة ناعمة، نظيفة، ومتماسكة. يُق…" at bounding box center [314, 73] width 55 height 49
copy div "قهوتنا المُرشَّحة السيجنتشر. مُخمرة باحترافية لنكهة ناعمة، نظيفة، ومتماسكة. يُق…"
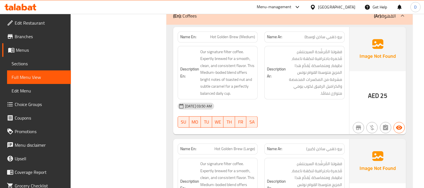
click at [315, 104] on div "[DATE] 03:50 AM SU MO TU WE TH FR SA" at bounding box center [261, 115] width 174 height 32
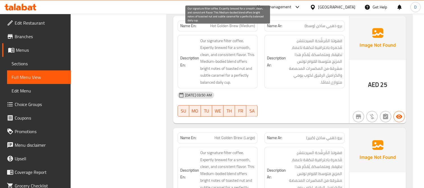
click at [226, 38] on span "Our signature filter coffee. Expertly brewed for a smooth, clean, and consisten…" at bounding box center [227, 62] width 55 height 49
copy span "filter"
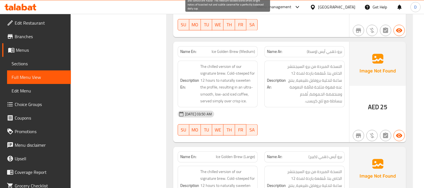
scroll to position [13534, 0]
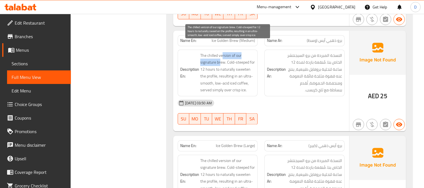
drag, startPoint x: 223, startPoint y: 47, endPoint x: 219, endPoint y: 55, distance: 9.0
click at [219, 55] on span "The chilled version of our signature brew. Cold-steeped for 12 hours to natural…" at bounding box center [227, 72] width 55 height 41
click at [239, 54] on span "The chilled version of our signature brew. Cold-steeped for 12 hours to natural…" at bounding box center [227, 72] width 55 height 41
copy span "steeped"
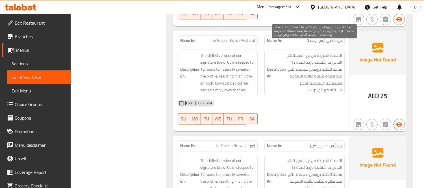
click at [318, 54] on span "النسخة المبردة من برو السيجنتشر الخاص بنا. مُنقعة باردة لمدة 12 ساعة لتحلية برو…" at bounding box center [314, 72] width 55 height 41
copy span "مُنقعة"
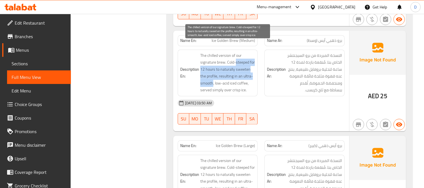
drag, startPoint x: 235, startPoint y: 55, endPoint x: 213, endPoint y: 70, distance: 27.1
click at [213, 70] on span "The chilled version of our signature brew. Cold-steeped for 12 hours to natural…" at bounding box center [227, 72] width 55 height 41
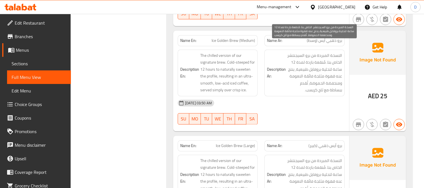
click at [336, 80] on span "النسخة المبردة من برو السيجنتشر الخاص بنا. مُنقعة باردة لمدة 12 ساعة لتحلية برو…" at bounding box center [314, 72] width 55 height 41
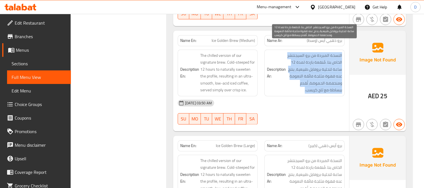
click at [336, 80] on span "النسخة المبردة من برو السيجنتشر الخاص بنا. مُنقعة باردة لمدة 12 ساعة لتحلية برو…" at bounding box center [314, 72] width 55 height 41
copy div "النسخة المبردة من برو السيجنتشر الخاص بنا. مُنقعة باردة لمدة 12 ساعة لتحلية برو…"
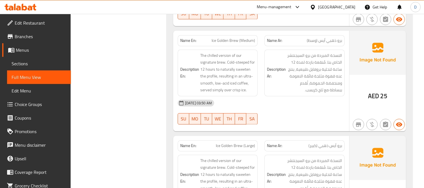
click at [324, 107] on div "[DATE] 03:50 AM SU MO TU WE TH FR SA" at bounding box center [261, 112] width 174 height 32
drag, startPoint x: 237, startPoint y: 30, endPoint x: 210, endPoint y: 27, distance: 27.0
click at [210, 37] on p "Name En: Ice Golden Brew (Medium)" at bounding box center [217, 40] width 75 height 6
copy span "Ice Golden Bre"
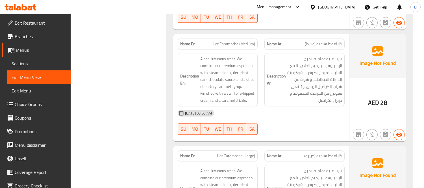
scroll to position [13772, 0]
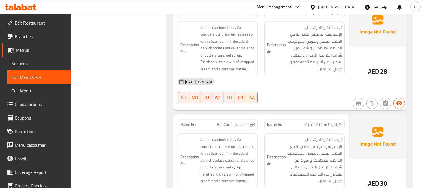
click at [346, 36] on div "Description Ar: تريت غنية وفاخرة. نمزج الإسبريسو البريميم الخاص بنا مع الحليب ا…" at bounding box center [304, 48] width 87 height 60
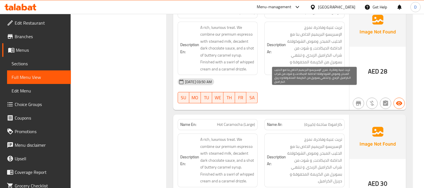
click at [340, 36] on span "تريت غنية وفاخرة. نمزج الإسبريسو البريميم الخاص بنا مع الحليب المبخر، وصوص الشو…" at bounding box center [314, 48] width 55 height 49
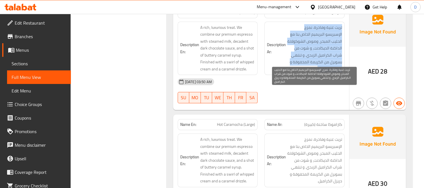
click at [340, 36] on span "تريت غنية وفاخرة. نمزج الإسبريسو البريميم الخاص بنا مع الحليب المبخر، وصوص الشو…" at bounding box center [314, 48] width 55 height 49
copy div "تريت غنية وفاخرة. نمزج الإسبريسو البريميم الخاص بنا مع الحليب المبخر، وصوص الشو…"
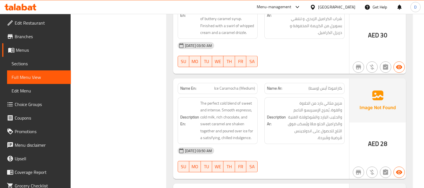
scroll to position [13991, 0]
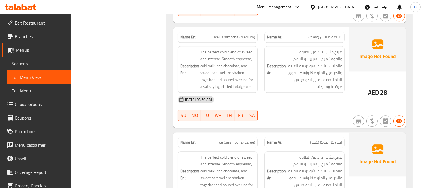
scroll to position [13960, 0]
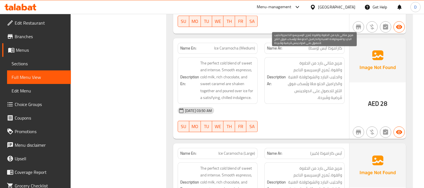
click at [301, 84] on span "مزيج مثالي بارد من الحلاوة والقوة. يُمزج الإسبريسو الناعم والحليب البارد والشوك…" at bounding box center [314, 80] width 55 height 41
click at [299, 81] on span "مزيج مثالي بارد من الحلاوة والقوة. يُمزج الإسبريسو الناعم والحليب البارد والشوك…" at bounding box center [314, 80] width 55 height 41
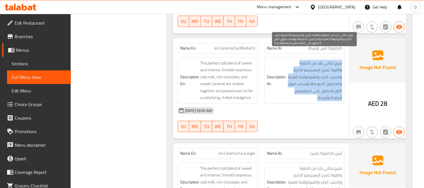
click at [299, 81] on span "مزيج مثالي بارد من الحلاوة والقوة. يُمزج الإسبريسو الناعم والحليب البارد والشوك…" at bounding box center [314, 80] width 55 height 41
copy div "مزيج مثالي بارد من الحلاوة والقوة. يُمزج الإسبريسو الناعم والحليب البارد والشوك…"
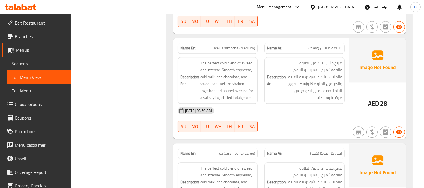
click at [293, 111] on div "[DATE] 03:50 AM SU MO TU WE TH FR SA" at bounding box center [261, 120] width 174 height 32
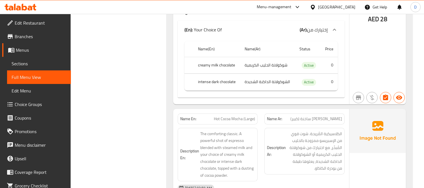
scroll to position [14313, 0]
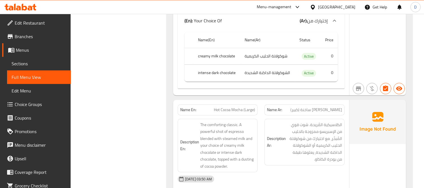
click at [263, 101] on div "Name Ar: [PERSON_NAME] ساخنة (كبير)" at bounding box center [304, 110] width 87 height 18
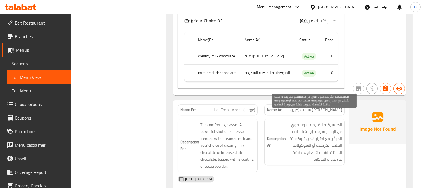
click at [308, 124] on span "الكلاسيكية المُريحة. شوت قوي من الإسبريسو ممزوجة بالحليب المُبخّر، مع اختيارك م…" at bounding box center [314, 141] width 55 height 41
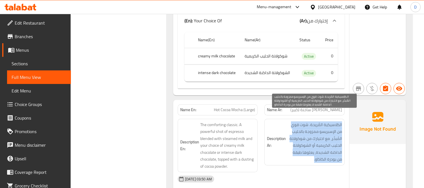
click at [308, 124] on span "الكلاسيكية المُريحة. شوت قوي من الإسبريسو ممزوجة بالحليب المُبخّر، مع اختيارك م…" at bounding box center [314, 141] width 55 height 41
copy div "الكلاسيكية المُريحة. شوت قوي من الإسبريسو ممزوجة بالحليب المُبخّر، مع اختيارك م…"
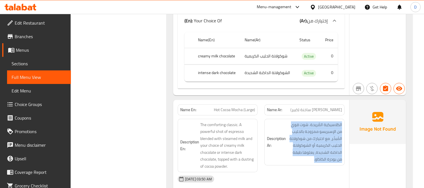
click at [286, 159] on div "Description Ar: الكلاسيكية المُريحة. شوت قوي من الإسبريسو ممزوجة بالحليب المُبخ…" at bounding box center [304, 145] width 87 height 60
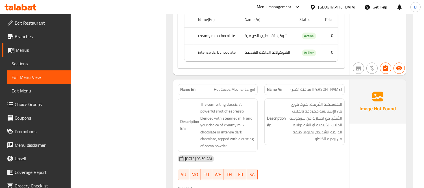
scroll to position [14345, 0]
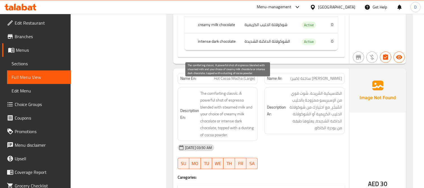
click at [242, 116] on span "The comforting classic. A powerful shot of espresso blended with steamed milk a…" at bounding box center [227, 114] width 55 height 49
copy span "dusting"
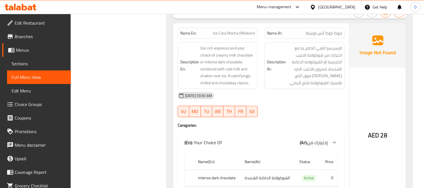
scroll to position [14595, 0]
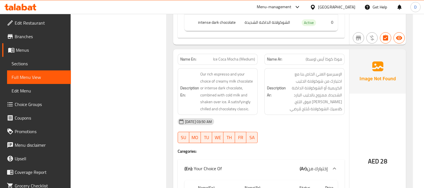
scroll to position [14564, 0]
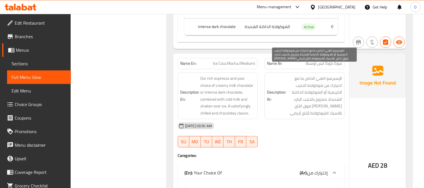
click at [318, 82] on span "الإسبرسو الغنيّ الخاص بنا مع اختيارك من شوكولاتة الحليب الكريمية أو الشوكولاتة …" at bounding box center [314, 95] width 55 height 41
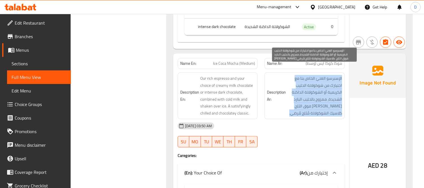
click at [317, 82] on span "الإسبرسو الغنيّ الخاص بنا مع اختيارك من شوكولاتة الحليب الكريمية أو الشوكولاتة …" at bounding box center [314, 95] width 55 height 41
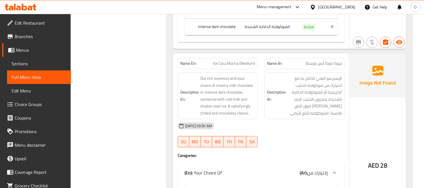
click at [292, 119] on div "[DATE] 03:50 AM" at bounding box center [261, 126] width 174 height 14
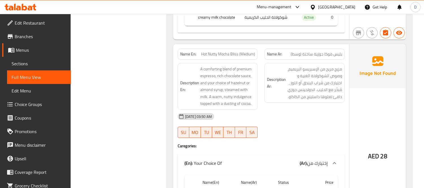
scroll to position [14972, 0]
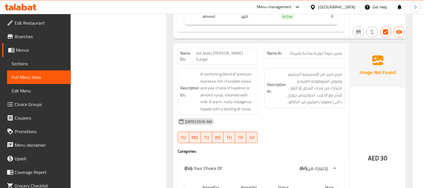
scroll to position [15191, 0]
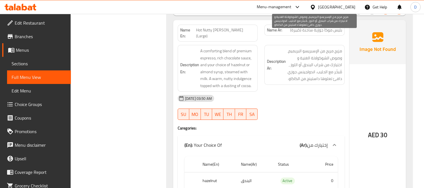
click at [311, 64] on span "مزيج مريح من الإسبريسو البريميم، وصوص الشوكولاتة الغنية و اختيارك من شراب البند…" at bounding box center [314, 64] width 55 height 35
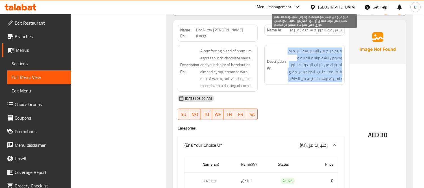
click at [311, 64] on span "مزيج مريح من الإسبريسو البريميم، وصوص الشوكولاتة الغنية و اختيارك من شراب البند…" at bounding box center [314, 64] width 55 height 35
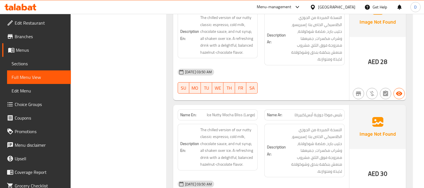
scroll to position [15391, 0]
